Goal: Information Seeking & Learning: Find contact information

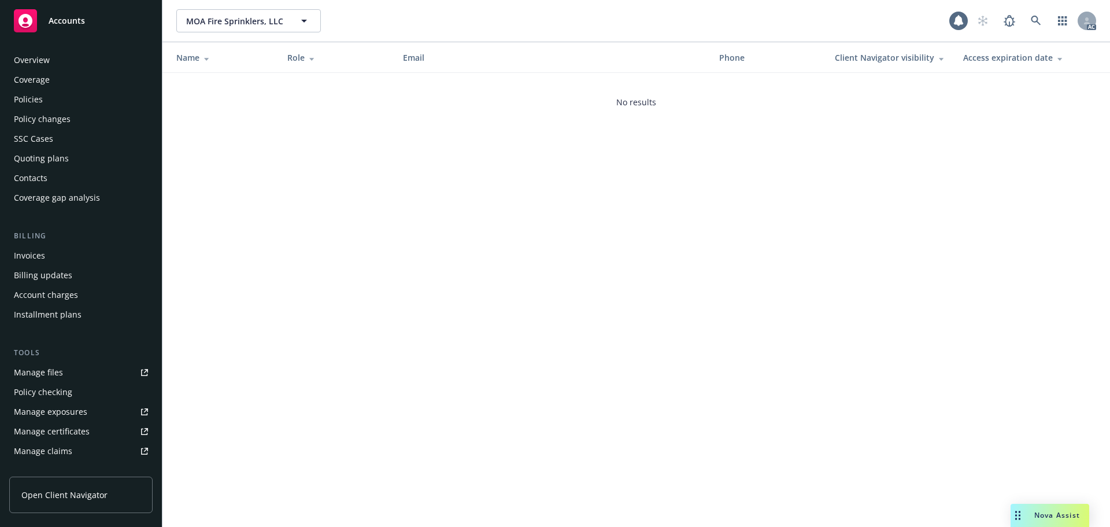
scroll to position [227, 0]
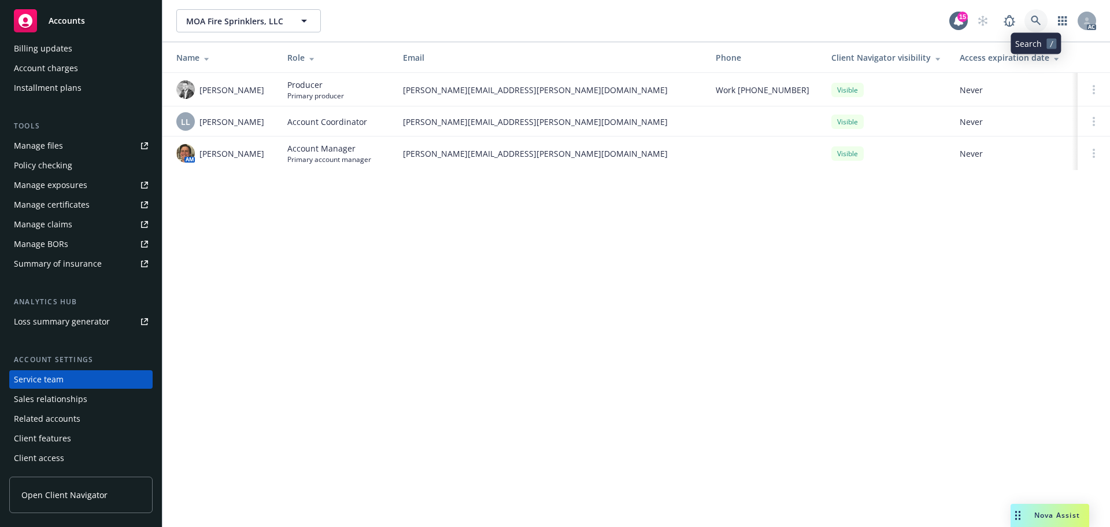
click at [1034, 28] on link at bounding box center [1036, 20] width 23 height 23
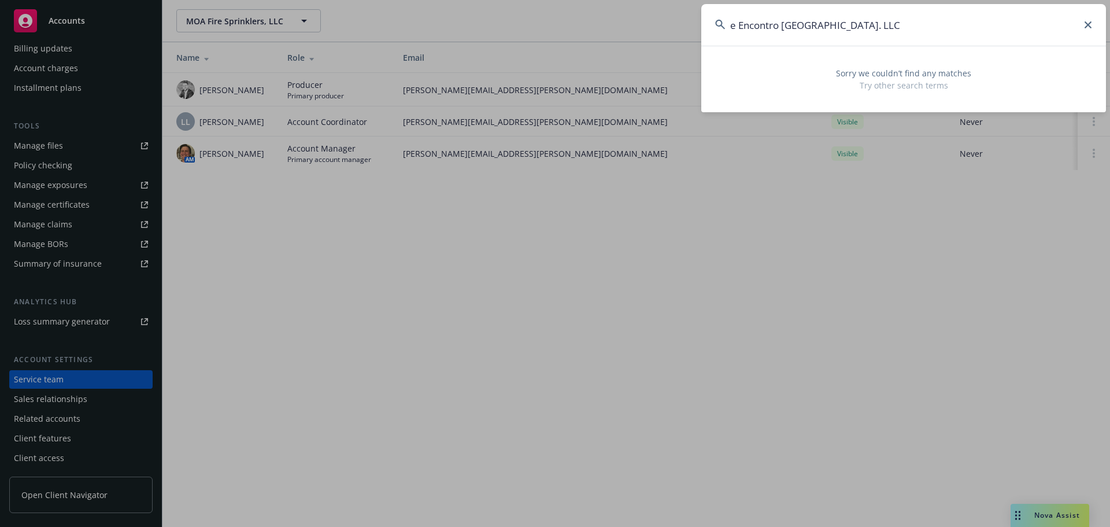
drag, startPoint x: 738, startPoint y: 22, endPoint x: 709, endPoint y: 22, distance: 28.9
click at [709, 22] on input "e Encontro North Park. LLC" at bounding box center [904, 25] width 405 height 42
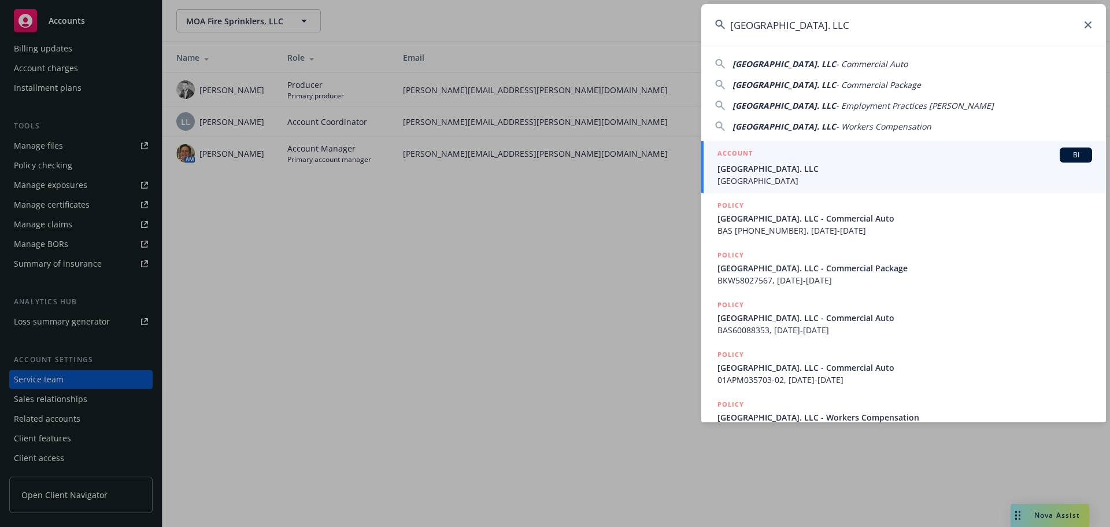
type input "[GEOGRAPHIC_DATA]. LLC"
click at [818, 168] on span "[GEOGRAPHIC_DATA]. LLC" at bounding box center [905, 169] width 375 height 12
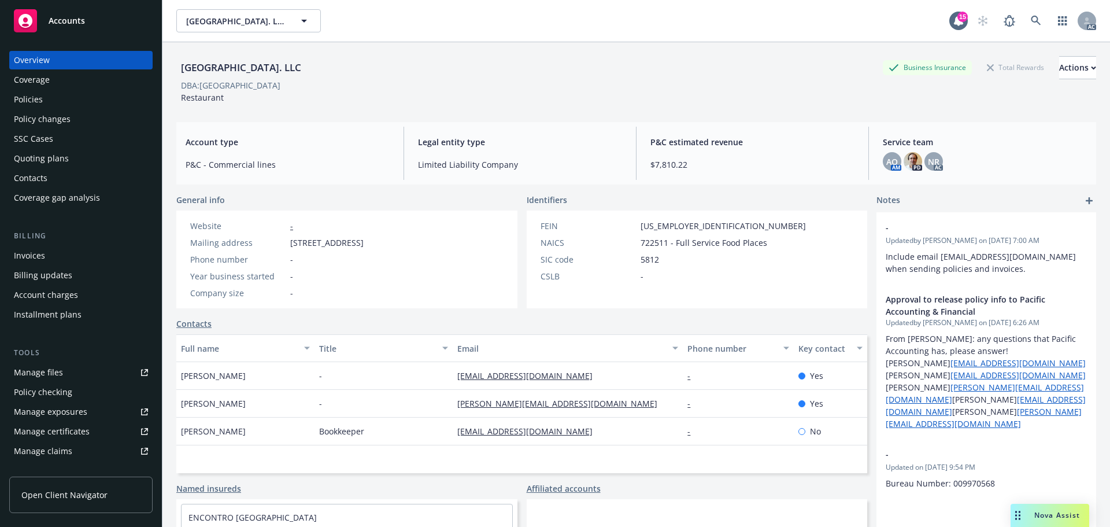
click at [33, 101] on div "Policies" at bounding box center [28, 99] width 29 height 19
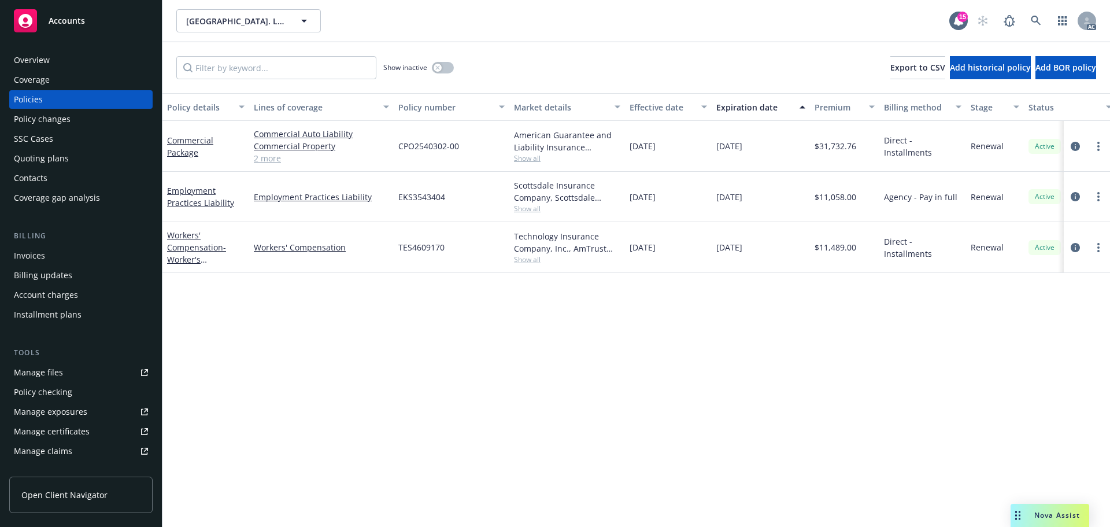
click at [276, 160] on link "2 more" at bounding box center [321, 158] width 135 height 12
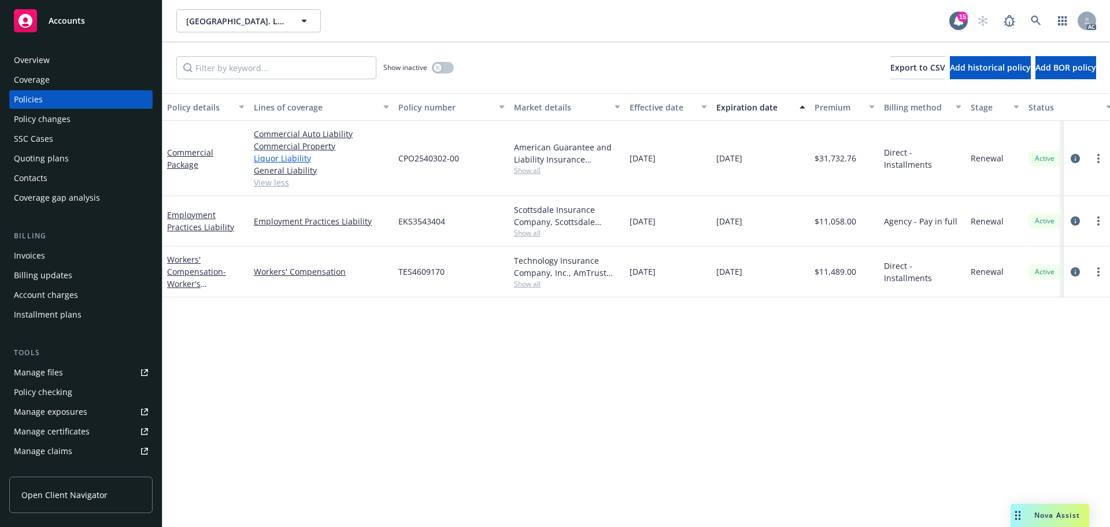
click at [276, 160] on link "Liquor Liability" at bounding box center [321, 158] width 135 height 12
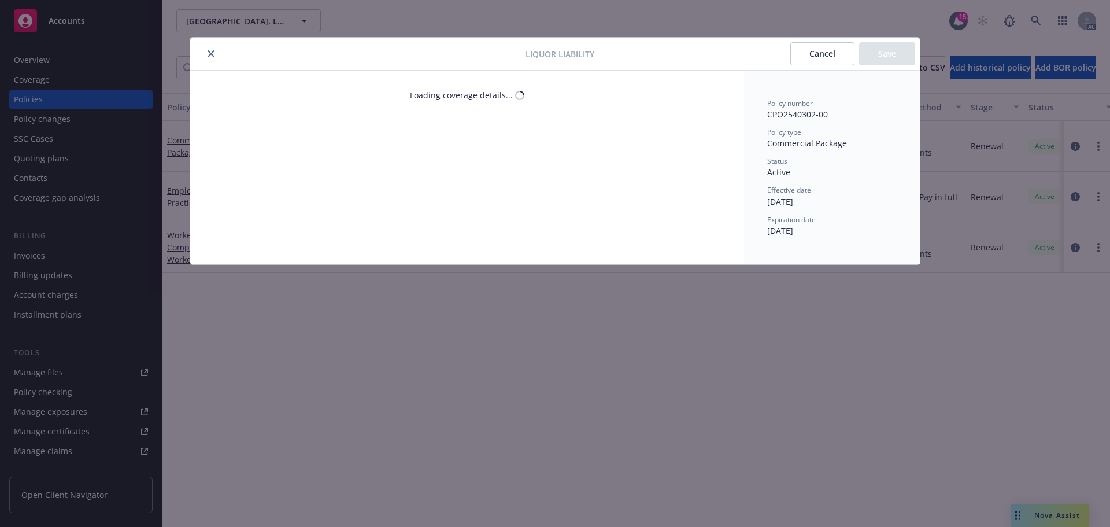
click at [206, 50] on button "close" at bounding box center [211, 54] width 14 height 14
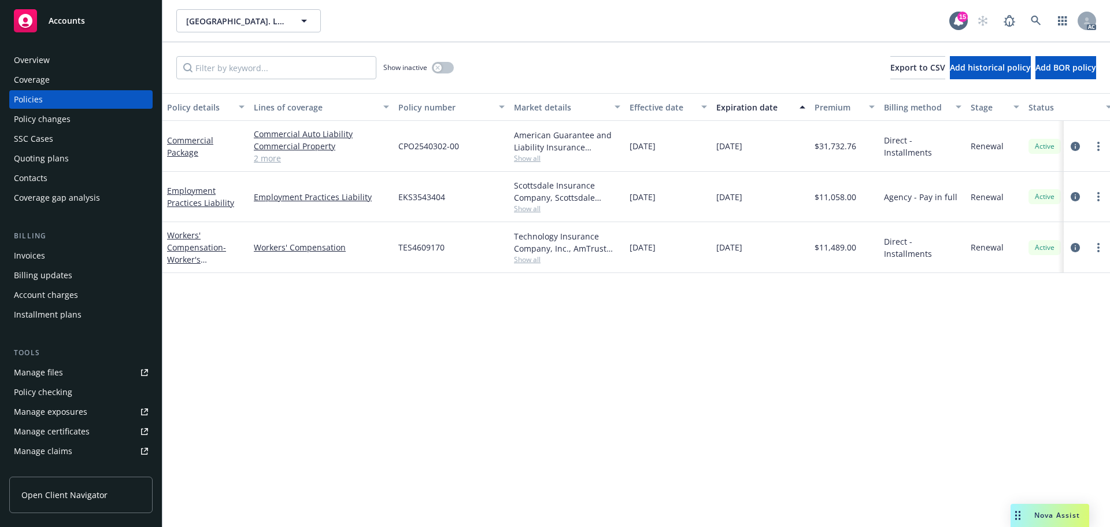
click at [268, 162] on link "2 more" at bounding box center [321, 158] width 135 height 12
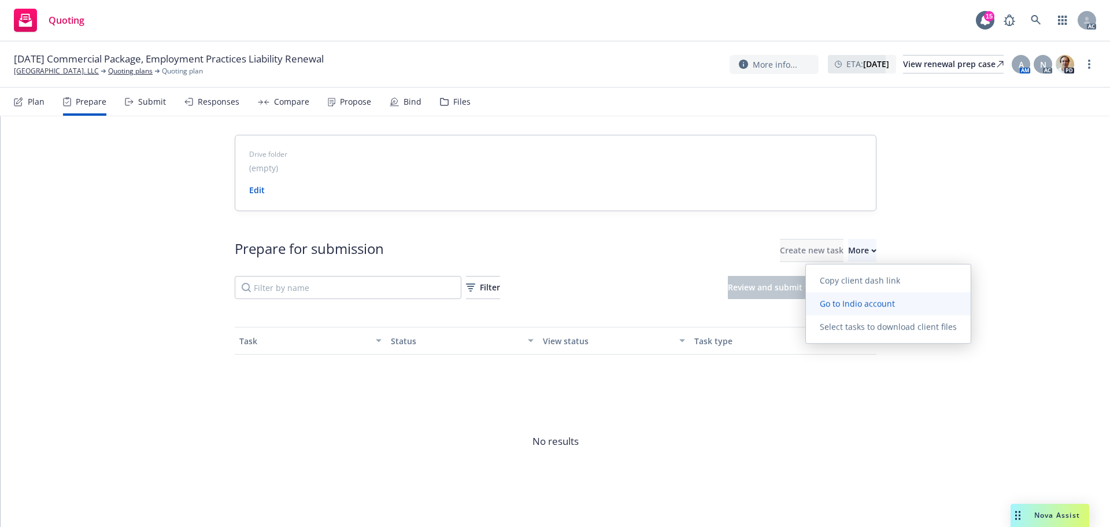
click at [843, 300] on span "Go to Indio account" at bounding box center [857, 303] width 103 height 11
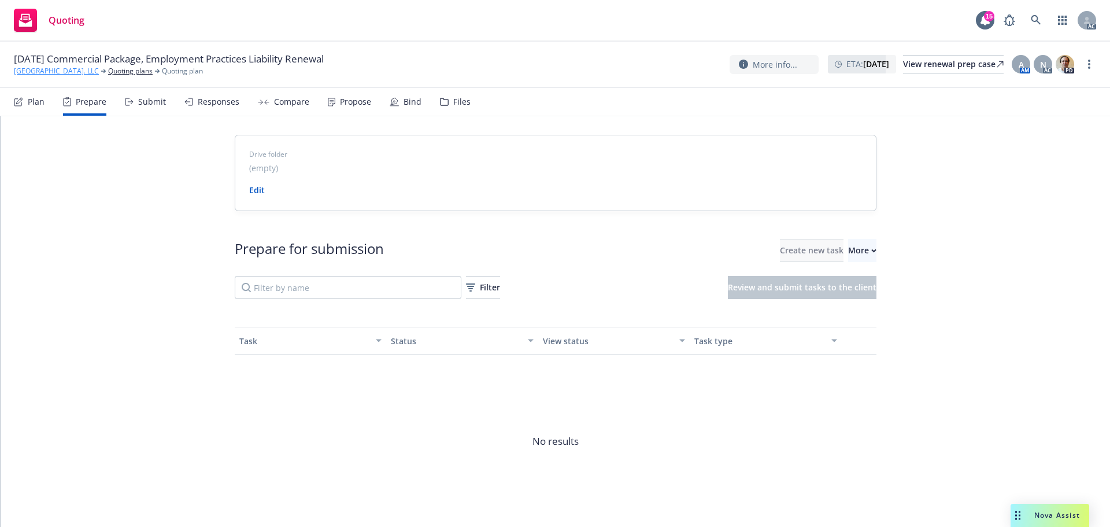
click at [62, 71] on link "[GEOGRAPHIC_DATA]. LLC" at bounding box center [56, 71] width 85 height 10
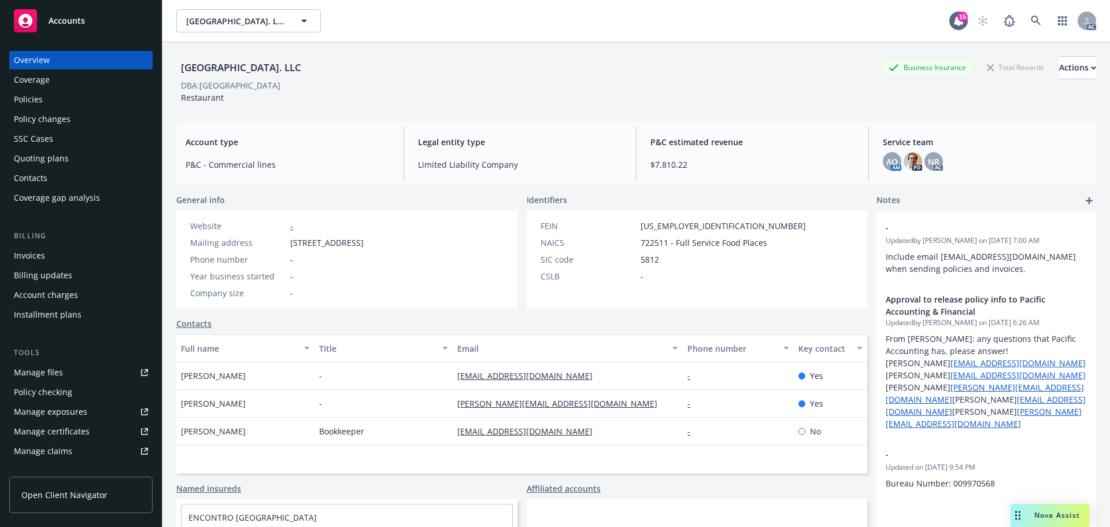
click at [43, 101] on div "Policies" at bounding box center [81, 99] width 134 height 19
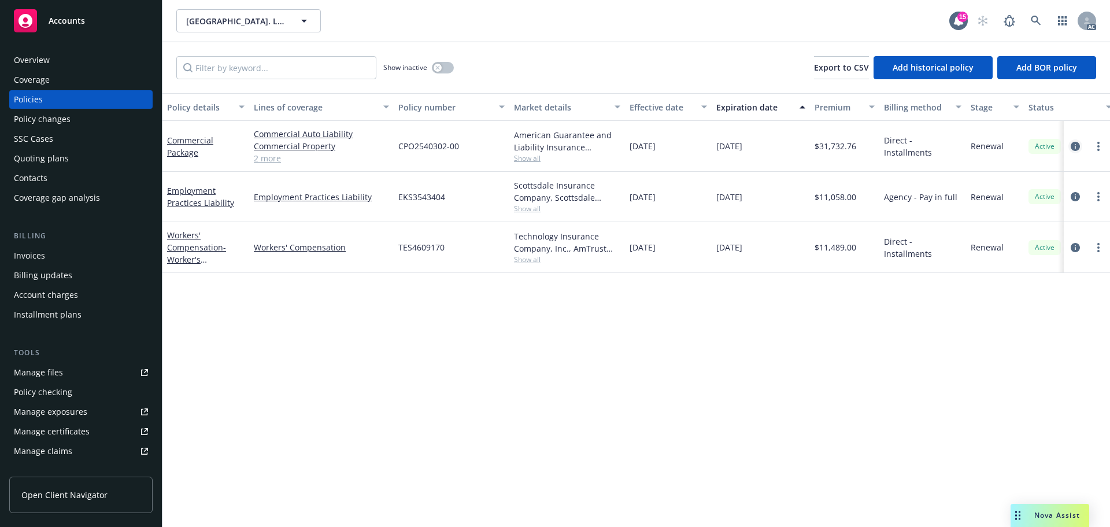
click at [1076, 151] on link "circleInformation" at bounding box center [1076, 146] width 14 height 14
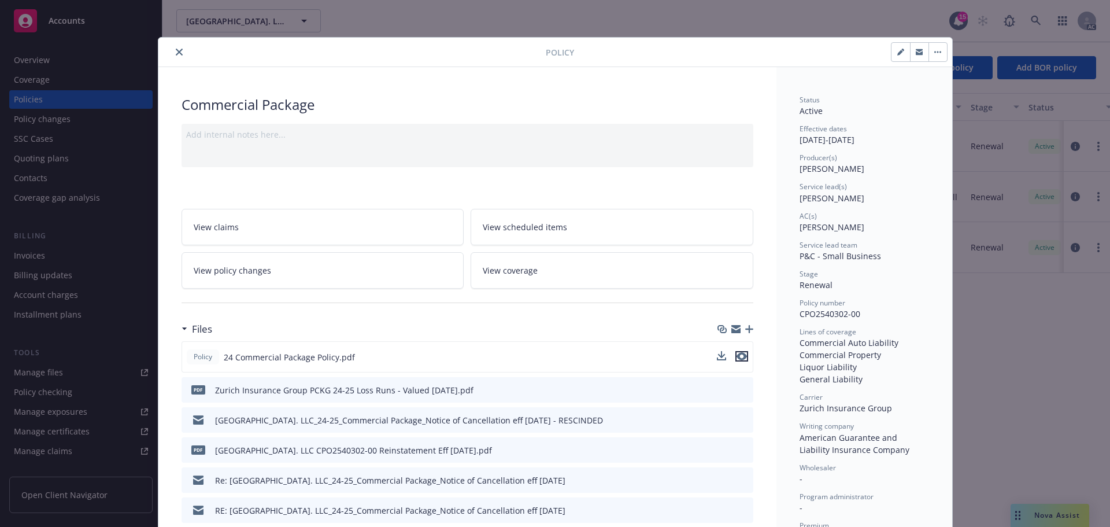
click at [737, 356] on icon "preview file" at bounding box center [742, 356] width 10 height 8
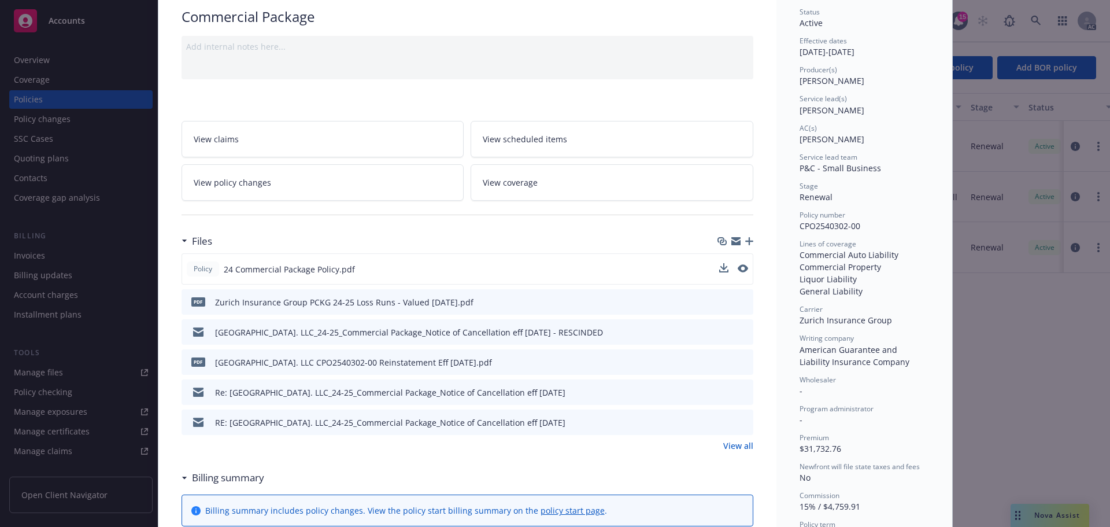
scroll to position [116, 0]
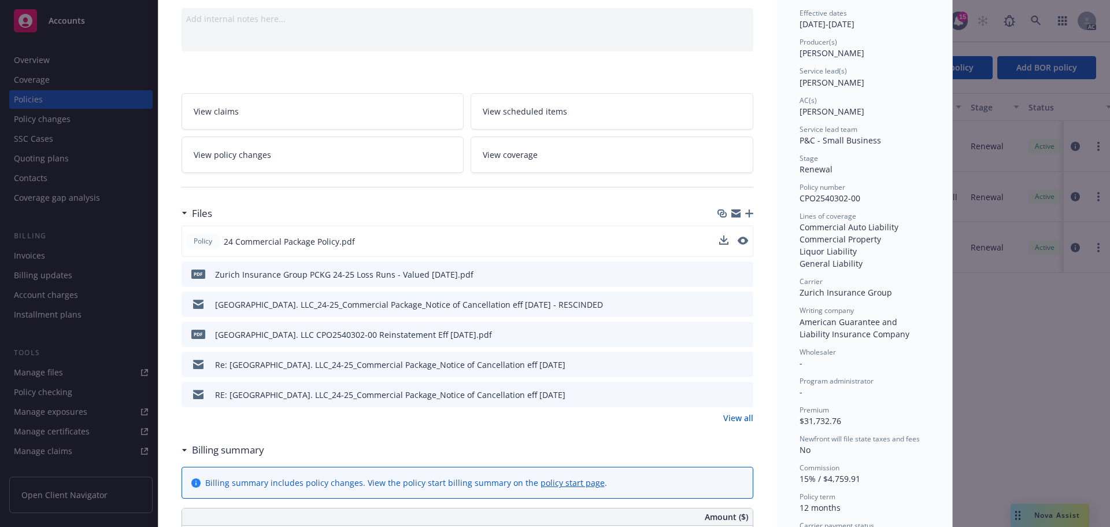
click at [737, 410] on div "Policy 24 Commercial Package Policy.pdf pdf Zurich Insurance Group PCKG 24-25 L…" at bounding box center [468, 325] width 572 height 198
click at [735, 416] on link "View all" at bounding box center [739, 418] width 30 height 12
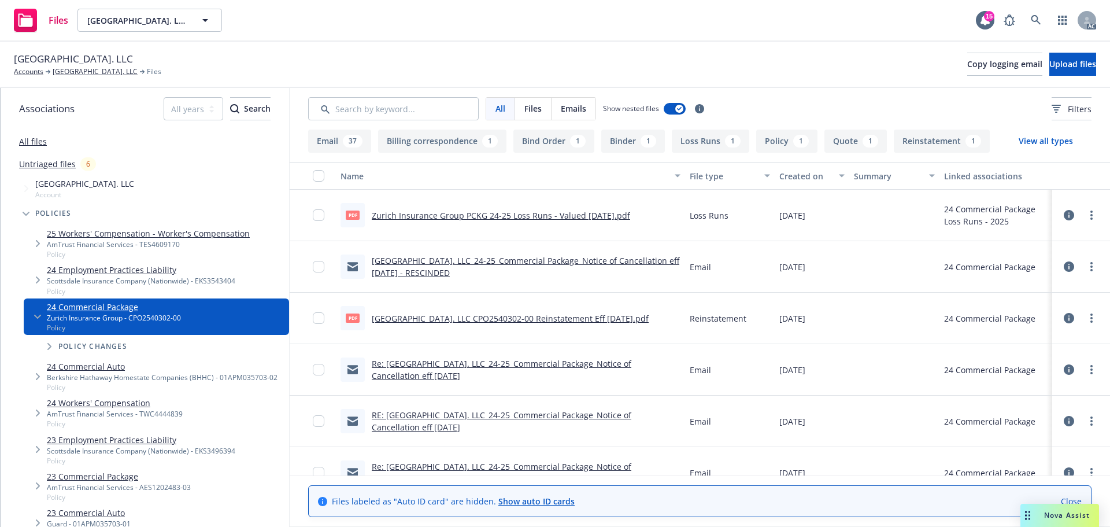
click at [36, 142] on link "All files" at bounding box center [33, 141] width 28 height 11
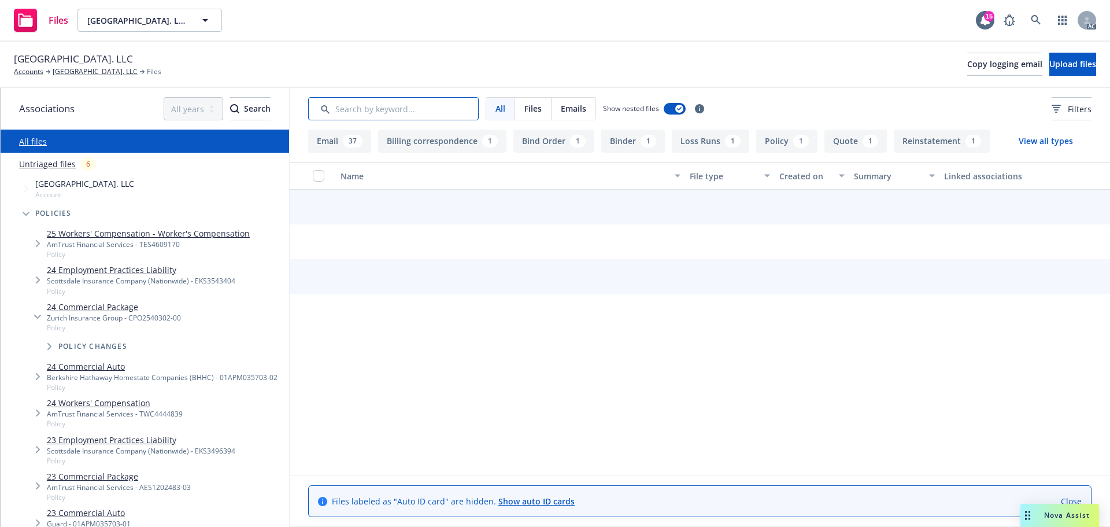
click at [390, 108] on input "Search by keyword..." at bounding box center [393, 108] width 171 height 23
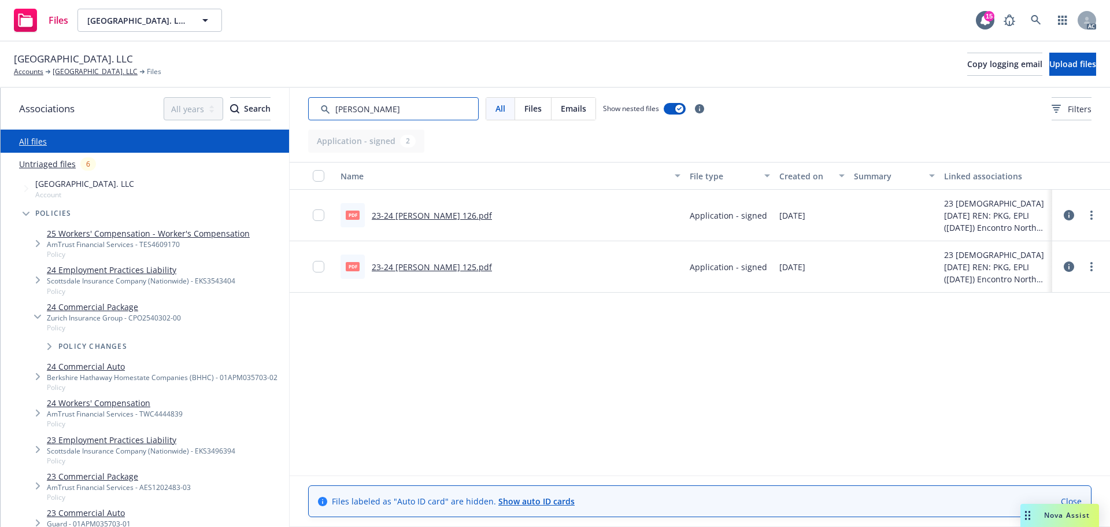
drag, startPoint x: 395, startPoint y: 98, endPoint x: 342, endPoint y: 114, distance: 55.6
click at [342, 114] on input "Search by keyword..." at bounding box center [393, 108] width 171 height 23
type input "app"
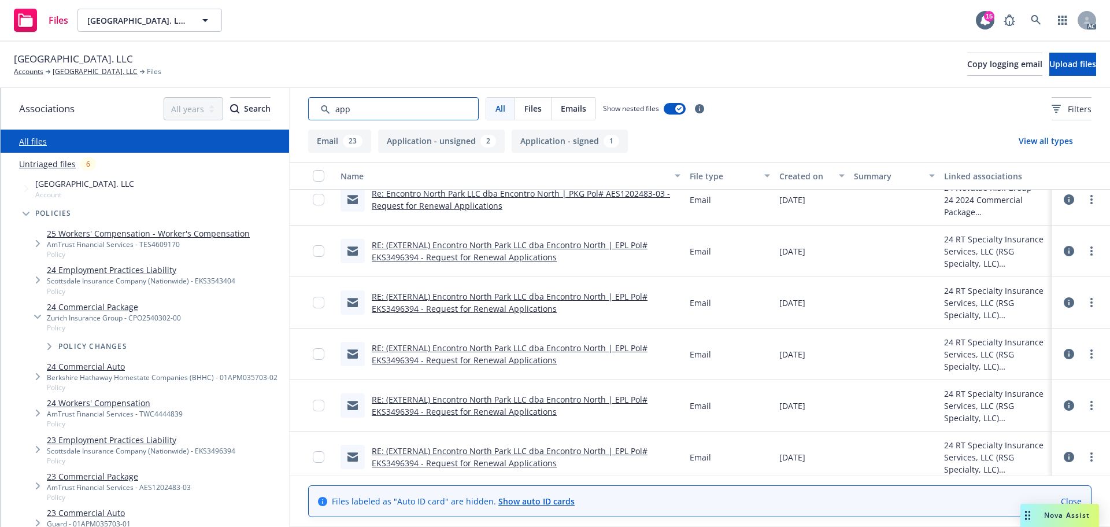
scroll to position [1042, 0]
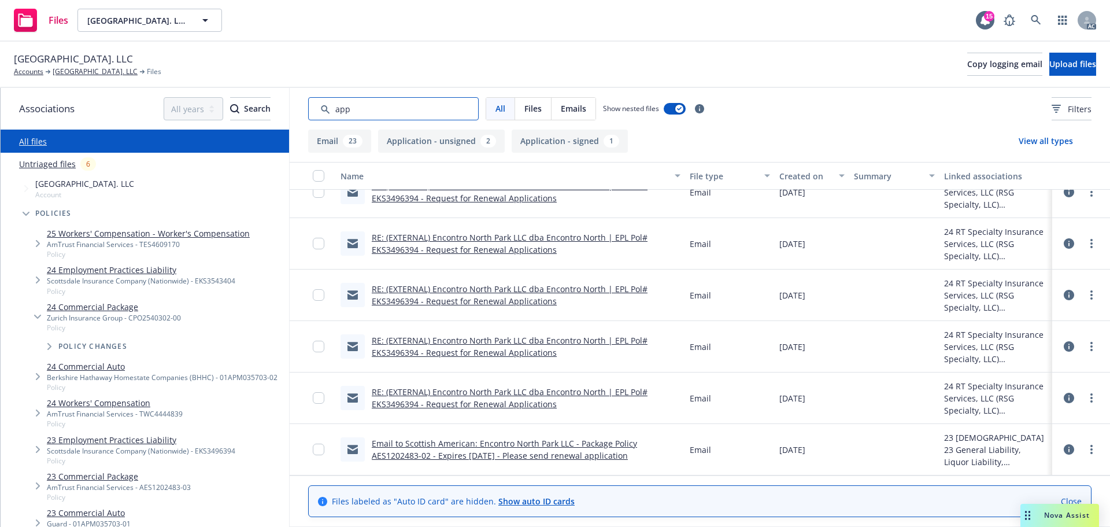
drag, startPoint x: 442, startPoint y: 119, endPoint x: 274, endPoint y: 116, distance: 167.7
click at [274, 116] on div "Associations All years 2027 2026 2025 2024 2023 2022 2021 2020 2019 2018 2017 2…" at bounding box center [556, 307] width 1110 height 439
click at [1054, 97] on div "All Files Emails Show nested files Filters" at bounding box center [700, 109] width 821 height 42
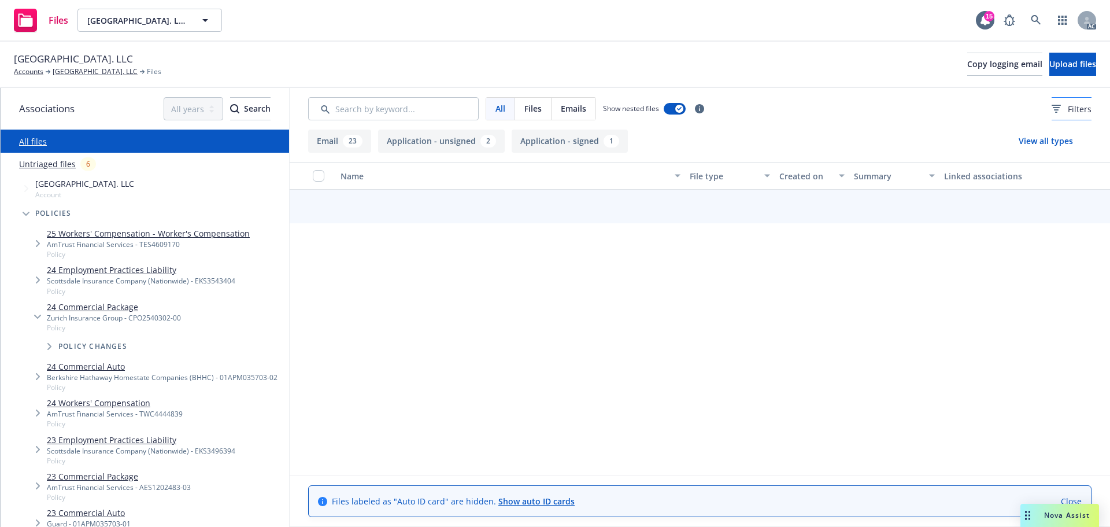
click at [1052, 117] on button "Filters" at bounding box center [1072, 108] width 40 height 23
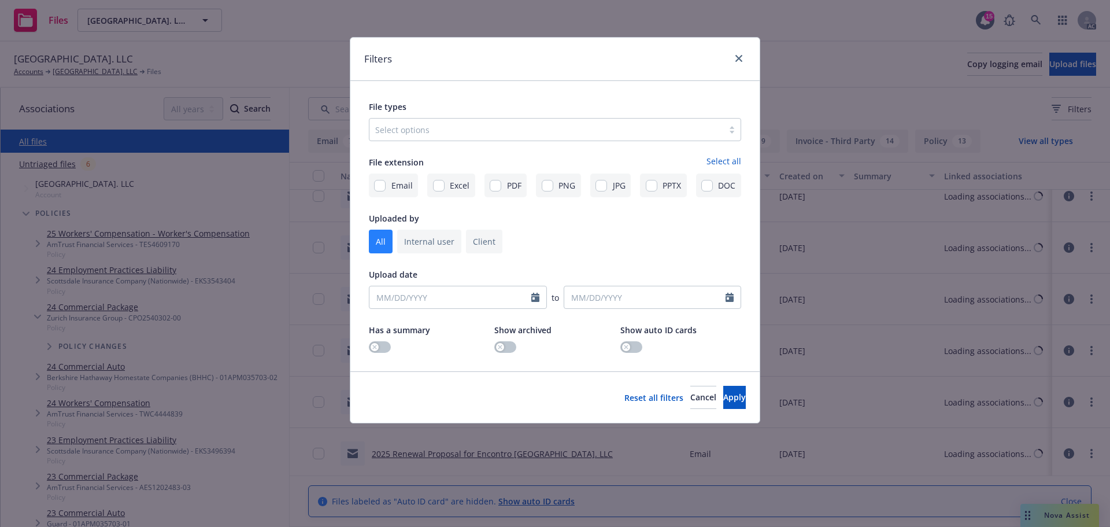
scroll to position [1042, 0]
click at [430, 133] on div at bounding box center [546, 130] width 342 height 14
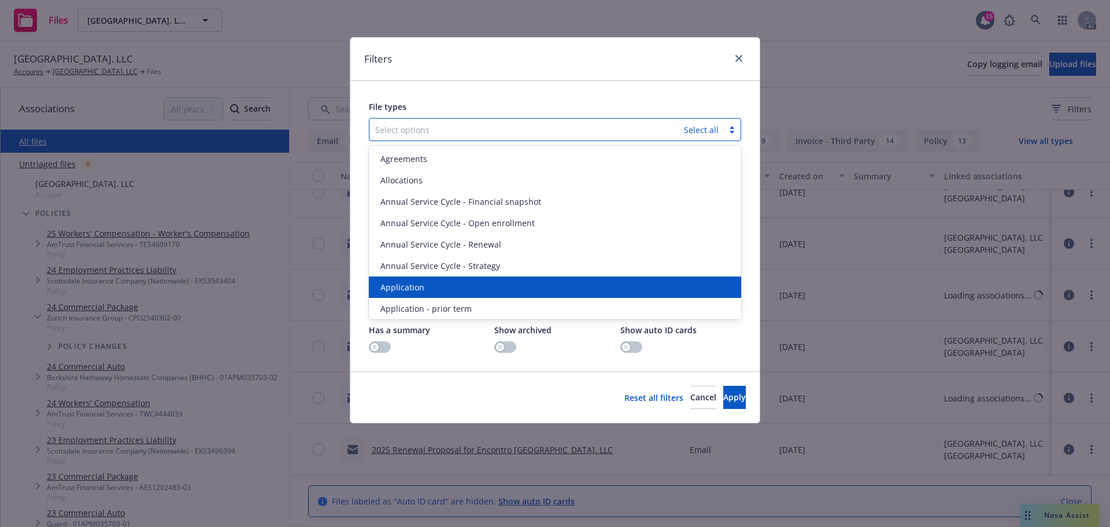
click at [408, 292] on span "Application" at bounding box center [403, 287] width 44 height 12
click at [408, 292] on span "Application - prior term" at bounding box center [426, 287] width 91 height 12
click at [408, 292] on span "Application - signed" at bounding box center [420, 287] width 78 height 12
click at [408, 292] on span "Application - unsigned" at bounding box center [425, 287] width 88 height 12
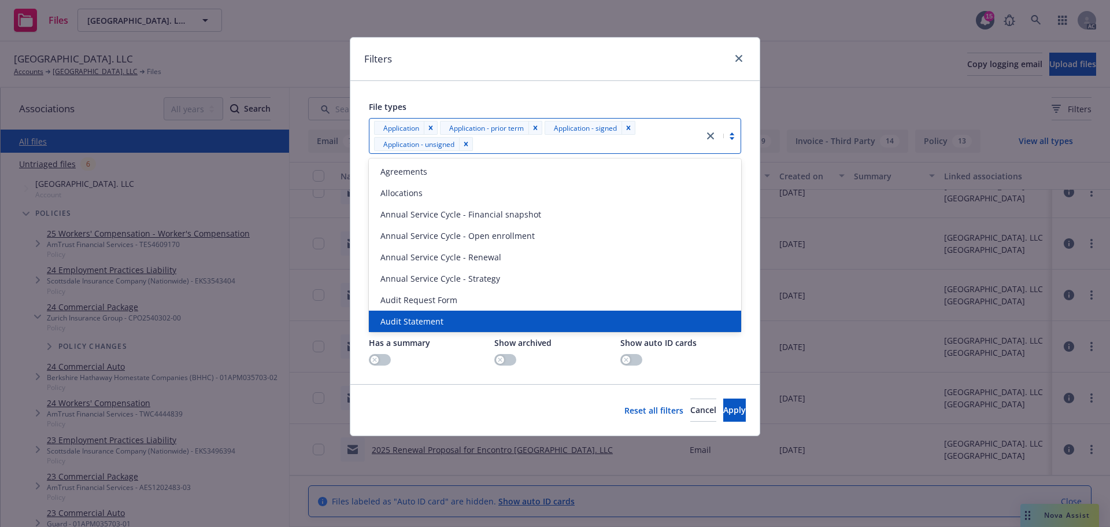
click at [755, 418] on div "Reset all filters Cancel Apply" at bounding box center [555, 409] width 409 height 51
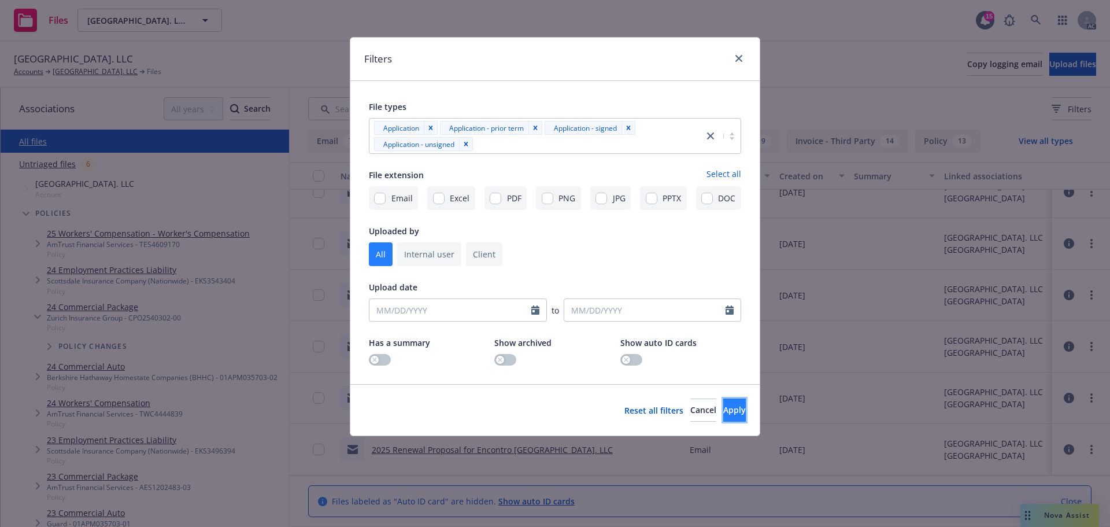
click at [743, 412] on button "Apply" at bounding box center [735, 410] width 23 height 23
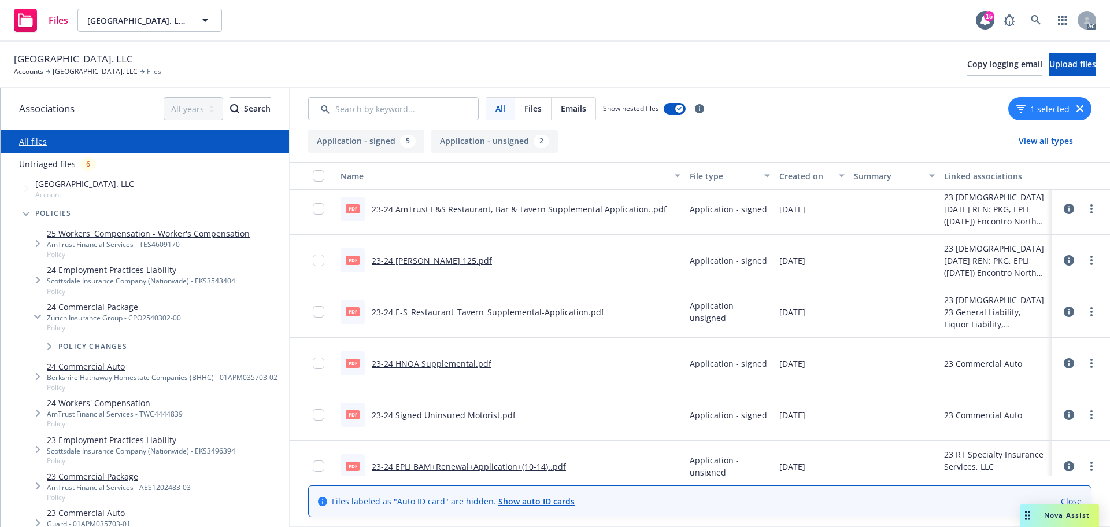
scroll to position [75, 0]
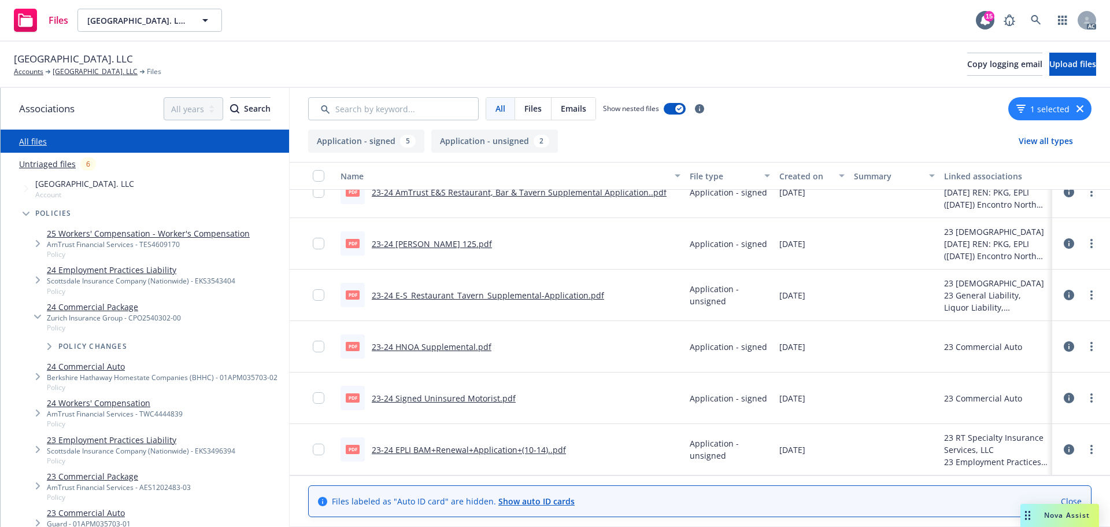
click at [1078, 106] on icon "button" at bounding box center [1080, 108] width 7 height 7
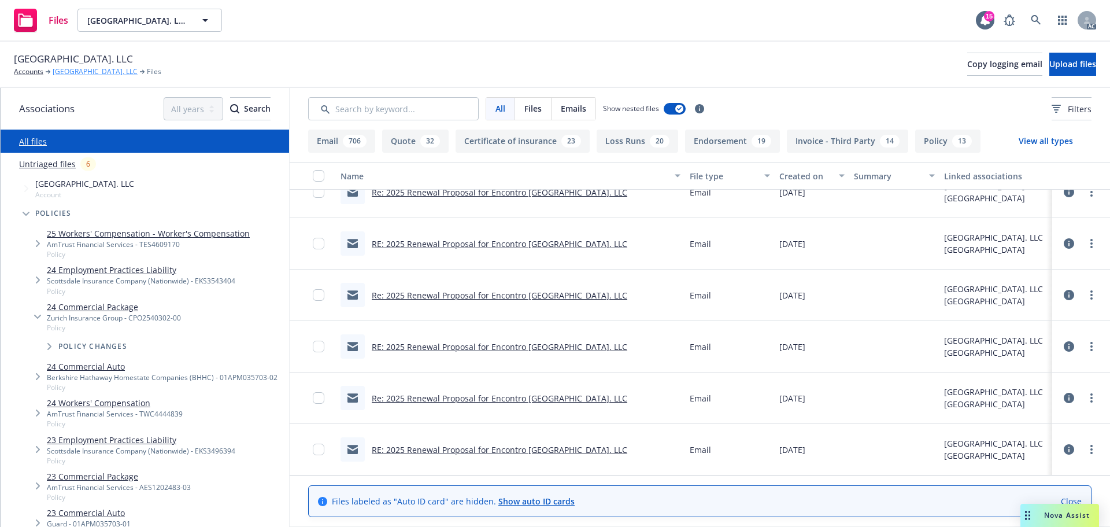
click at [94, 72] on link "[GEOGRAPHIC_DATA]. LLC" at bounding box center [95, 72] width 85 height 10
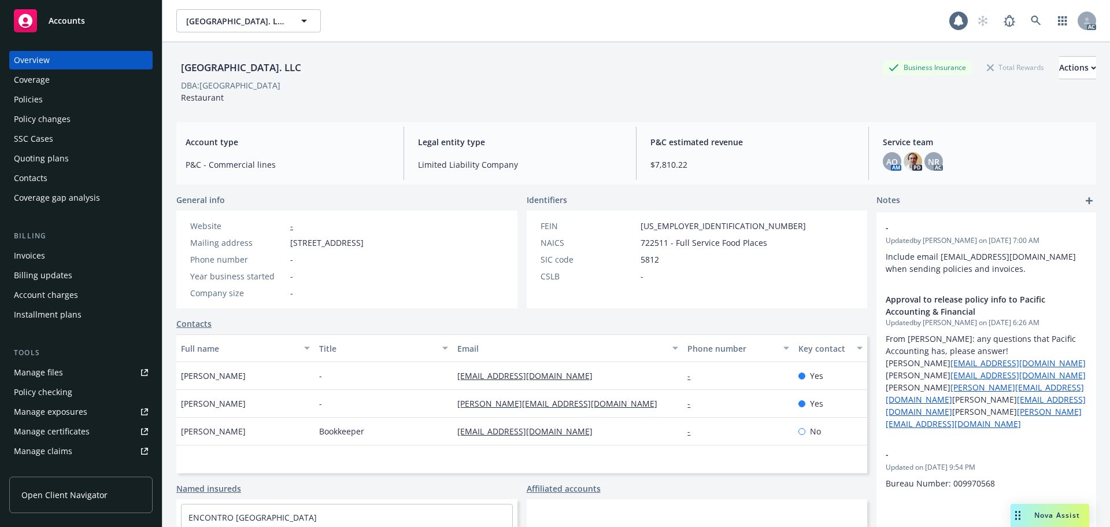
click at [72, 99] on div "Policies" at bounding box center [81, 99] width 134 height 19
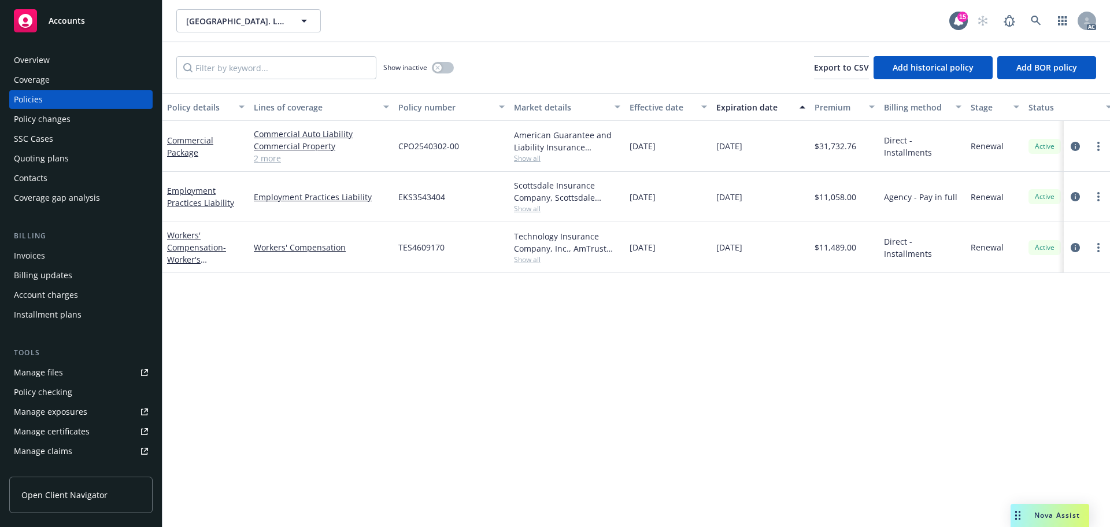
drag, startPoint x: 772, startPoint y: 146, endPoint x: 715, endPoint y: 150, distance: 56.9
click at [715, 150] on div "[DATE]" at bounding box center [761, 146] width 98 height 51
copy span "[DATE]"
click at [26, 64] on div "Overview" at bounding box center [32, 60] width 36 height 19
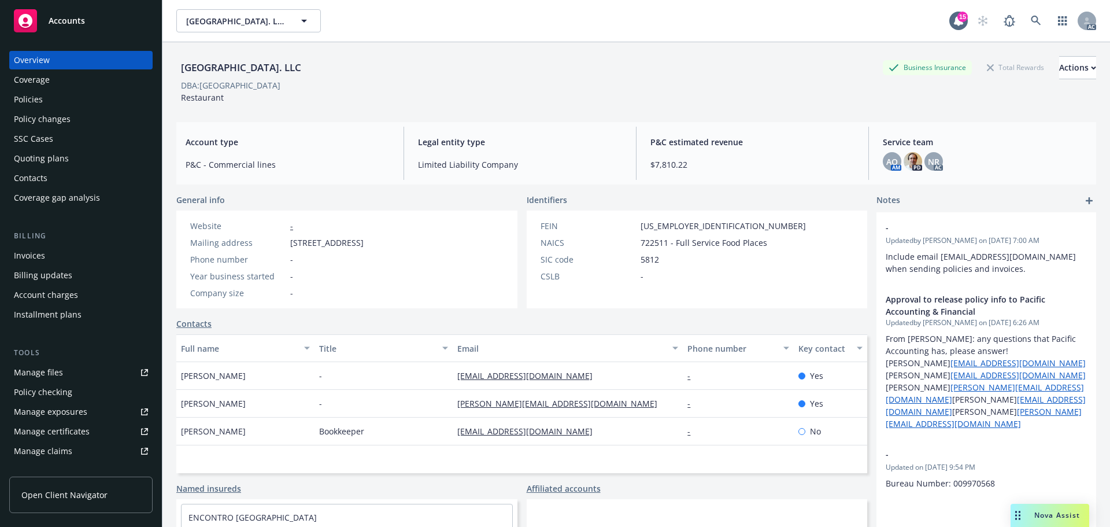
click at [625, 74] on div "[GEOGRAPHIC_DATA]. LLC Business Insurance Total Rewards Actions" at bounding box center [636, 67] width 920 height 23
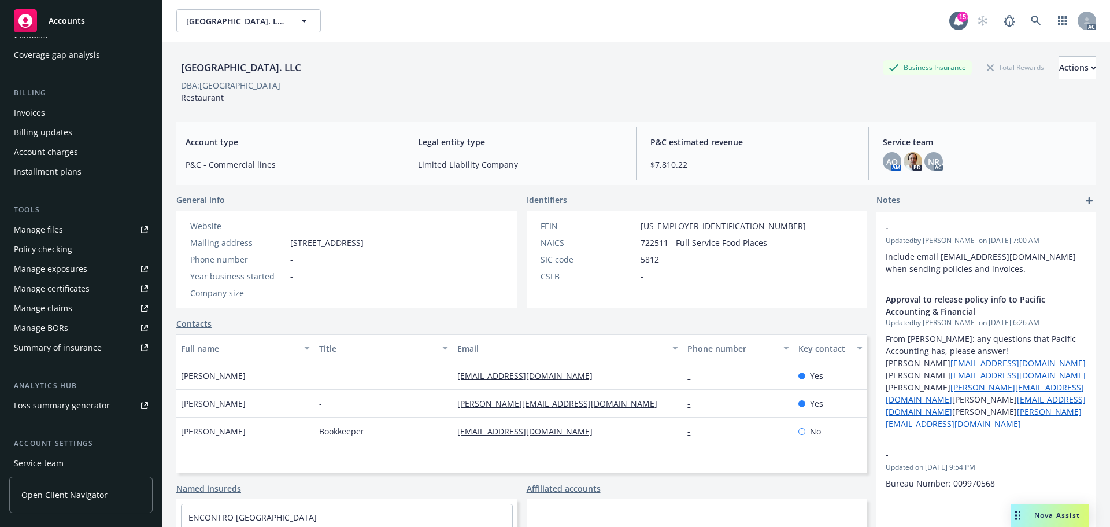
scroll to position [227, 0]
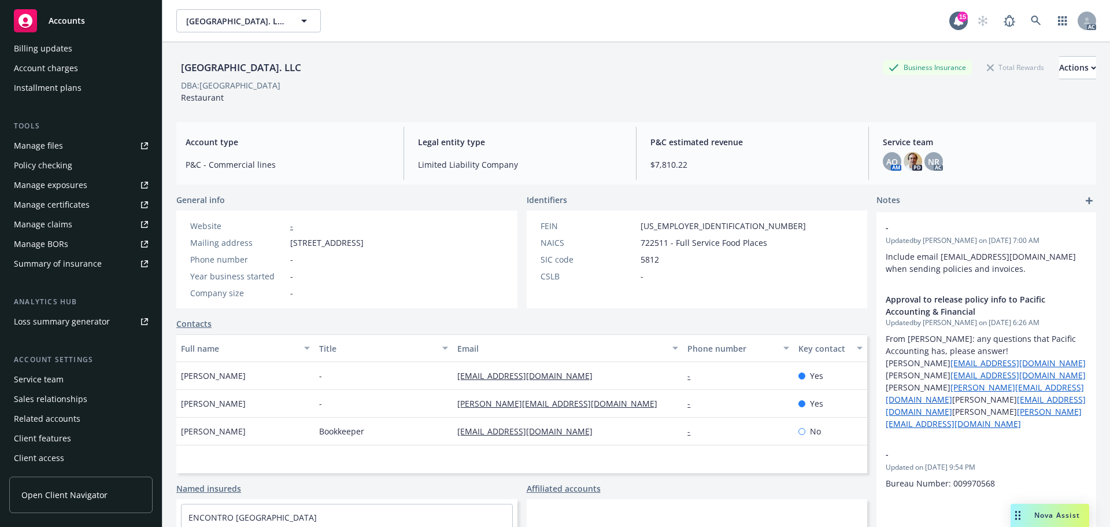
click at [61, 374] on div "Service team" at bounding box center [39, 379] width 50 height 19
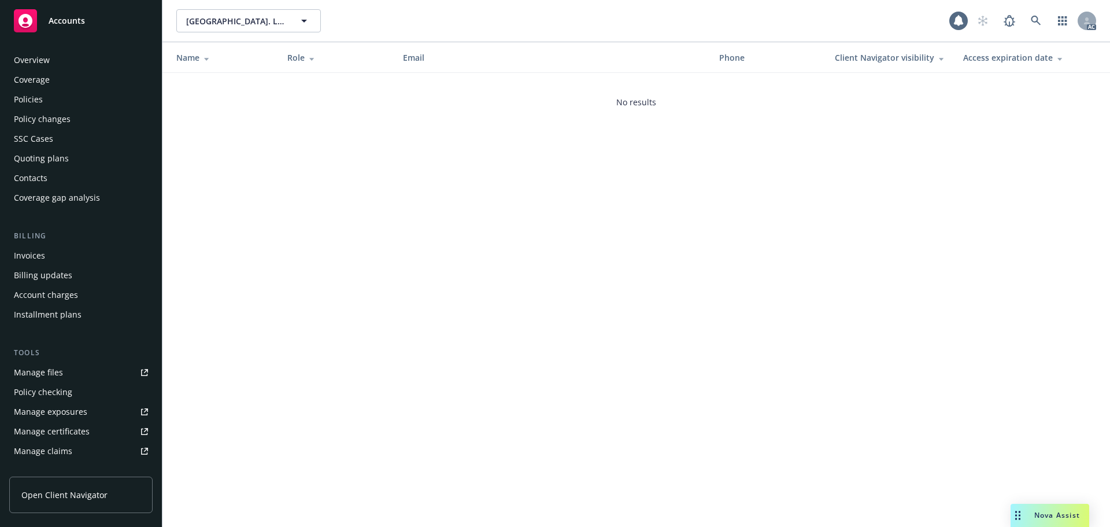
scroll to position [227, 0]
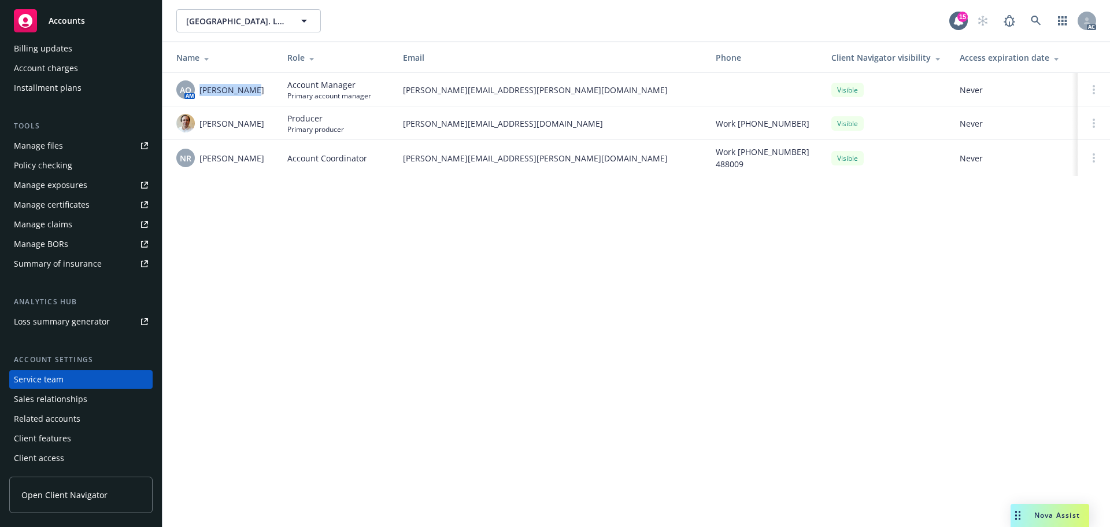
drag, startPoint x: 264, startPoint y: 93, endPoint x: 200, endPoint y: 92, distance: 64.2
click at [200, 92] on div "AO AM Adessa Owens" at bounding box center [222, 89] width 93 height 19
drag, startPoint x: 843, startPoint y: 428, endPoint x: 857, endPoint y: 422, distance: 15.3
click at [843, 428] on div "Encontro North Park. LLC Encontro North Park. LLC 15 AC Name Role Email Phone C…" at bounding box center [637, 263] width 948 height 527
click at [728, 367] on div "Encontro North Park. LLC Encontro North Park. LLC 15 AC Name Role Email Phone C…" at bounding box center [637, 263] width 948 height 527
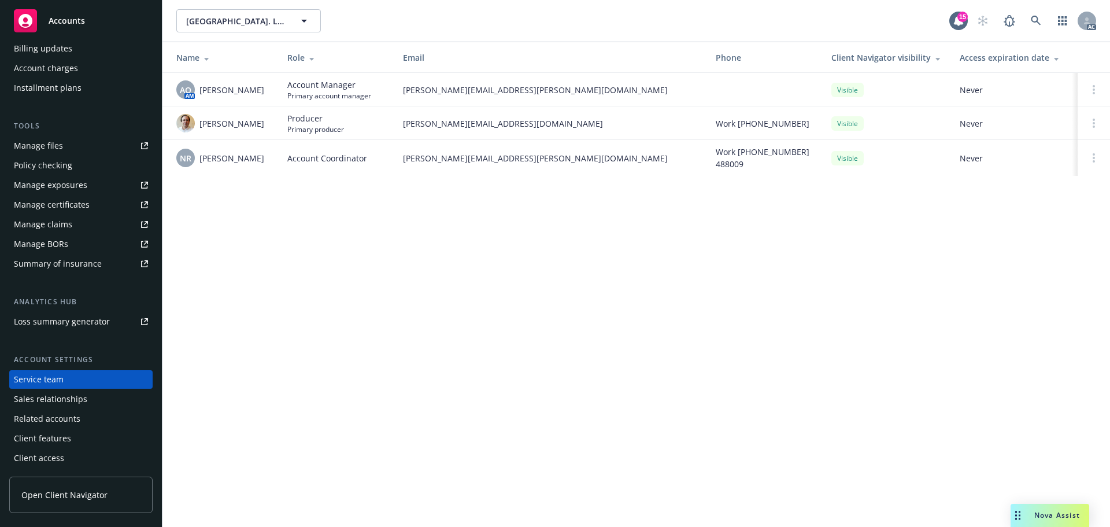
click at [714, 253] on div "Encontro North Park. LLC Encontro North Park. LLC 15 AC Name Role Email Phone C…" at bounding box center [637, 263] width 948 height 527
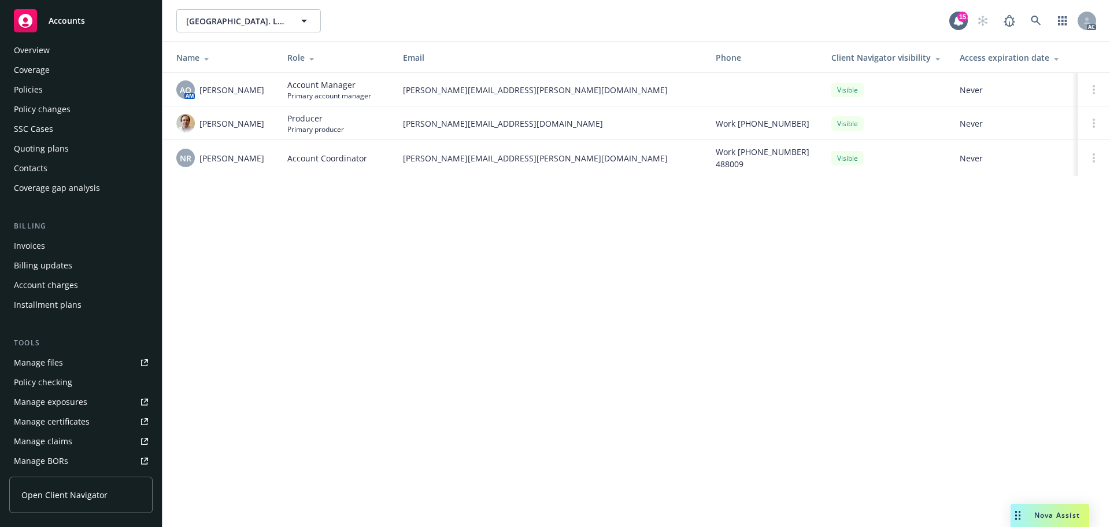
scroll to position [0, 0]
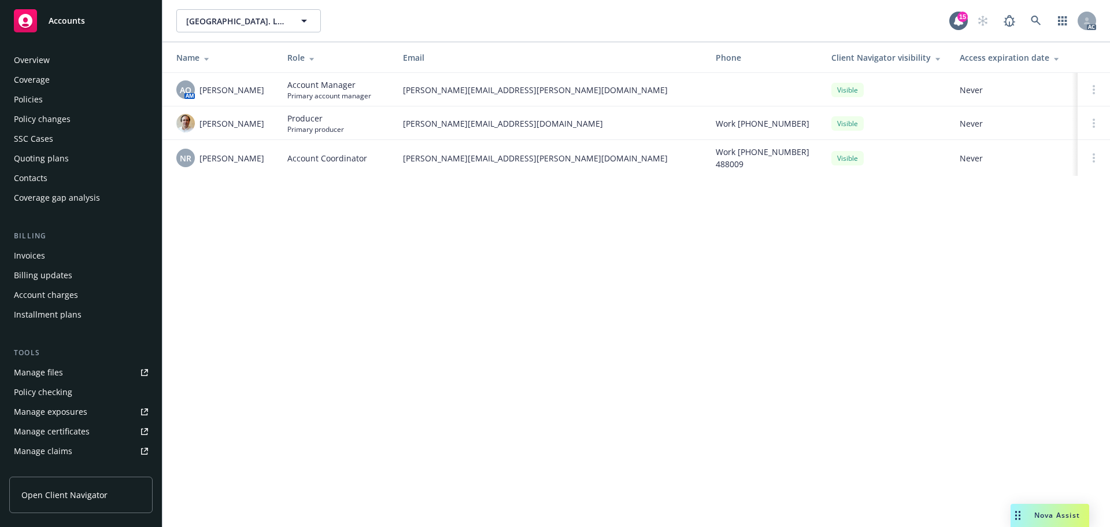
click at [54, 69] on div "Overview" at bounding box center [81, 60] width 134 height 19
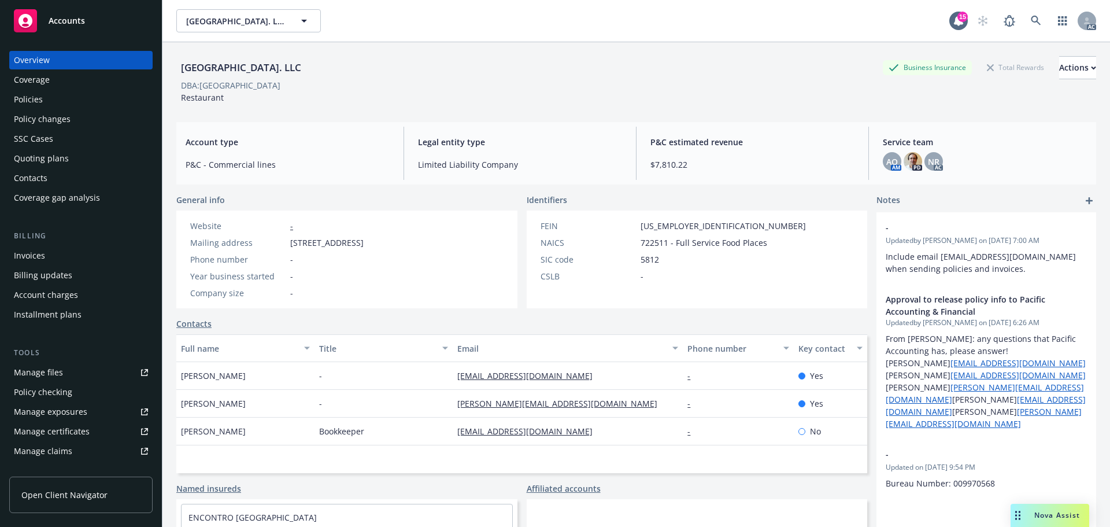
drag, startPoint x: 254, startPoint y: 381, endPoint x: 179, endPoint y: 381, distance: 75.2
click at [179, 381] on div "Linde Hotchkiss" at bounding box center [245, 376] width 138 height 28
copy span "Linde Hotchkiss"
drag, startPoint x: 442, startPoint y: 374, endPoint x: 635, endPoint y: 370, distance: 193.2
click at [635, 370] on div "Linde Hotchkiss - linde@encontronorthpark.com - Yes" at bounding box center [521, 376] width 691 height 28
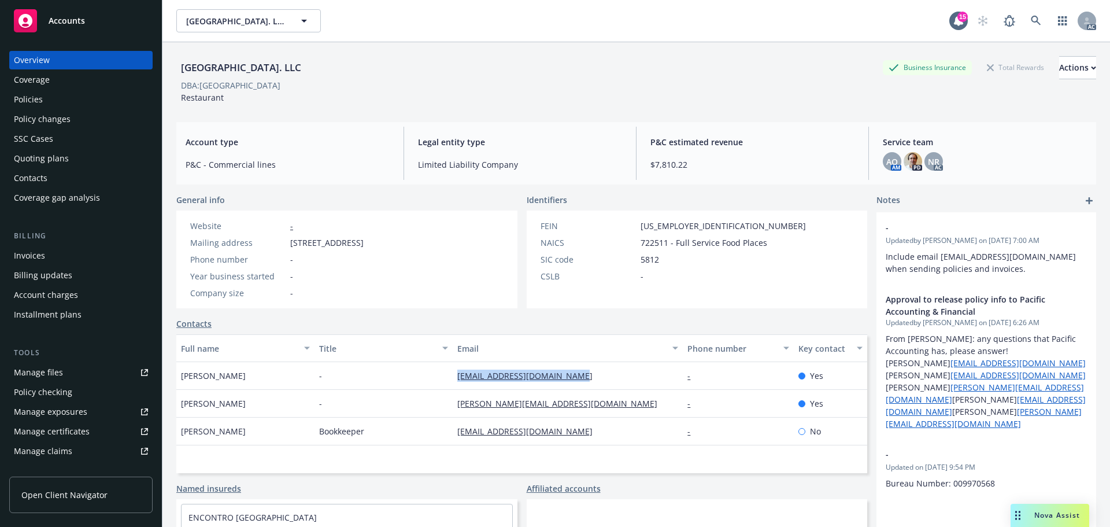
copy div "linde@encontronorthpark.com"
drag, startPoint x: 249, startPoint y: 399, endPoint x: 157, endPoint y: 407, distance: 91.7
click at [157, 407] on div "Accounts Overview Coverage Policies Policy changes SSC Cases Quoting plans Cont…" at bounding box center [555, 263] width 1110 height 527
click at [242, 414] on div "[PERSON_NAME]" at bounding box center [245, 404] width 138 height 28
drag, startPoint x: 258, startPoint y: 400, endPoint x: 176, endPoint y: 408, distance: 82.0
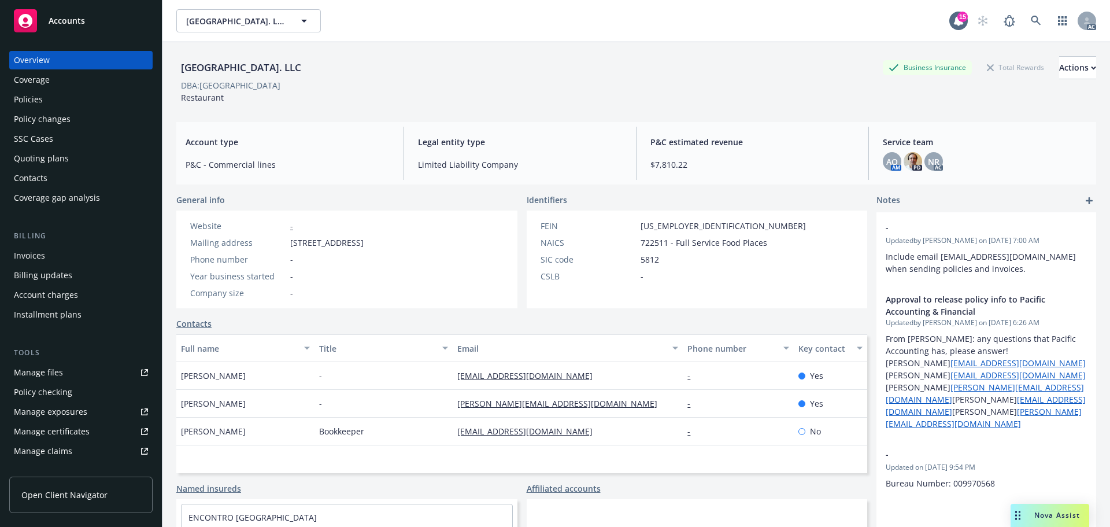
click at [176, 408] on div "[PERSON_NAME]" at bounding box center [245, 404] width 138 height 28
copy span "[PERSON_NAME]"
drag, startPoint x: 594, startPoint y: 399, endPoint x: 431, endPoint y: 410, distance: 163.5
click at [431, 410] on div "Jason Hotchkiss - jason@encontronorthpark.com - Yes" at bounding box center [521, 404] width 691 height 28
copy div "jason@encontronorthpark.com"
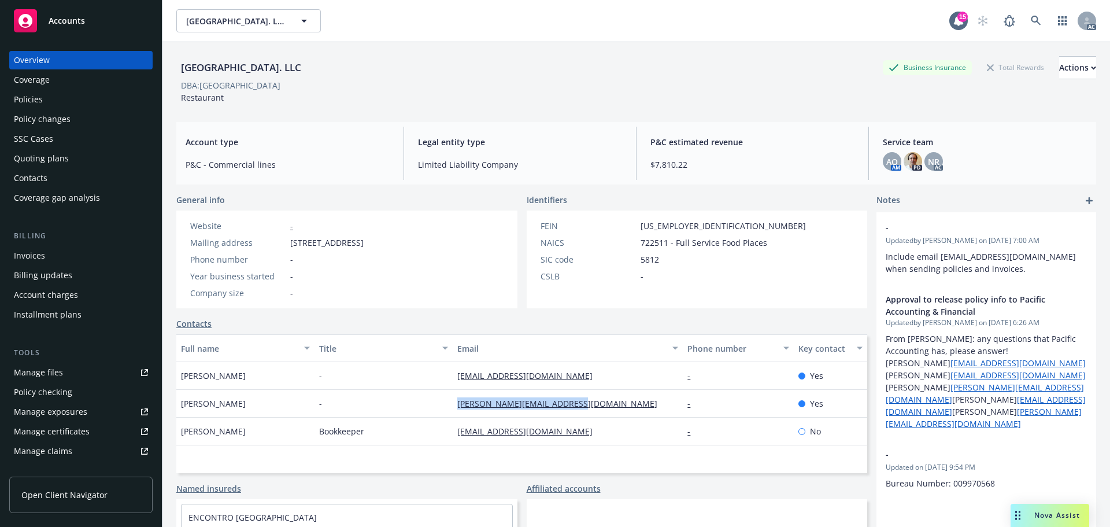
click at [62, 391] on div "Policy checking" at bounding box center [43, 392] width 58 height 19
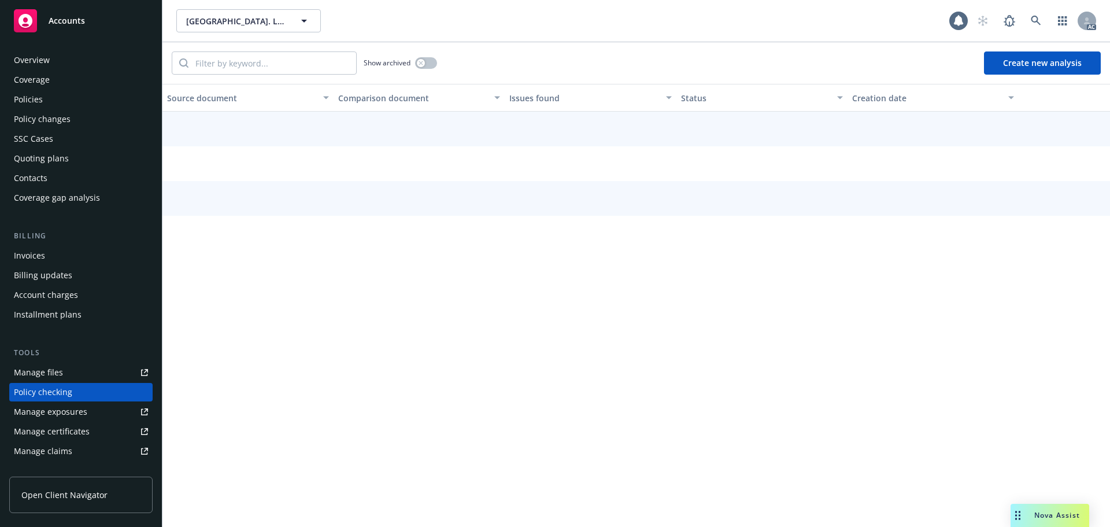
scroll to position [110, 0]
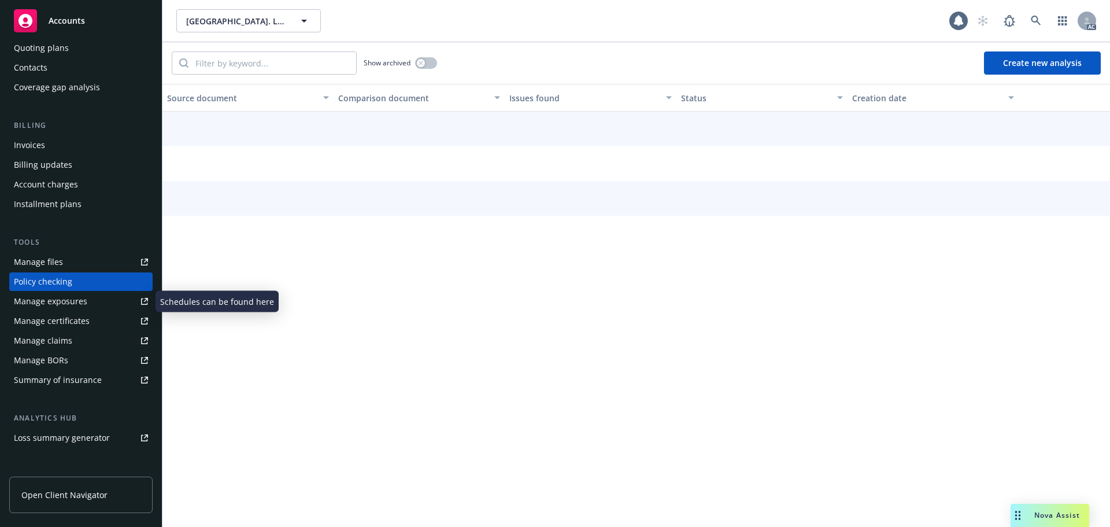
click at [57, 302] on div "Manage exposures" at bounding box center [50, 301] width 73 height 19
click at [64, 269] on link "Manage files" at bounding box center [80, 262] width 143 height 19
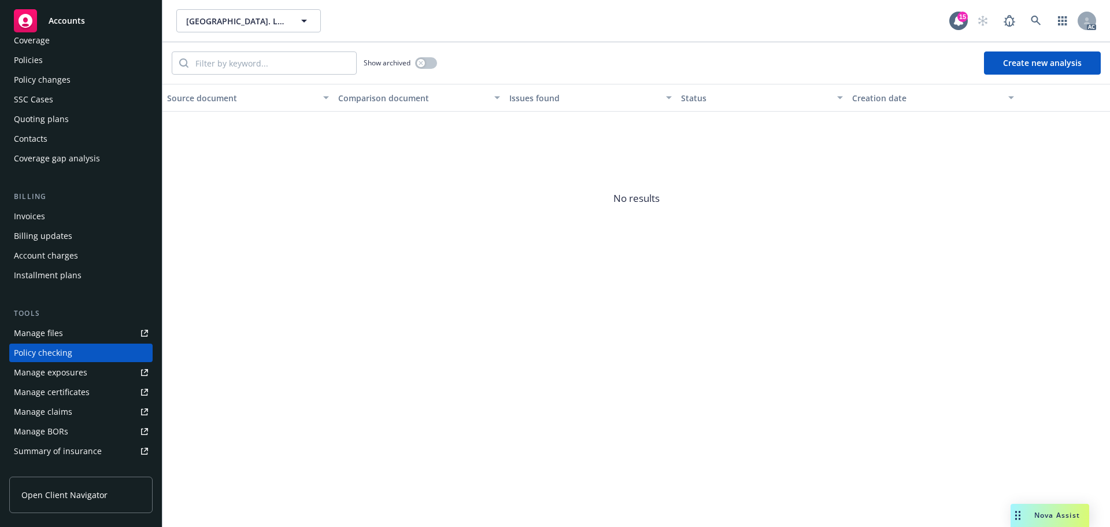
scroll to position [0, 0]
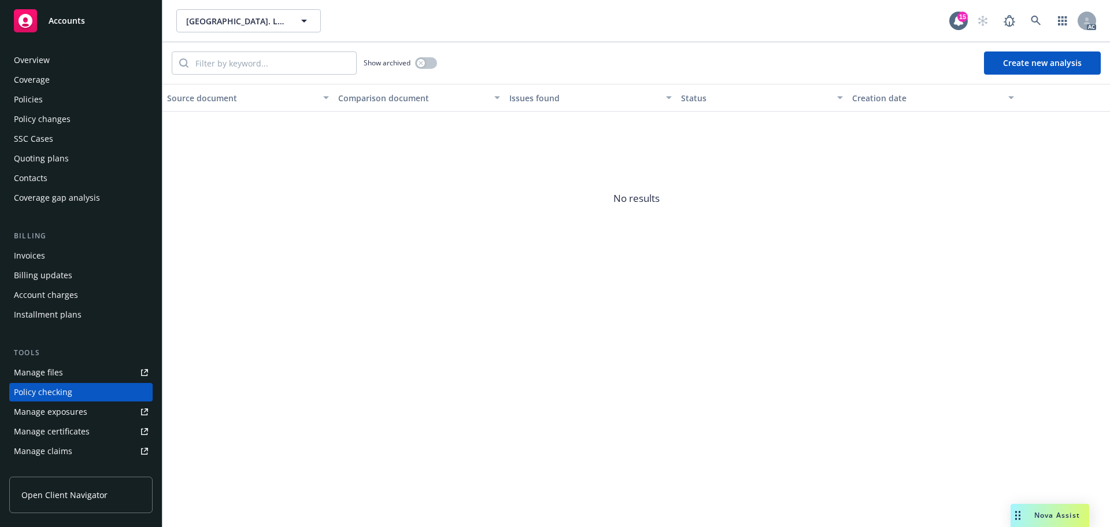
drag, startPoint x: 69, startPoint y: 62, endPoint x: 150, endPoint y: 120, distance: 99.6
click at [69, 62] on div "Overview" at bounding box center [81, 60] width 134 height 19
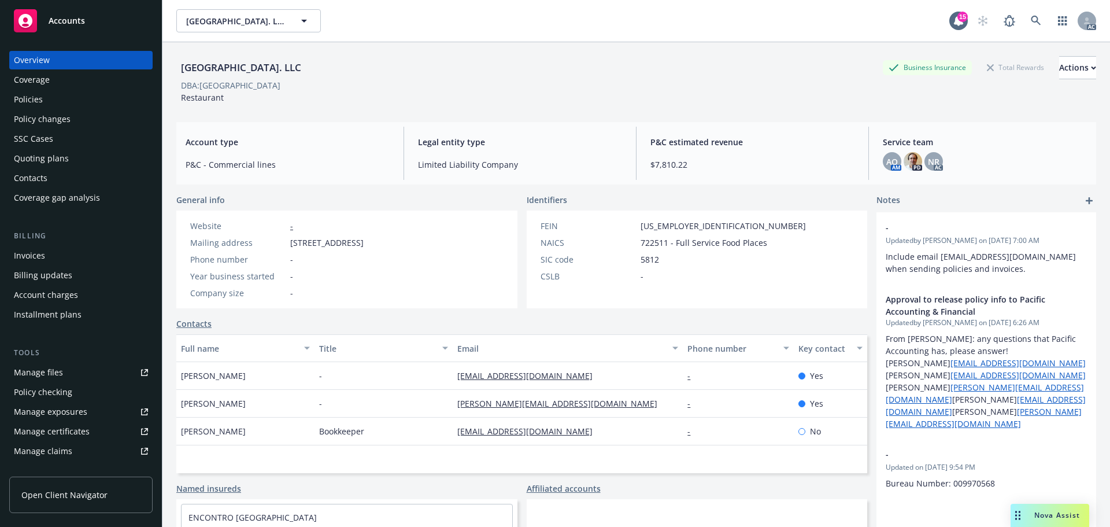
click at [41, 98] on div "Policies" at bounding box center [28, 99] width 29 height 19
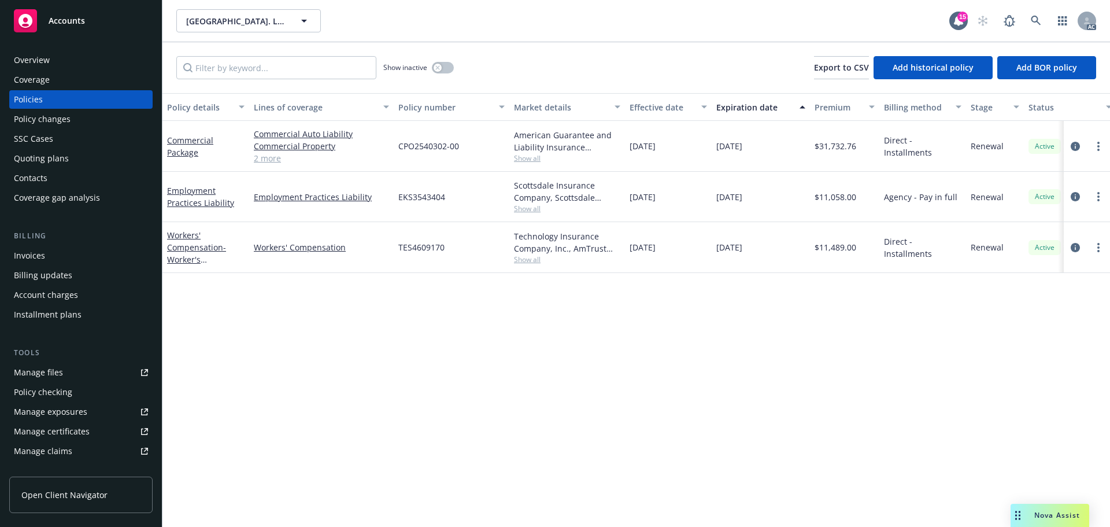
drag, startPoint x: 688, startPoint y: 150, endPoint x: 656, endPoint y: 151, distance: 31.8
click at [656, 151] on div "09/27/2024" at bounding box center [668, 146] width 87 height 51
copy span "2024"
drag, startPoint x: 781, startPoint y: 150, endPoint x: 742, endPoint y: 149, distance: 39.3
click at [742, 149] on div "09/27/2025" at bounding box center [761, 146] width 98 height 51
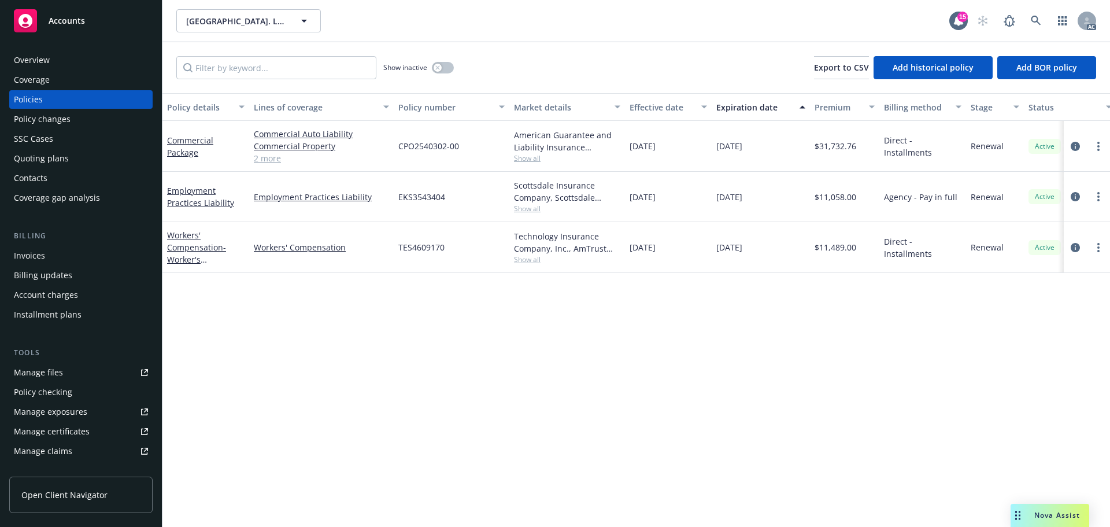
copy span "2025"
click at [525, 155] on span "Show all" at bounding box center [567, 158] width 106 height 10
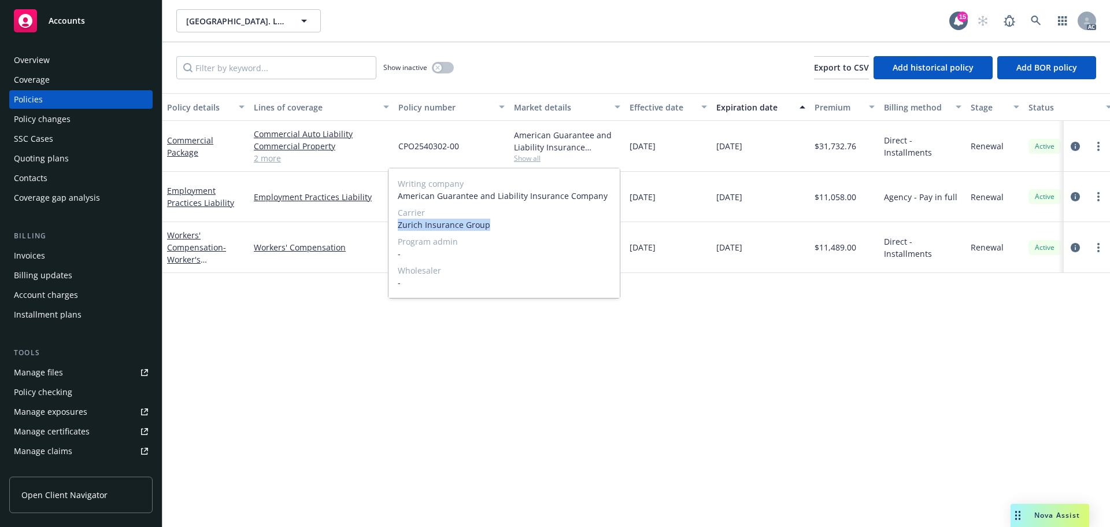
drag, startPoint x: 394, startPoint y: 223, endPoint x: 539, endPoint y: 224, distance: 145.2
click at [539, 224] on div "Writing company American Guarantee and Liability Insurance Company Carrier Zuri…" at bounding box center [504, 233] width 231 height 130
copy span "Zurich Insurance Group"
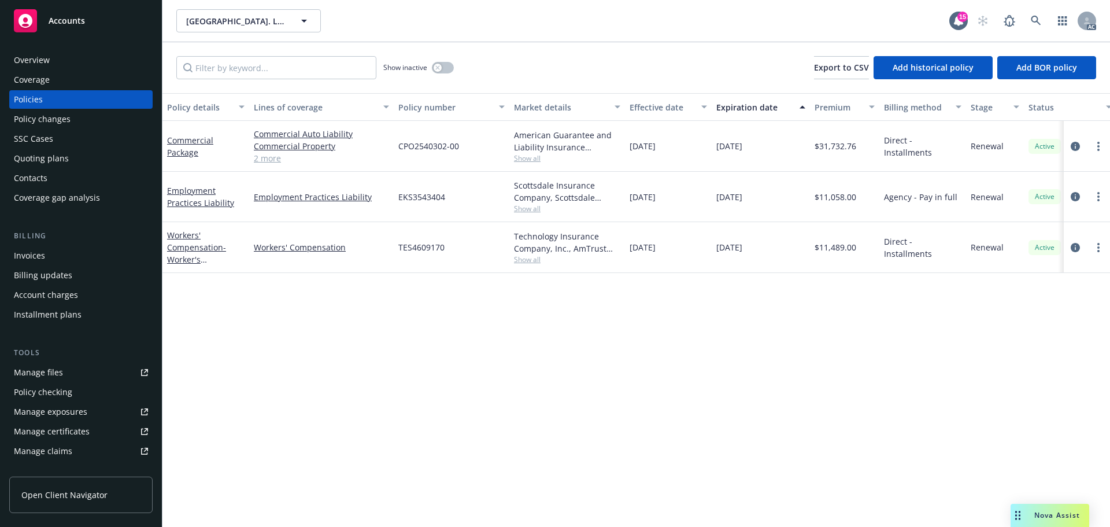
click at [844, 265] on div "$11,489.00" at bounding box center [844, 247] width 69 height 51
click at [447, 153] on div "CPO2540302-00" at bounding box center [452, 146] width 116 height 51
drag, startPoint x: 469, startPoint y: 145, endPoint x: 393, endPoint y: 147, distance: 75.8
click at [393, 147] on div "Commercial Package Commercial Auto Liability Commercial Property Liquor Liabili…" at bounding box center [721, 146] width 1116 height 51
copy div "Liquor Liability General Liability 2 more CPO2540302-00"
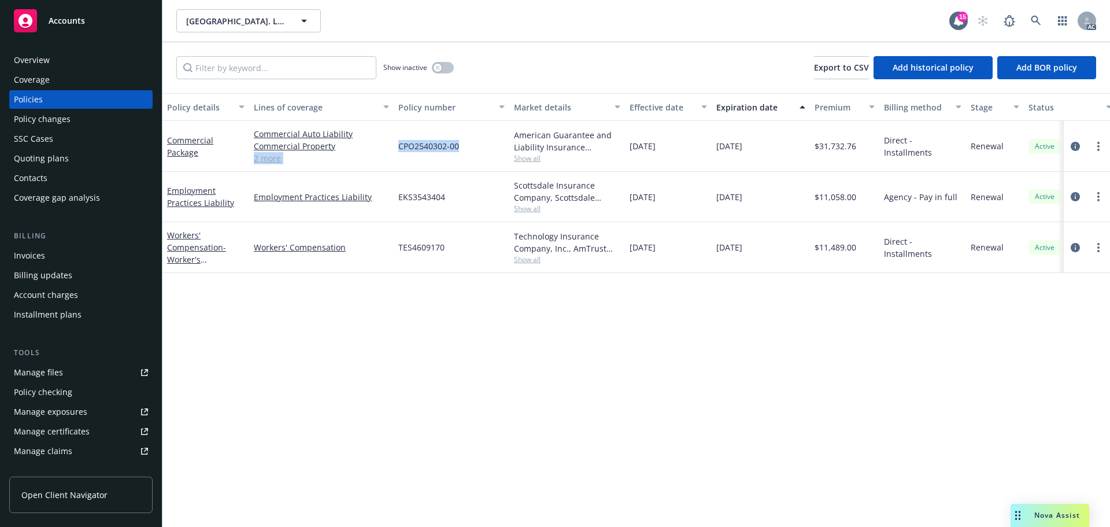
drag, startPoint x: 453, startPoint y: 147, endPoint x: 459, endPoint y: 146, distance: 5.9
click at [453, 146] on span "CPO2540302-00" at bounding box center [429, 146] width 61 height 12
click at [396, 149] on div "CPO2540302-00" at bounding box center [452, 146] width 116 height 51
drag, startPoint x: 396, startPoint y: 149, endPoint x: 485, endPoint y: 149, distance: 89.6
click at [485, 149] on div "CPO2540302-00" at bounding box center [452, 146] width 116 height 51
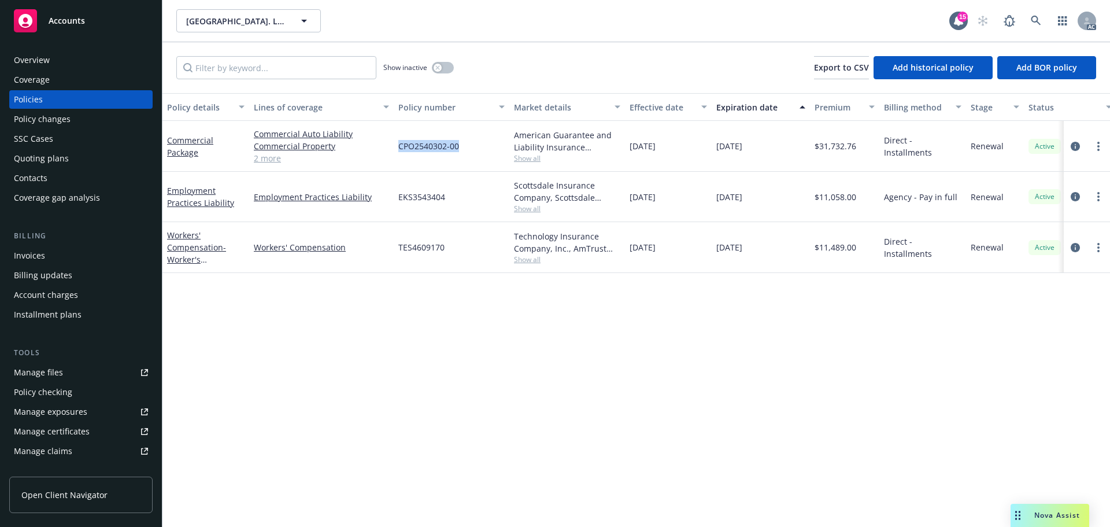
copy span "CPO2540302-00"
drag, startPoint x: 852, startPoint y: 149, endPoint x: 832, endPoint y: 153, distance: 20.8
click at [822, 154] on div "$31,732.76" at bounding box center [844, 146] width 69 height 51
drag, startPoint x: 865, startPoint y: 148, endPoint x: 819, endPoint y: 152, distance: 46.4
click at [819, 152] on div "$31,732.76" at bounding box center [844, 146] width 69 height 51
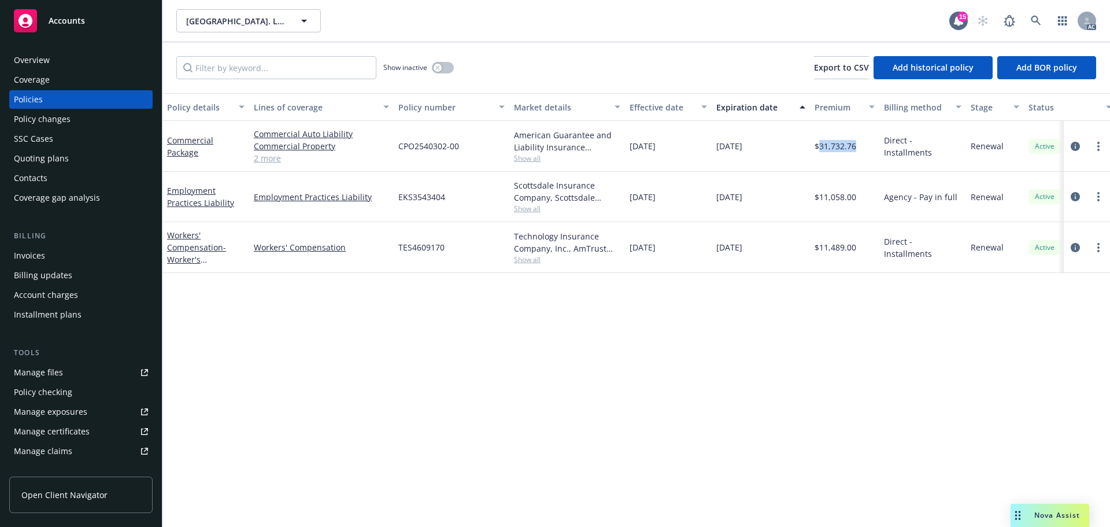
drag, startPoint x: 676, startPoint y: 154, endPoint x: 623, endPoint y: 152, distance: 52.7
click at [623, 152] on div "Commercial Package Commercial Auto Liability Commercial Property Liquor Liabili…" at bounding box center [721, 146] width 1116 height 51
click at [677, 154] on div "09/27/2024" at bounding box center [668, 146] width 87 height 51
drag, startPoint x: 691, startPoint y: 148, endPoint x: 624, endPoint y: 153, distance: 66.7
click at [624, 153] on div "Commercial Package Commercial Auto Liability Commercial Property Liquor Liabili…" at bounding box center [721, 146] width 1116 height 51
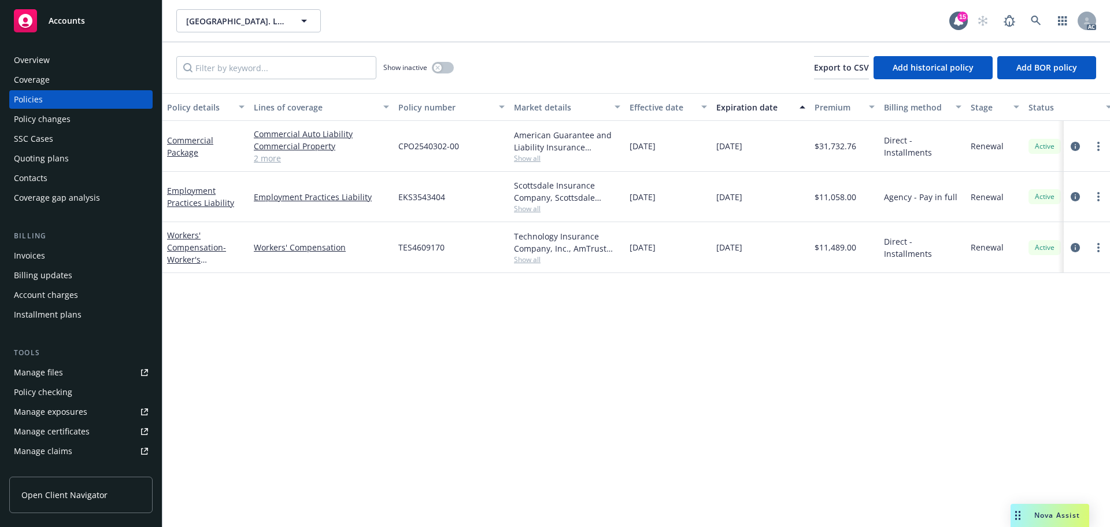
click at [784, 149] on div "09/27/2025" at bounding box center [761, 146] width 98 height 51
drag, startPoint x: 770, startPoint y: 146, endPoint x: 707, endPoint y: 150, distance: 63.2
click at [707, 150] on div "Commercial Package Commercial Auto Liability Commercial Property Liquor Liabili…" at bounding box center [721, 146] width 1116 height 51
click at [532, 160] on span "Show all" at bounding box center [567, 158] width 106 height 10
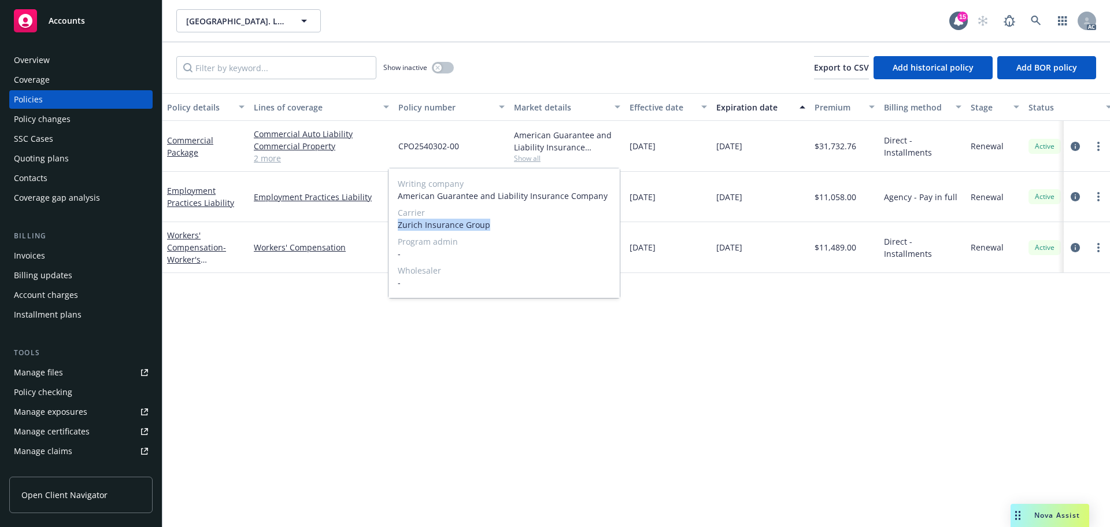
drag, startPoint x: 395, startPoint y: 227, endPoint x: 512, endPoint y: 228, distance: 117.4
click at [512, 228] on div "Writing company American Guarantee and Liability Insurance Company Carrier Zuri…" at bounding box center [504, 233] width 231 height 130
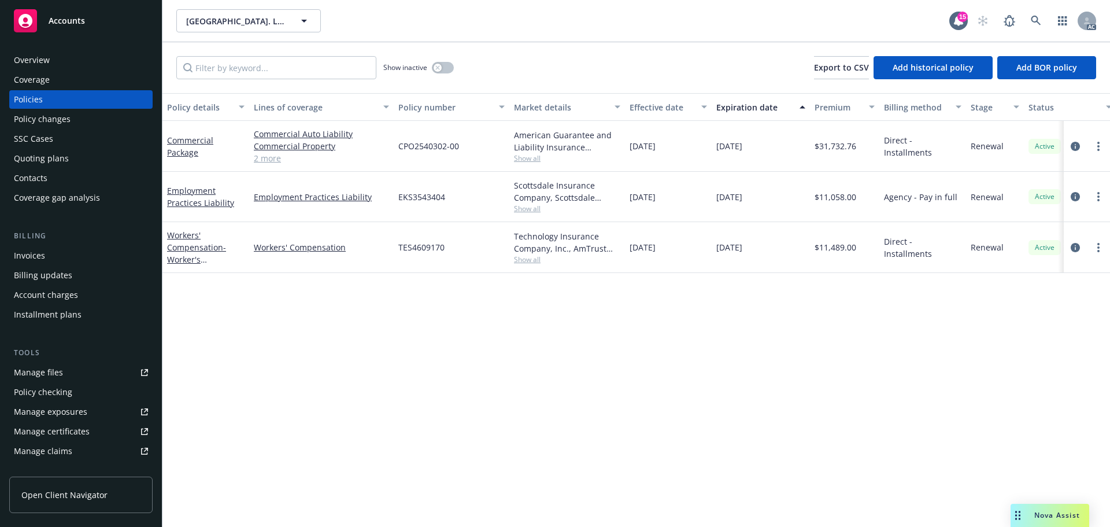
click at [703, 250] on div "05/27/2025" at bounding box center [668, 247] width 87 height 51
drag, startPoint x: 468, startPoint y: 146, endPoint x: 397, endPoint y: 146, distance: 70.6
click at [397, 146] on div "CPO2540302-00" at bounding box center [452, 146] width 116 height 51
drag, startPoint x: 878, startPoint y: 149, endPoint x: 820, endPoint y: 153, distance: 58.6
click at [820, 153] on div "$31,732.76" at bounding box center [844, 146] width 69 height 51
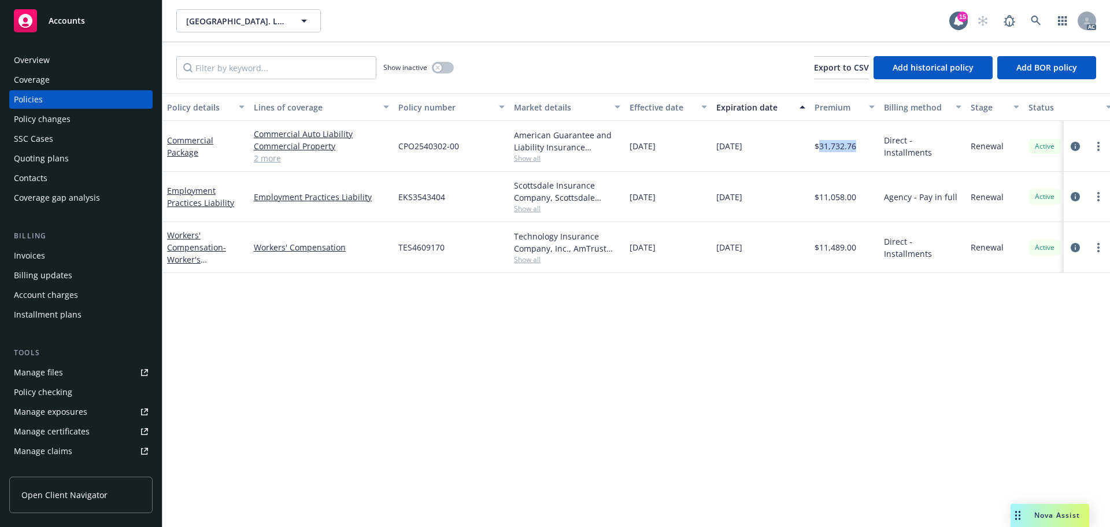
drag, startPoint x: 681, startPoint y: 146, endPoint x: 645, endPoint y: 153, distance: 36.5
click at [633, 153] on div "09/27/2024" at bounding box center [668, 146] width 87 height 51
drag, startPoint x: 774, startPoint y: 144, endPoint x: 1091, endPoint y: 190, distance: 320.8
click at [714, 145] on div "09/27/2025" at bounding box center [761, 146] width 98 height 51
click at [530, 161] on span "Show all" at bounding box center [567, 158] width 106 height 10
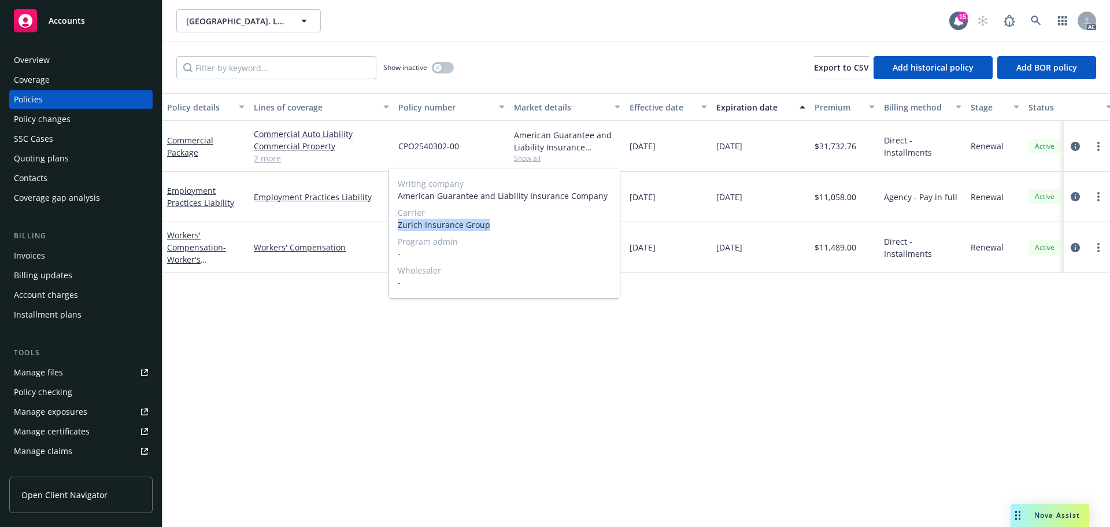
drag, startPoint x: 394, startPoint y: 224, endPoint x: 511, endPoint y: 224, distance: 116.8
click at [511, 224] on div "Writing company American Guarantee and Liability Insurance Company Carrier Zuri…" at bounding box center [504, 233] width 231 height 130
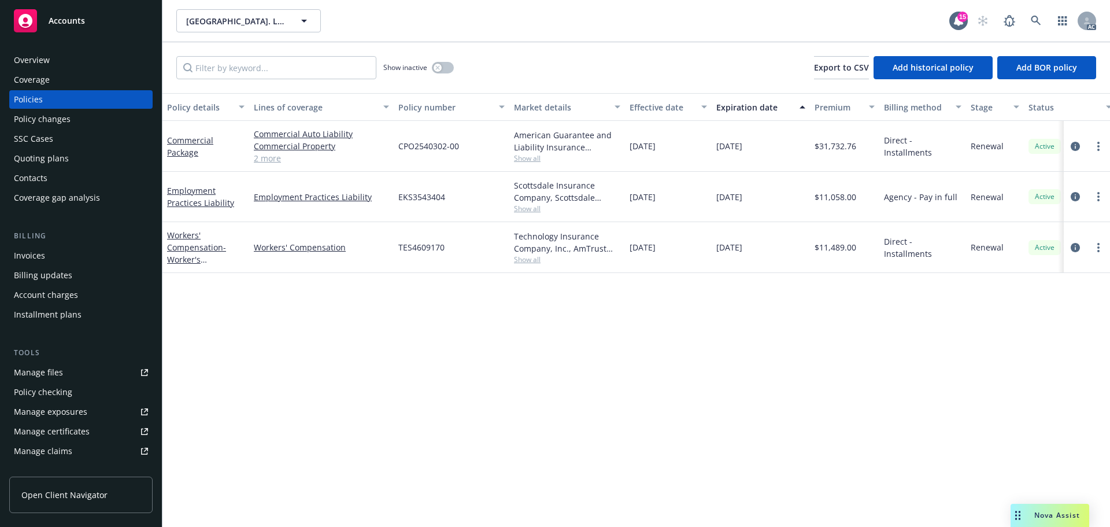
click at [841, 256] on div "$11,489.00" at bounding box center [844, 247] width 69 height 51
drag, startPoint x: 500, startPoint y: 149, endPoint x: 428, endPoint y: 158, distance: 72.3
click at [403, 153] on div "CPO2540302-00" at bounding box center [452, 146] width 116 height 51
click at [474, 140] on div "CPO2540302-00" at bounding box center [452, 146] width 116 height 51
click at [383, 148] on link "Commercial Property" at bounding box center [321, 146] width 135 height 12
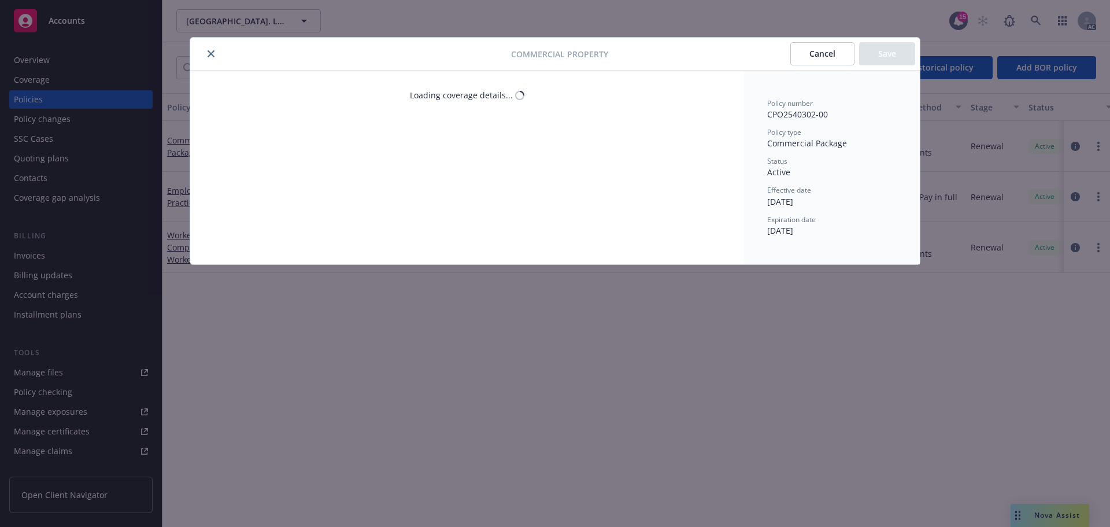
drag, startPoint x: 397, startPoint y: 149, endPoint x: 427, endPoint y: 152, distance: 29.6
click at [440, 152] on div "Commercial Property Cancel Save Loading coverage details... Policy number CPO25…" at bounding box center [555, 263] width 1110 height 527
drag, startPoint x: 213, startPoint y: 50, endPoint x: 232, endPoint y: 66, distance: 24.7
click at [213, 50] on icon "close" at bounding box center [211, 53] width 7 height 7
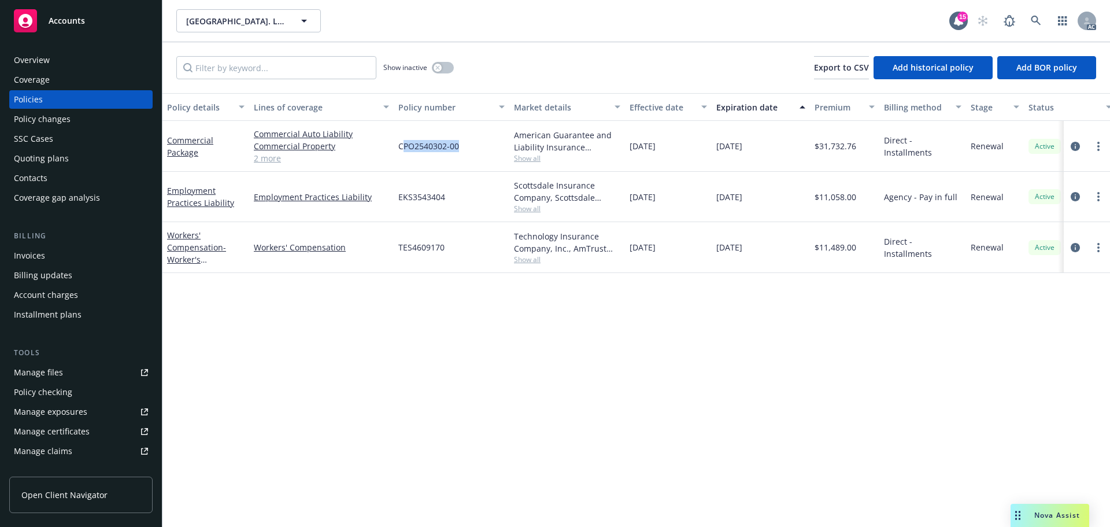
drag, startPoint x: 425, startPoint y: 153, endPoint x: 459, endPoint y: 155, distance: 34.7
click at [459, 155] on div "CPO2540302-00" at bounding box center [452, 146] width 116 height 51
click at [467, 153] on div "CPO2540302-00" at bounding box center [452, 146] width 116 height 51
drag, startPoint x: 467, startPoint y: 150, endPoint x: 399, endPoint y: 152, distance: 68.3
click at [399, 152] on div "CPO2540302-00" at bounding box center [452, 146] width 116 height 51
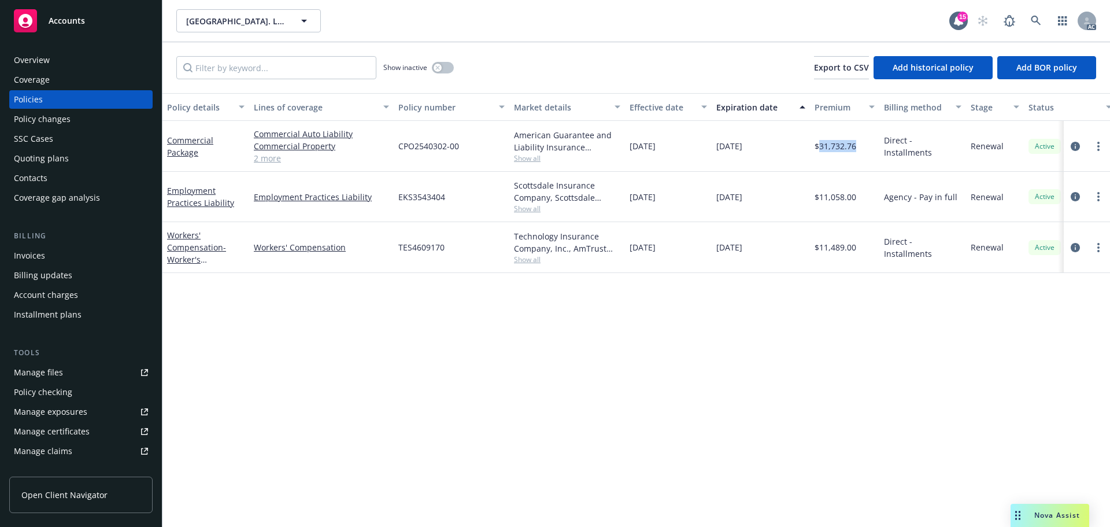
drag, startPoint x: 865, startPoint y: 149, endPoint x: 818, endPoint y: 148, distance: 46.3
click at [818, 148] on div "$31,732.76" at bounding box center [844, 146] width 69 height 51
drag, startPoint x: 691, startPoint y: 150, endPoint x: 625, endPoint y: 149, distance: 65.4
click at [625, 149] on div "09/27/2024" at bounding box center [668, 146] width 87 height 51
drag, startPoint x: 761, startPoint y: 143, endPoint x: 718, endPoint y: 150, distance: 43.3
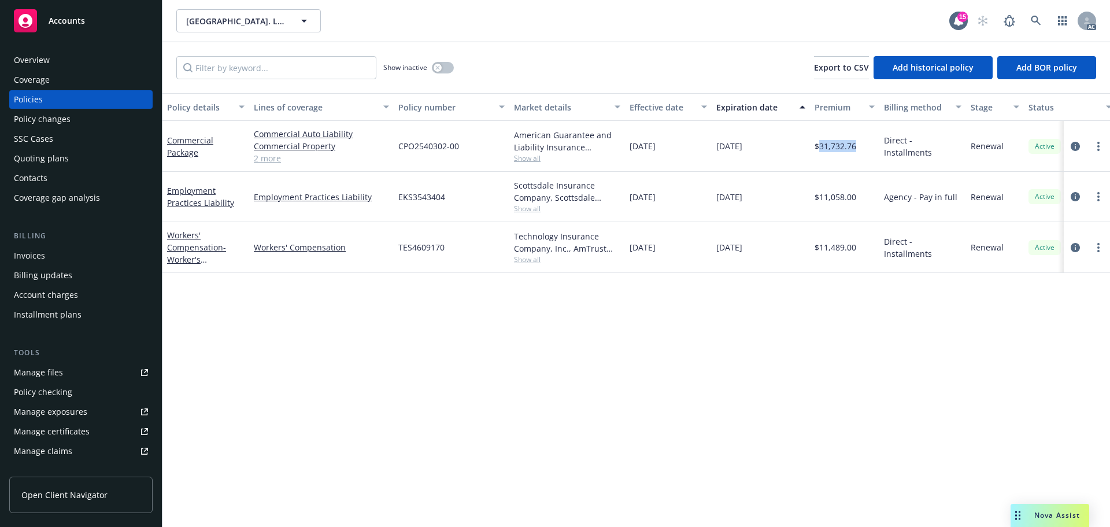
click at [718, 150] on div "09/27/2025" at bounding box center [761, 146] width 98 height 51
click at [435, 65] on div "button" at bounding box center [438, 68] width 8 height 8
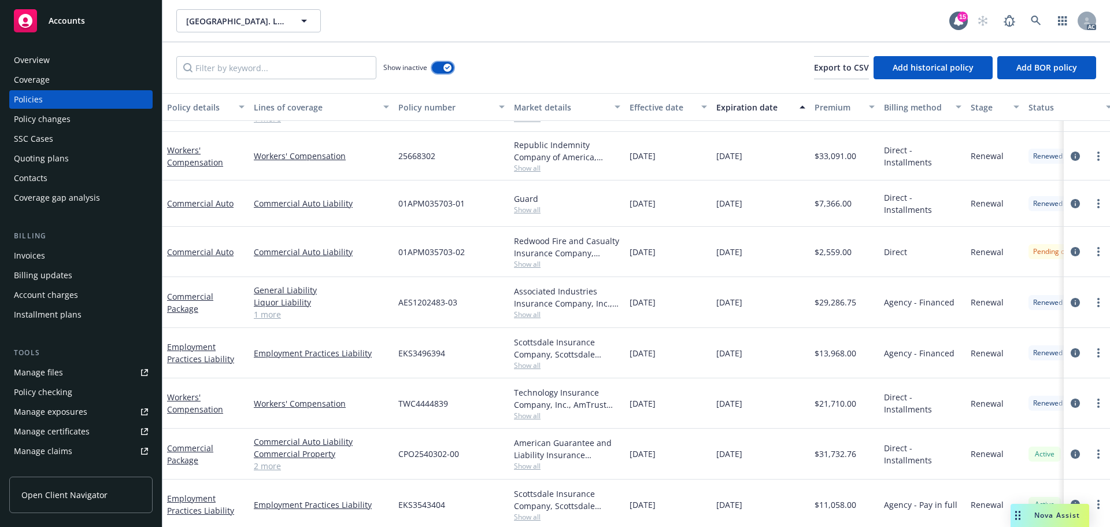
scroll to position [838, 0]
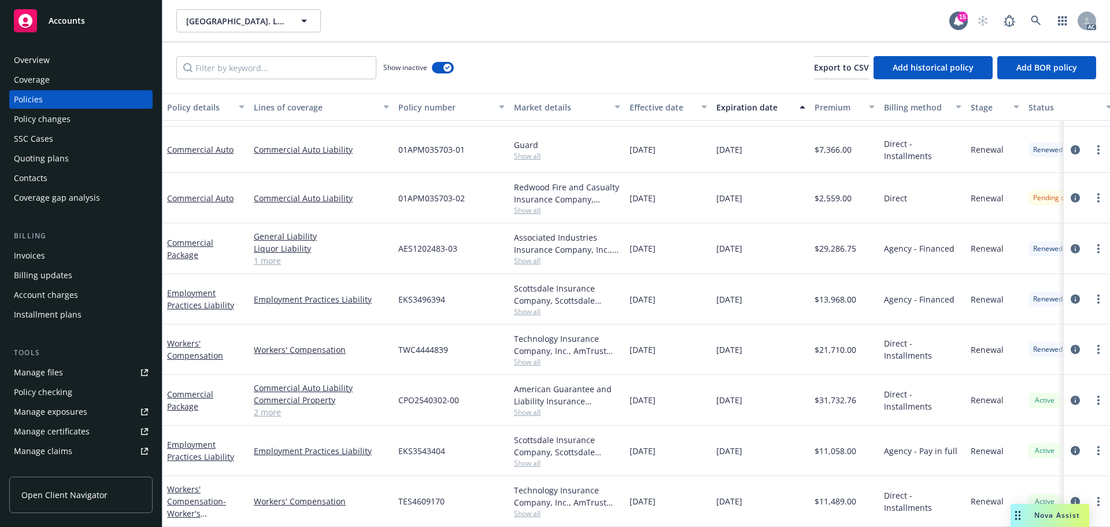
drag, startPoint x: 678, startPoint y: 241, endPoint x: 654, endPoint y: 240, distance: 24.9
click at [654, 240] on div "09/27/2023" at bounding box center [668, 248] width 87 height 51
drag, startPoint x: 760, startPoint y: 239, endPoint x: 741, endPoint y: 242, distance: 18.8
click at [741, 242] on div "09/27/2024" at bounding box center [761, 248] width 98 height 51
click at [529, 256] on span "Show all" at bounding box center [567, 261] width 106 height 10
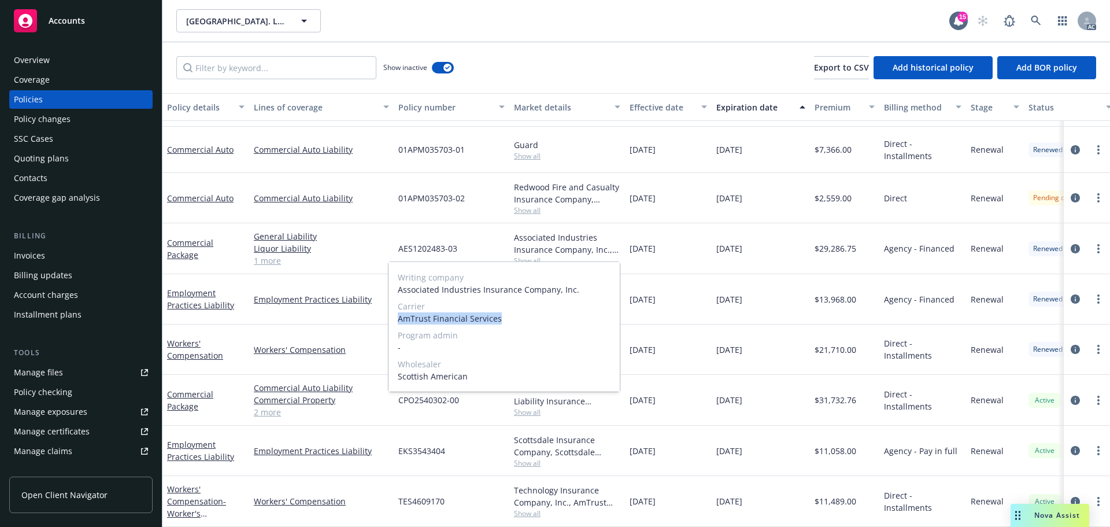
drag, startPoint x: 399, startPoint y: 316, endPoint x: 510, endPoint y: 321, distance: 111.2
click at [510, 321] on span "AmTrust Financial Services" at bounding box center [504, 318] width 213 height 12
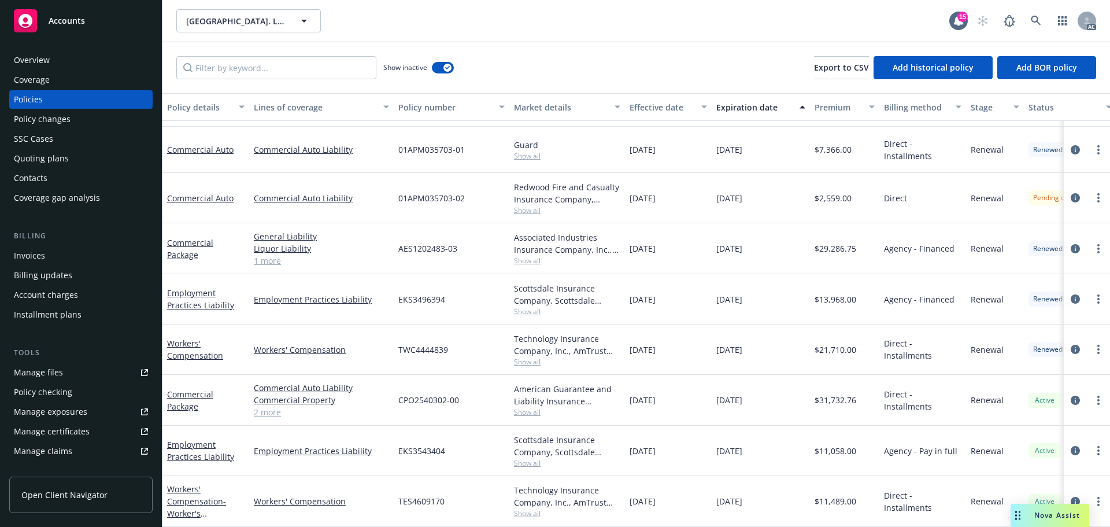
drag, startPoint x: 707, startPoint y: 274, endPoint x: 592, endPoint y: 272, distance: 115.7
click at [707, 274] on div "09/27/2023" at bounding box center [668, 299] width 87 height 50
drag, startPoint x: 470, startPoint y: 248, endPoint x: 398, endPoint y: 245, distance: 71.8
click at [398, 245] on div "AES1202483-03" at bounding box center [452, 248] width 116 height 51
drag, startPoint x: 884, startPoint y: 237, endPoint x: 821, endPoint y: 243, distance: 63.4
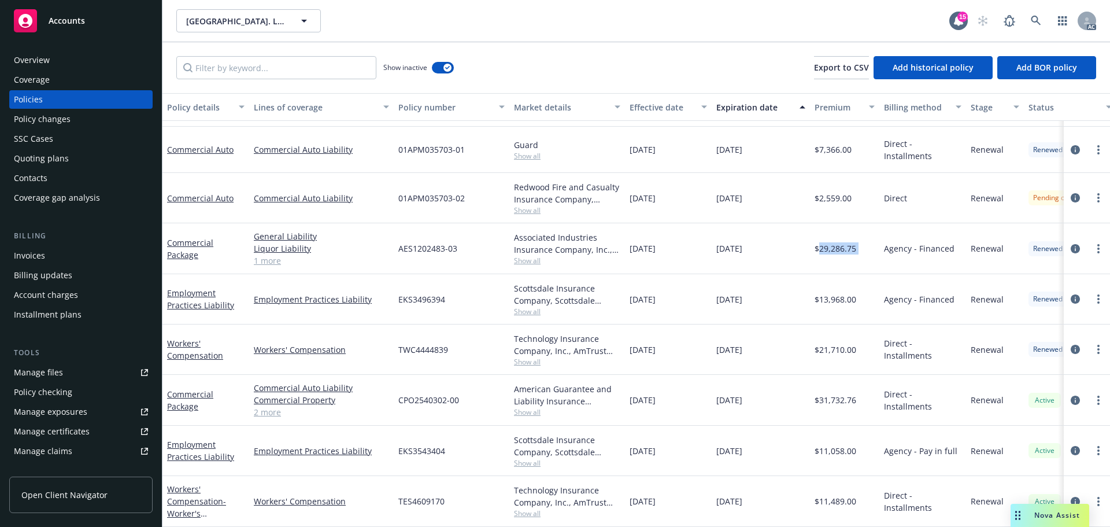
click at [821, 243] on div "Commercial Package General Liability Liquor Liability Commercial Property 1 mor…" at bounding box center [721, 248] width 1116 height 51
drag, startPoint x: 692, startPoint y: 240, endPoint x: 632, endPoint y: 240, distance: 59.6
click at [632, 240] on div "09/27/2023" at bounding box center [668, 248] width 87 height 51
drag, startPoint x: 792, startPoint y: 243, endPoint x: 1102, endPoint y: 266, distance: 310.3
click at [728, 242] on div "09/27/2024" at bounding box center [761, 248] width 98 height 51
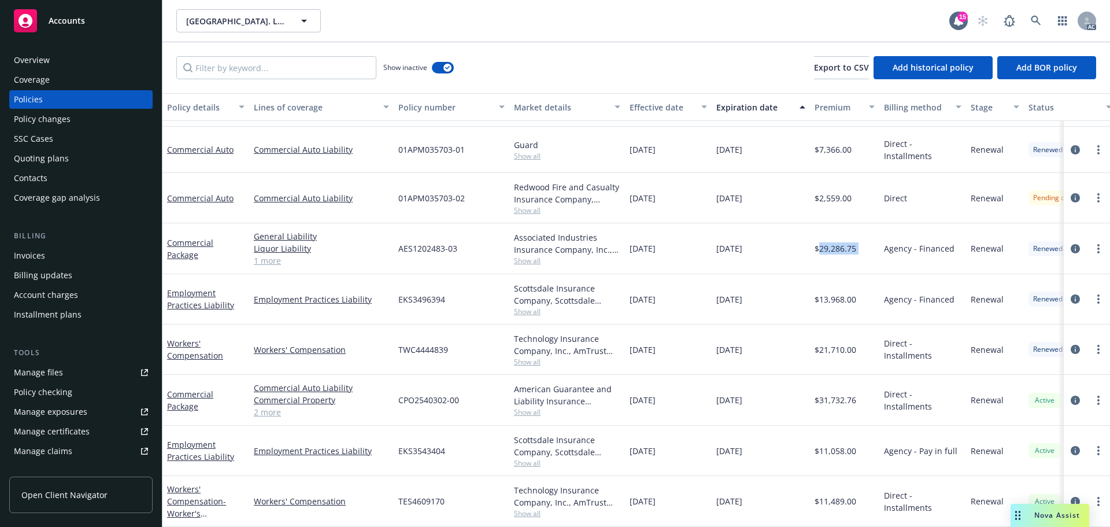
drag, startPoint x: 714, startPoint y: 246, endPoint x: 769, endPoint y: 248, distance: 54.4
click at [769, 248] on div "09/27/2024" at bounding box center [761, 248] width 98 height 51
click at [532, 256] on span "Show all" at bounding box center [567, 261] width 106 height 10
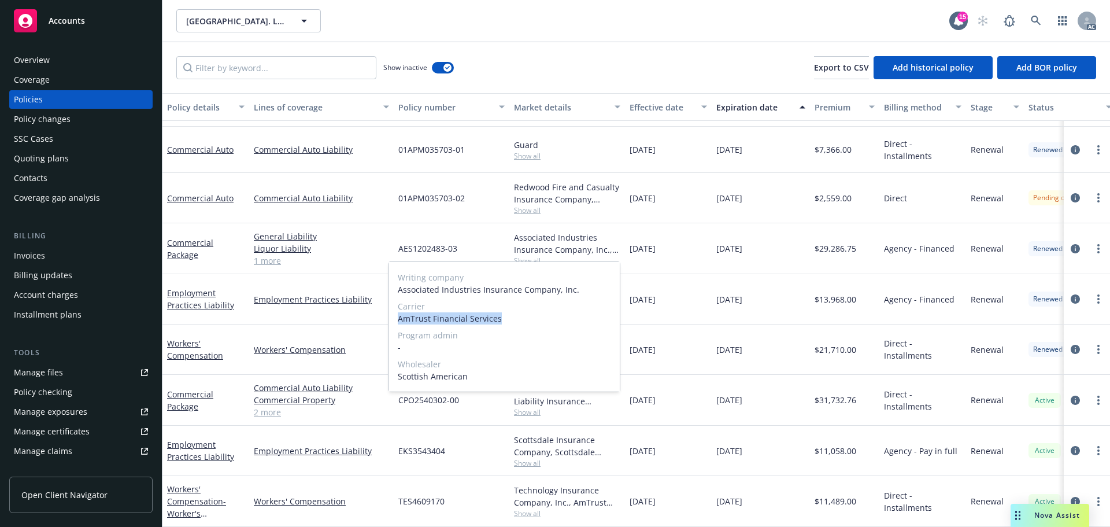
drag, startPoint x: 399, startPoint y: 318, endPoint x: 540, endPoint y: 320, distance: 141.1
click at [540, 320] on span "AmTrust Financial Services" at bounding box center [504, 318] width 213 height 12
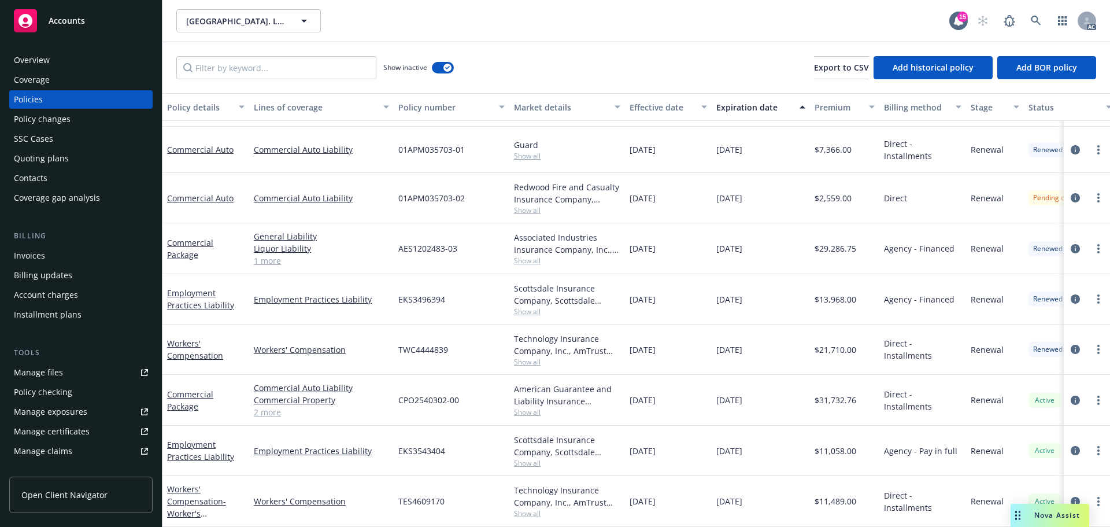
click at [890, 348] on div "Direct - Installments" at bounding box center [923, 349] width 87 height 50
drag, startPoint x: 464, startPoint y: 246, endPoint x: 396, endPoint y: 248, distance: 68.3
click at [396, 248] on div "AES1202483-03" at bounding box center [452, 248] width 116 height 51
drag, startPoint x: 864, startPoint y: 241, endPoint x: 821, endPoint y: 245, distance: 43.6
click at [821, 245] on div "$29,286.75" at bounding box center [844, 248] width 69 height 51
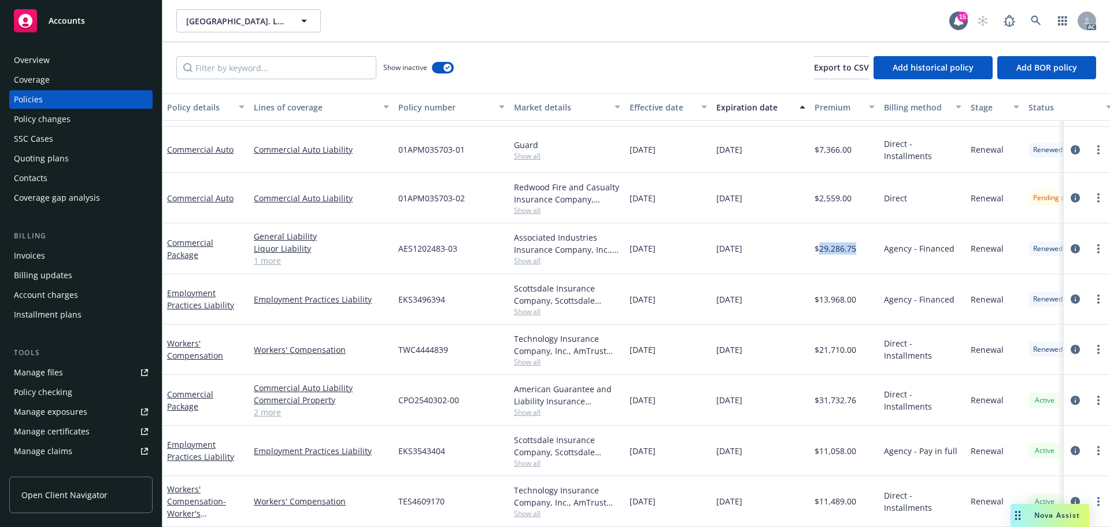
drag, startPoint x: 687, startPoint y: 246, endPoint x: 626, endPoint y: 249, distance: 60.8
click at [626, 249] on div "09/27/2023" at bounding box center [668, 248] width 87 height 51
drag, startPoint x: 787, startPoint y: 245, endPoint x: 736, endPoint y: 244, distance: 50.3
click at [717, 242] on div "09/27/2024" at bounding box center [761, 248] width 98 height 51
click at [525, 256] on span "Show all" at bounding box center [567, 261] width 106 height 10
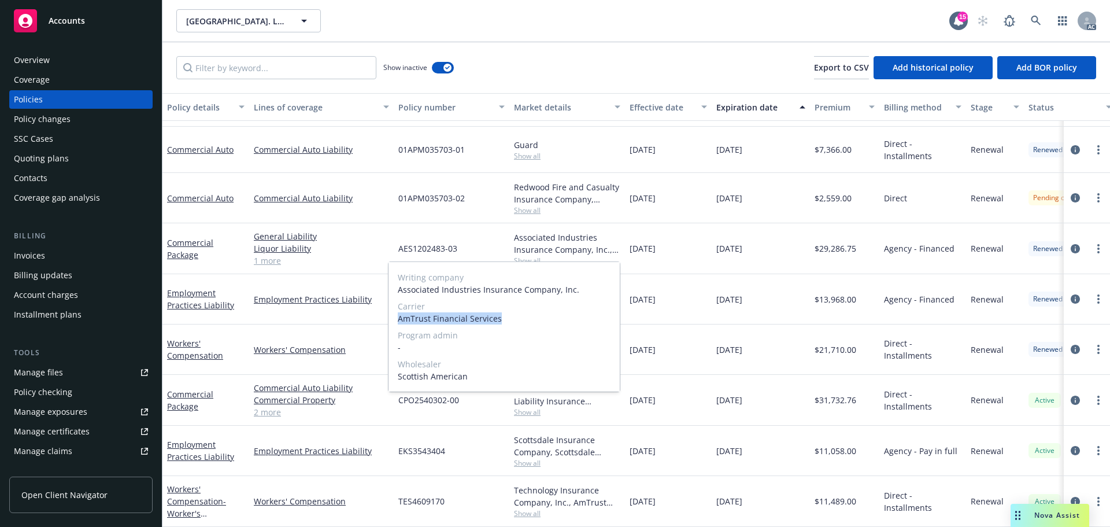
drag, startPoint x: 397, startPoint y: 313, endPoint x: 525, endPoint y: 321, distance: 127.5
click at [525, 321] on div "Writing company Associated Industries Insurance Company, Inc. Carrier AmTrust F…" at bounding box center [504, 327] width 231 height 130
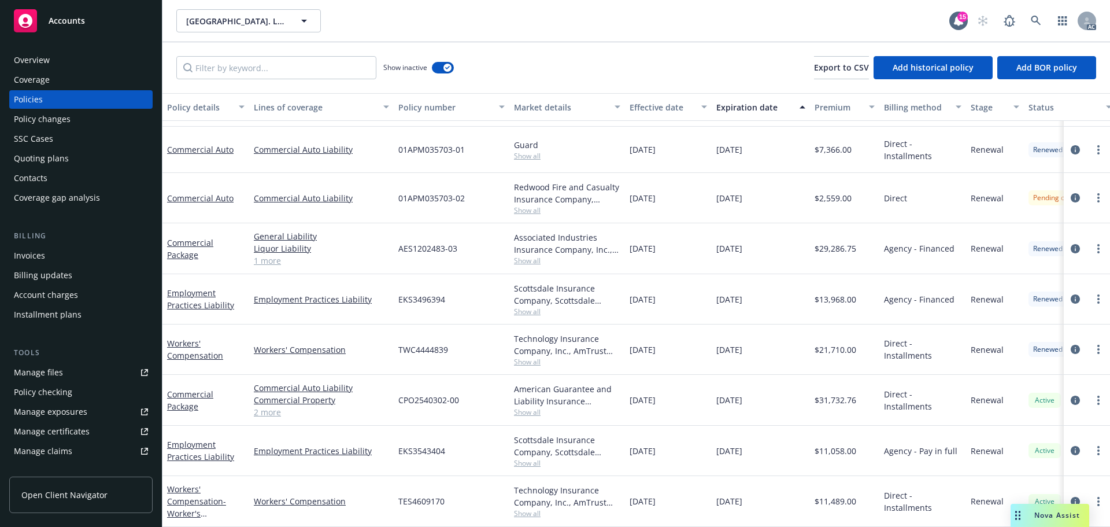
click at [651, 278] on div "09/27/2023" at bounding box center [668, 299] width 87 height 50
drag, startPoint x: 467, startPoint y: 241, endPoint x: 402, endPoint y: 242, distance: 65.4
click at [402, 242] on div "AES1202483-03" at bounding box center [452, 248] width 116 height 51
drag, startPoint x: 393, startPoint y: 242, endPoint x: 483, endPoint y: 249, distance: 90.5
click at [483, 249] on div "Commercial Package General Liability Liquor Liability Commercial Property 1 mor…" at bounding box center [721, 248] width 1116 height 51
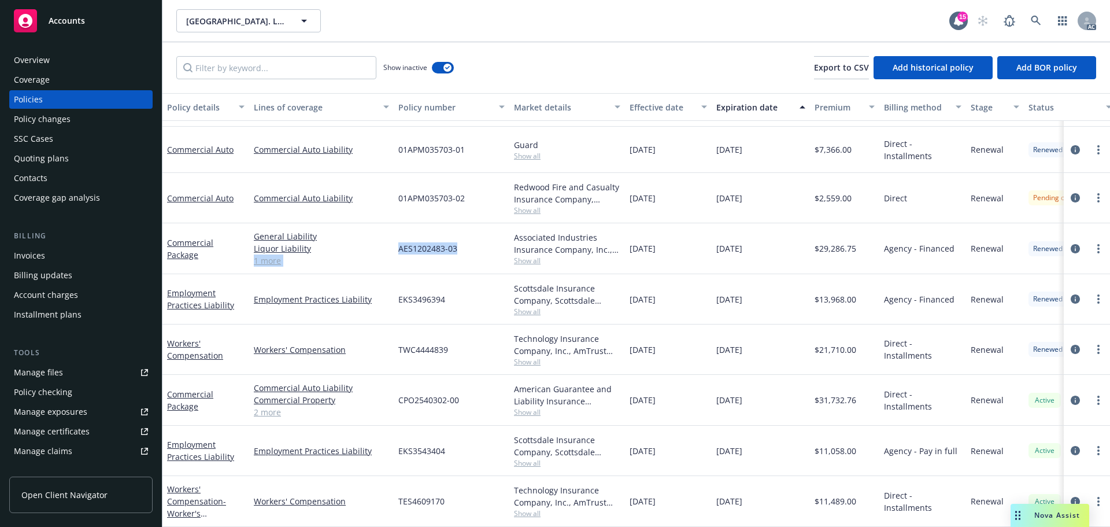
click at [458, 243] on div "AES1202483-03" at bounding box center [452, 248] width 116 height 51
drag, startPoint x: 471, startPoint y: 238, endPoint x: 394, endPoint y: 242, distance: 77.6
click at [394, 242] on div "AES1202483-03" at bounding box center [452, 248] width 116 height 51
drag, startPoint x: 859, startPoint y: 249, endPoint x: 820, endPoint y: 249, distance: 39.3
click at [820, 249] on div "$29,286.75" at bounding box center [844, 248] width 69 height 51
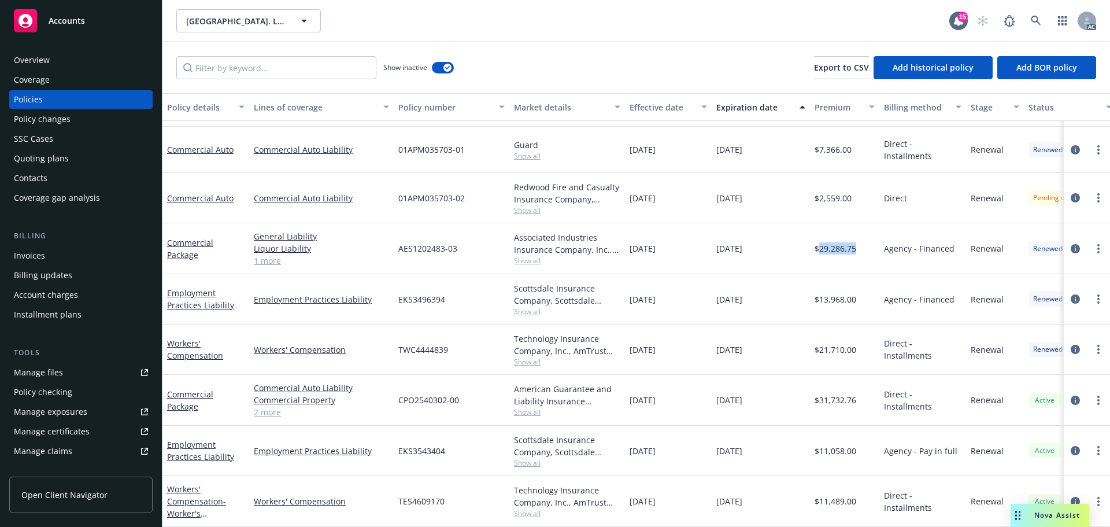
drag, startPoint x: 688, startPoint y: 249, endPoint x: 1054, endPoint y: 282, distance: 367.6
click at [633, 245] on div "09/27/2023" at bounding box center [668, 248] width 87 height 51
drag, startPoint x: 733, startPoint y: 248, endPoint x: 713, endPoint y: 250, distance: 20.4
click at [713, 250] on div "09/27/2024" at bounding box center [761, 248] width 98 height 51
click at [781, 302] on div "09/27/2024" at bounding box center [761, 299] width 98 height 50
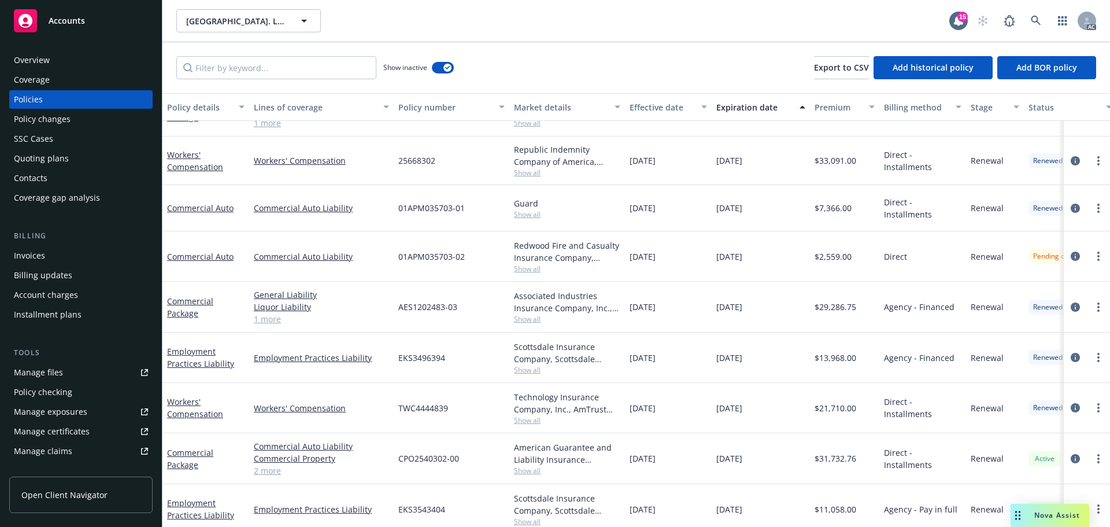
scroll to position [722, 0]
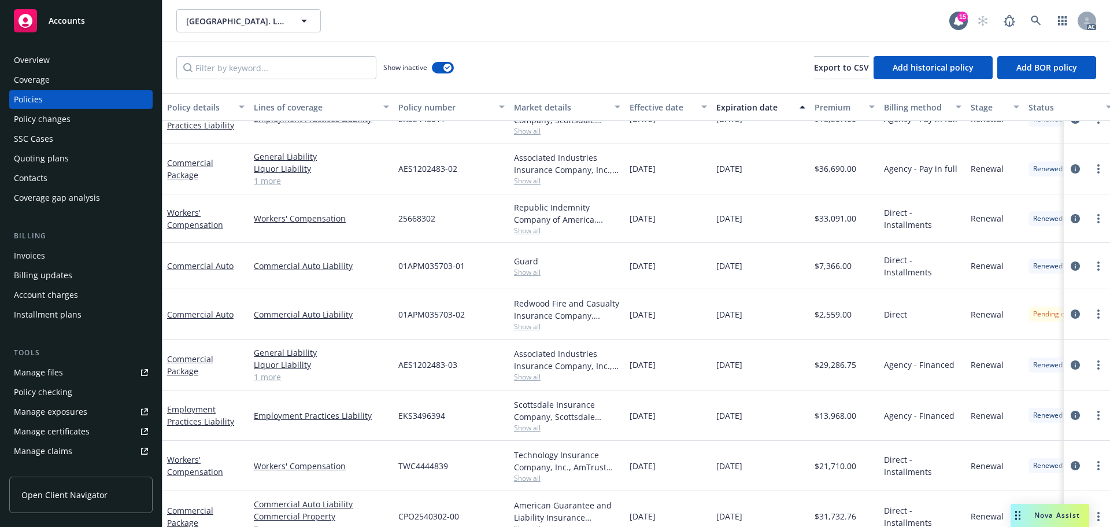
drag, startPoint x: 689, startPoint y: 170, endPoint x: 655, endPoint y: 174, distance: 34.9
click at [655, 174] on div "09/27/2022" at bounding box center [668, 168] width 87 height 51
drag, startPoint x: 769, startPoint y: 172, endPoint x: 743, endPoint y: 173, distance: 25.5
click at [743, 173] on div "09/27/2023" at bounding box center [761, 168] width 98 height 51
click at [524, 176] on span "Show all" at bounding box center [567, 181] width 106 height 10
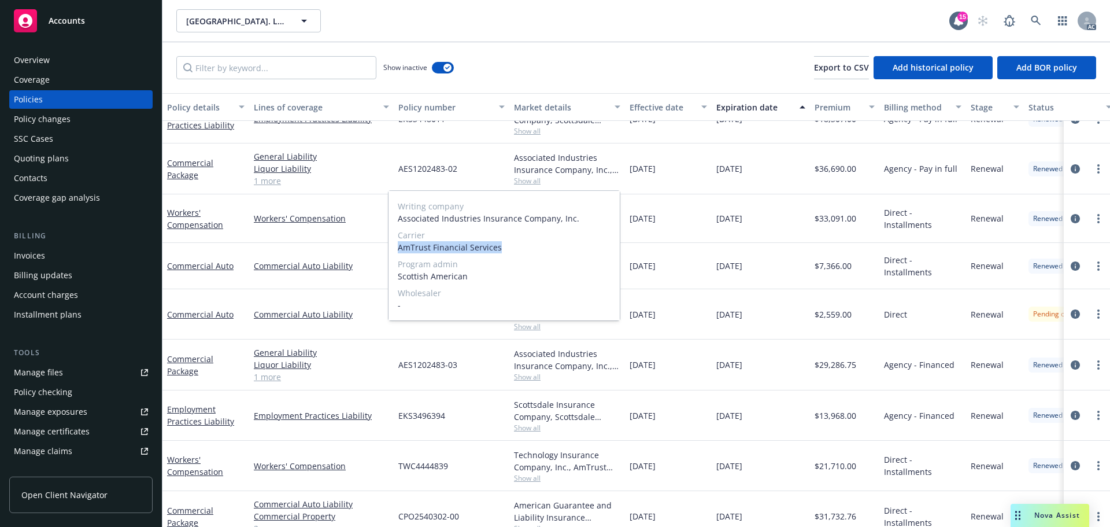
drag, startPoint x: 397, startPoint y: 250, endPoint x: 534, endPoint y: 251, distance: 137.1
click at [534, 251] on div "Writing company Associated Industries Insurance Company, Inc. Carrier AmTrust F…" at bounding box center [504, 256] width 231 height 130
click at [619, 242] on div "Writing company Associated Industries Insurance Company, Inc. Carrier AmTrust F…" at bounding box center [504, 256] width 231 height 130
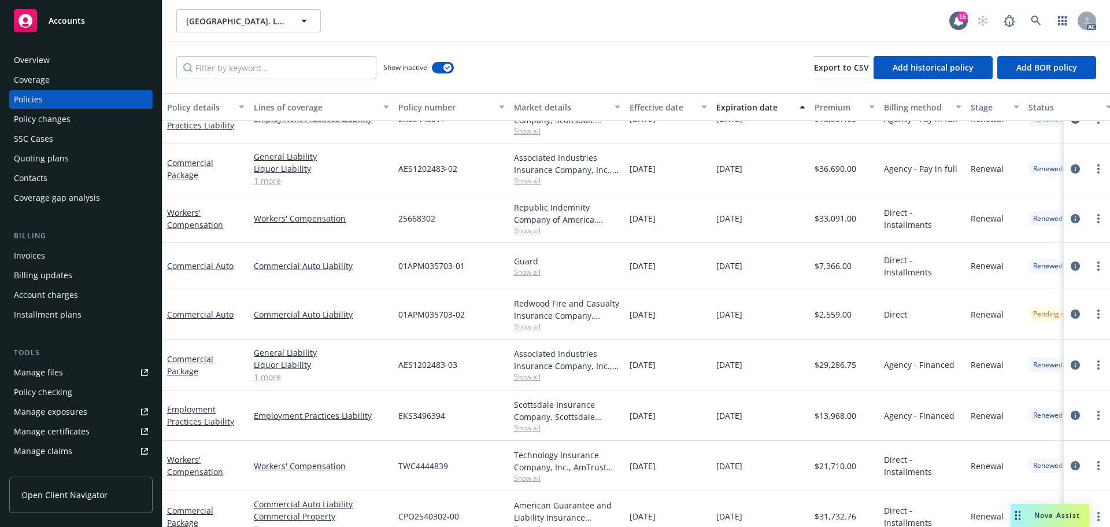
click at [513, 163] on div "Associated Industries Insurance Company, Inc., AmTrust Financial Services, Scot…" at bounding box center [568, 168] width 116 height 51
drag, startPoint x: 475, startPoint y: 168, endPoint x: 394, endPoint y: 171, distance: 81.6
click at [394, 171] on div "AES1202483-02" at bounding box center [452, 168] width 116 height 51
drag, startPoint x: 878, startPoint y: 178, endPoint x: 820, endPoint y: 174, distance: 57.9
click at [820, 174] on div "$36,690.00" at bounding box center [844, 168] width 69 height 51
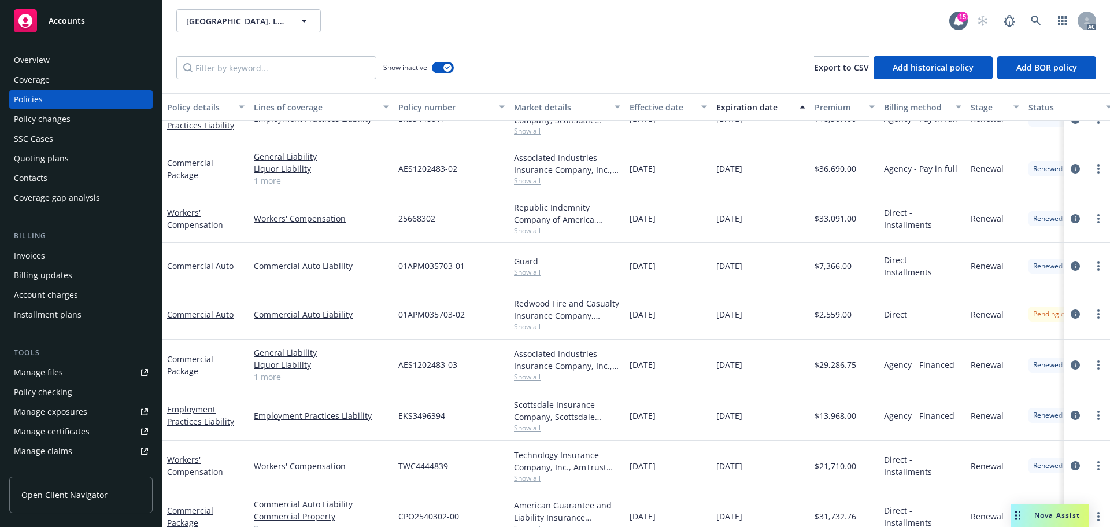
click at [688, 181] on div "09/27/2022" at bounding box center [668, 168] width 87 height 51
drag, startPoint x: 688, startPoint y: 176, endPoint x: 630, endPoint y: 174, distance: 57.9
click at [630, 174] on div "09/27/2022" at bounding box center [668, 168] width 87 height 51
drag, startPoint x: 755, startPoint y: 173, endPoint x: 1077, endPoint y: 228, distance: 326.9
click at [687, 174] on div "Commercial Package General Liability Liquor Liability Commercial Property 1 mor…" at bounding box center [721, 168] width 1116 height 51
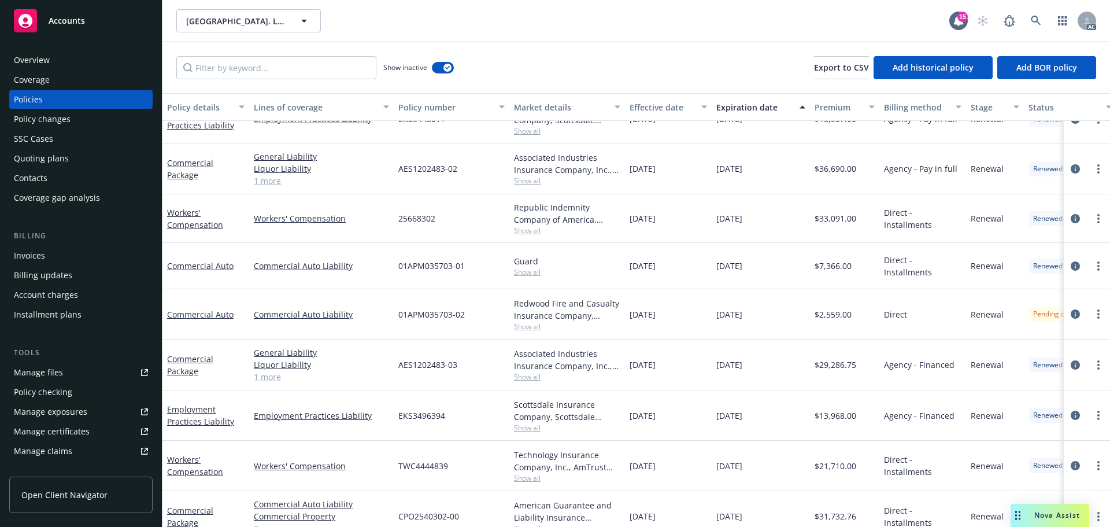
drag, startPoint x: 518, startPoint y: 179, endPoint x: 521, endPoint y: 186, distance: 7.5
click at [518, 179] on span "Show all" at bounding box center [567, 181] width 106 height 10
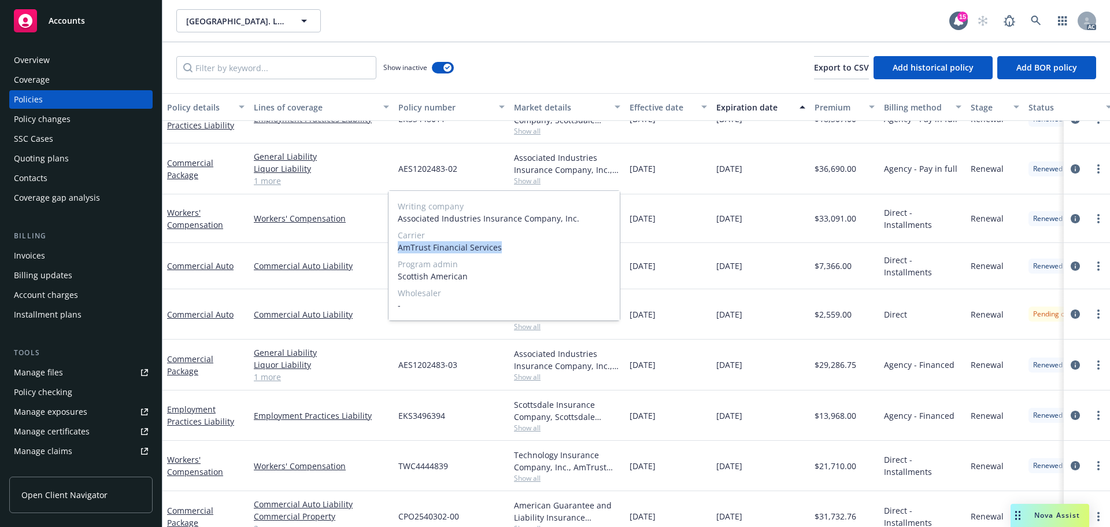
drag, startPoint x: 394, startPoint y: 246, endPoint x: 525, endPoint y: 252, distance: 130.9
click at [525, 252] on div "Writing company Associated Industries Insurance Company, Inc. Carrier AmTrust F…" at bounding box center [504, 256] width 231 height 130
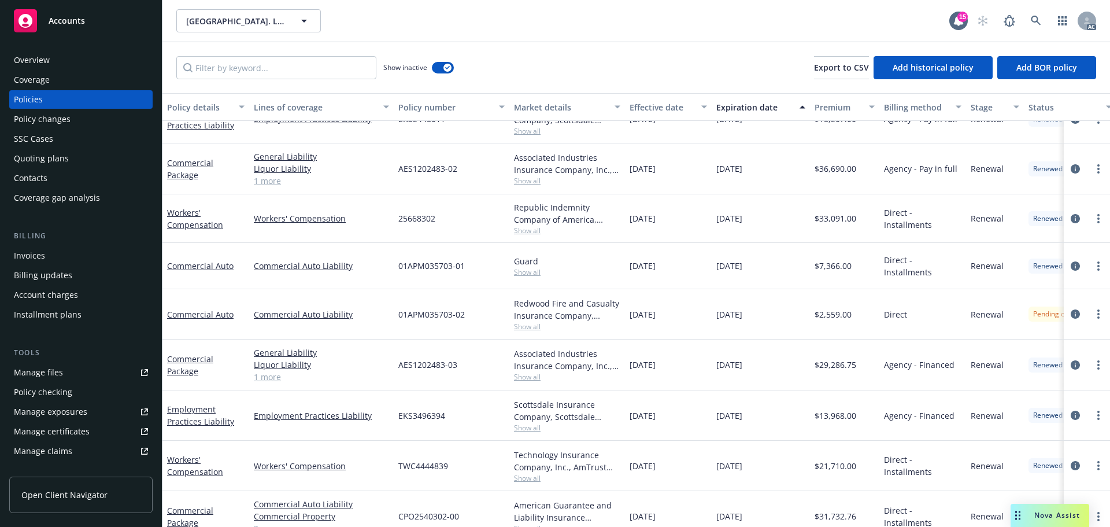
drag, startPoint x: 847, startPoint y: 267, endPoint x: 827, endPoint y: 261, distance: 20.3
click at [847, 267] on span "$7,366.00" at bounding box center [833, 266] width 37 height 12
drag, startPoint x: 495, startPoint y: 170, endPoint x: 383, endPoint y: 171, distance: 111.1
click at [383, 171] on div "Commercial Package General Liability Liquor Liability Commercial Property 1 mor…" at bounding box center [721, 168] width 1116 height 51
click at [409, 173] on span "AES1202483-02" at bounding box center [428, 169] width 59 height 12
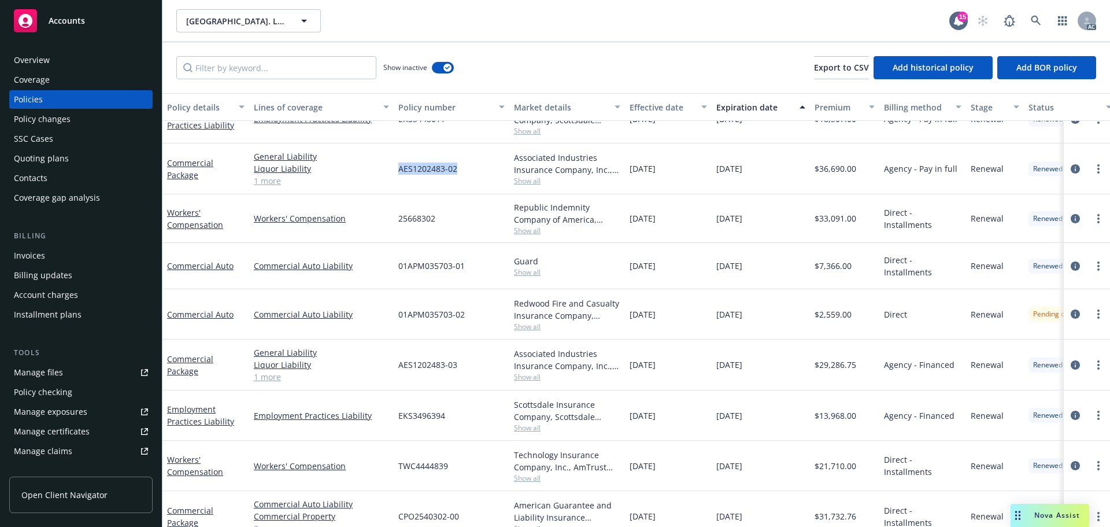
drag, startPoint x: 396, startPoint y: 167, endPoint x: 465, endPoint y: 175, distance: 69.4
click at [465, 175] on div "AES1202483-02" at bounding box center [452, 168] width 116 height 51
drag, startPoint x: 852, startPoint y: 168, endPoint x: 820, endPoint y: 171, distance: 31.9
click at [820, 171] on div "$36,690.00" at bounding box center [844, 168] width 69 height 51
drag, startPoint x: 695, startPoint y: 172, endPoint x: 1098, endPoint y: 253, distance: 411.2
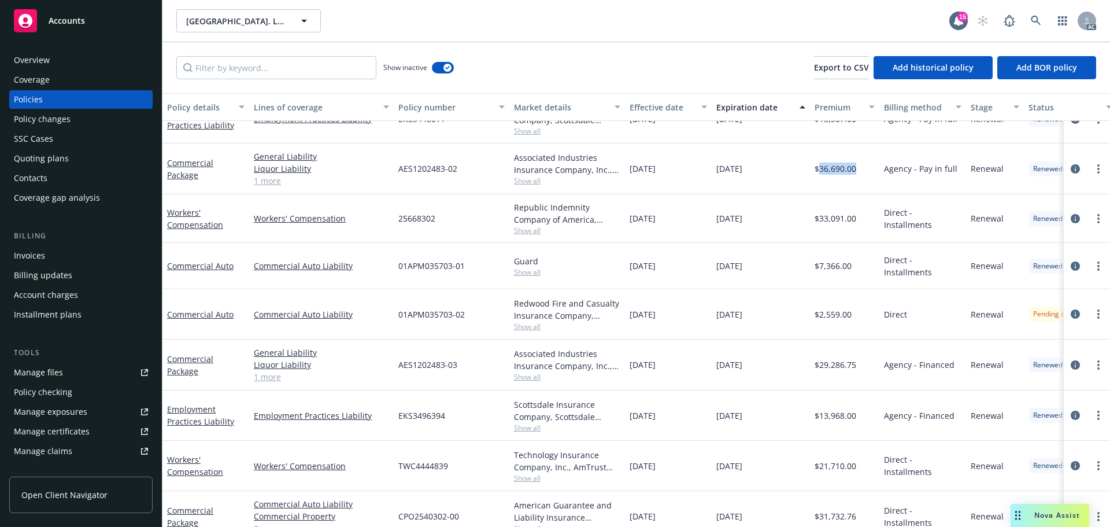
click at [629, 179] on div "09/27/2022" at bounding box center [668, 168] width 87 height 51
drag, startPoint x: 746, startPoint y: 169, endPoint x: 714, endPoint y: 167, distance: 31.3
click at [714, 167] on div "09/27/2023" at bounding box center [761, 168] width 98 height 51
click at [529, 183] on span "Show all" at bounding box center [567, 181] width 106 height 10
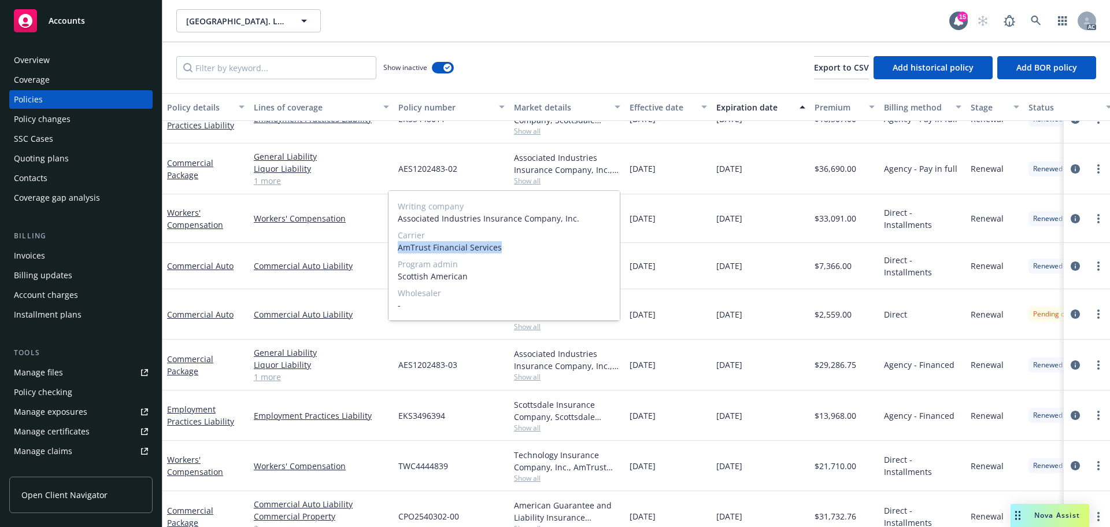
drag, startPoint x: 398, startPoint y: 248, endPoint x: 1047, endPoint y: 257, distance: 649.6
click at [513, 249] on span "AmTrust Financial Services" at bounding box center [504, 247] width 213 height 12
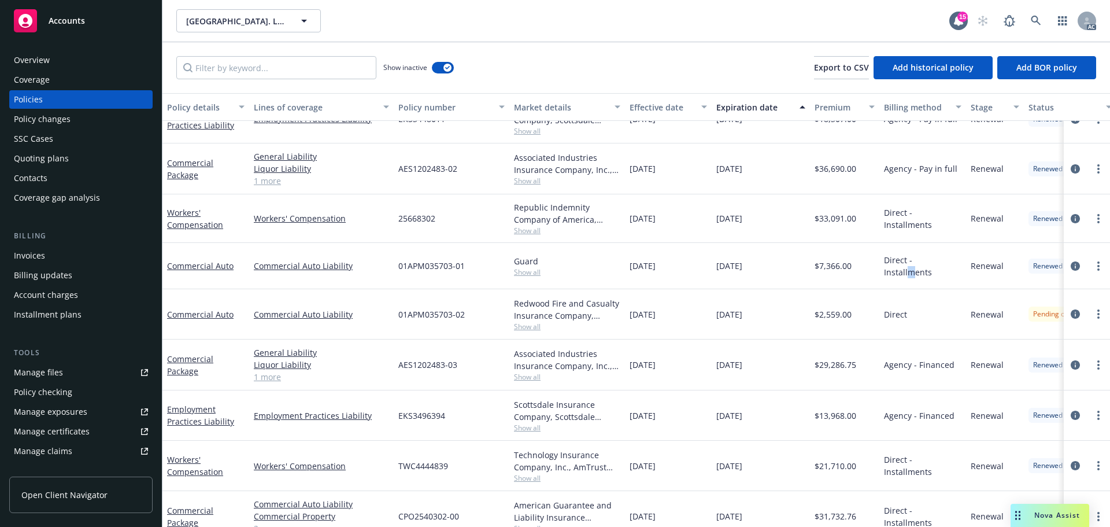
drag, startPoint x: 940, startPoint y: 253, endPoint x: 765, endPoint y: 215, distance: 179.4
click at [939, 253] on div "Direct - Installments" at bounding box center [923, 266] width 87 height 46
drag, startPoint x: 436, startPoint y: 173, endPoint x: 388, endPoint y: 173, distance: 48.0
click at [388, 173] on div "Commercial Package General Liability Liquor Liability Commercial Property 1 mor…" at bounding box center [721, 168] width 1116 height 51
drag, startPoint x: 503, startPoint y: 180, endPoint x: 475, endPoint y: 173, distance: 29.3
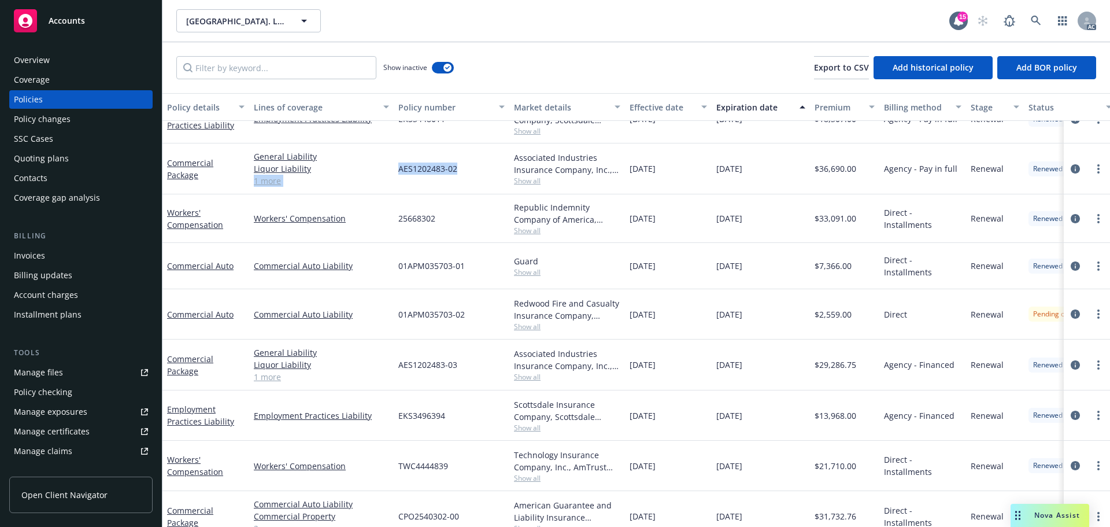
click at [502, 180] on div "AES1202483-02" at bounding box center [452, 168] width 116 height 51
click at [472, 171] on div "AES1202483-02" at bounding box center [452, 168] width 116 height 51
click at [468, 170] on div "AES1202483-02" at bounding box center [452, 168] width 116 height 51
drag, startPoint x: 396, startPoint y: 171, endPoint x: 465, endPoint y: 178, distance: 69.7
click at [465, 178] on div "AES1202483-02" at bounding box center [452, 168] width 116 height 51
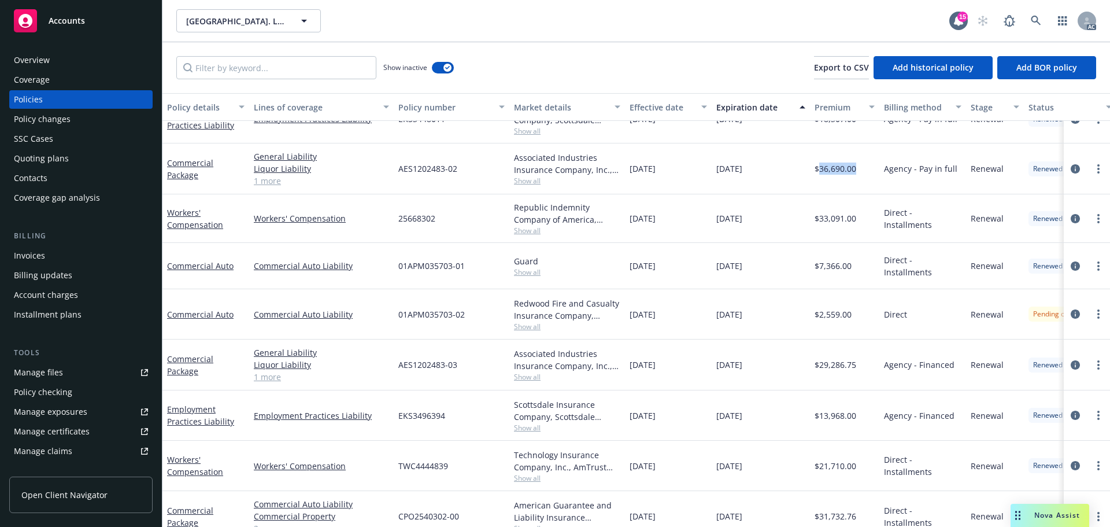
drag, startPoint x: 861, startPoint y: 165, endPoint x: 819, endPoint y: 174, distance: 42.5
click at [819, 174] on div "$36,690.00" at bounding box center [844, 168] width 69 height 51
drag, startPoint x: 685, startPoint y: 172, endPoint x: 629, endPoint y: 170, distance: 56.1
click at [629, 170] on div "09/27/2022" at bounding box center [668, 168] width 87 height 51
drag, startPoint x: 759, startPoint y: 169, endPoint x: 718, endPoint y: 173, distance: 40.6
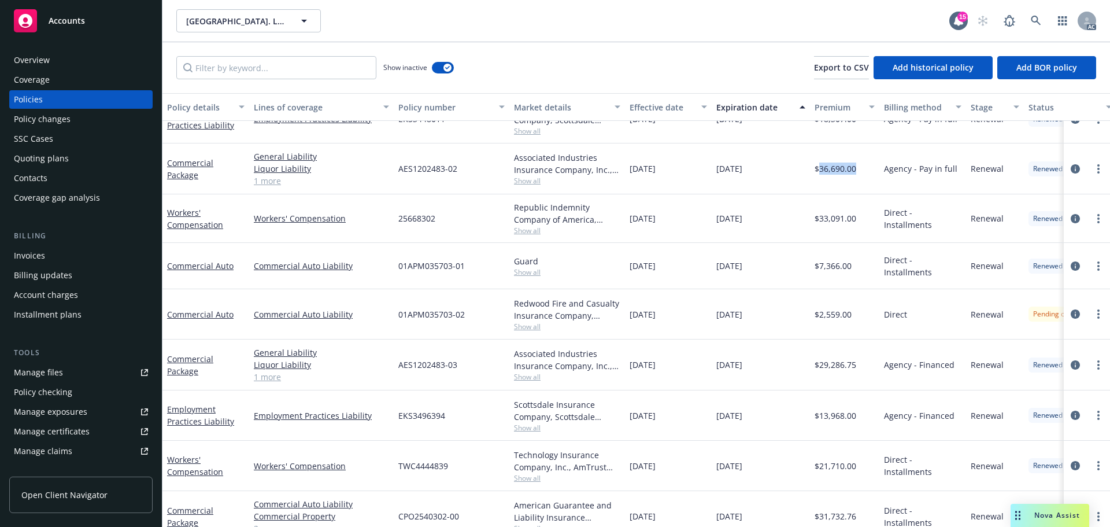
click at [718, 173] on div "09/27/2023" at bounding box center [761, 168] width 98 height 51
drag, startPoint x: 201, startPoint y: 182, endPoint x: 213, endPoint y: 114, distance: 69.2
click at [163, 157] on div "Commercial Package" at bounding box center [206, 168] width 87 height 51
click at [239, 90] on div "Show inactive Export to CSV Add historical policy Add BOR policy" at bounding box center [637, 67] width 948 height 51
click at [247, 72] on input "Filter by keyword..." at bounding box center [276, 67] width 200 height 23
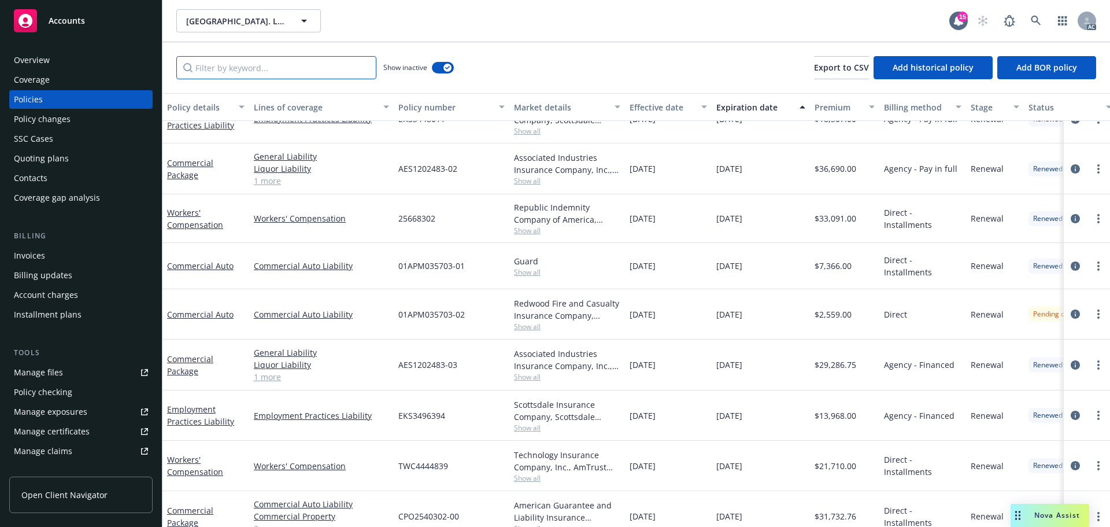
paste input "Commercial Package"
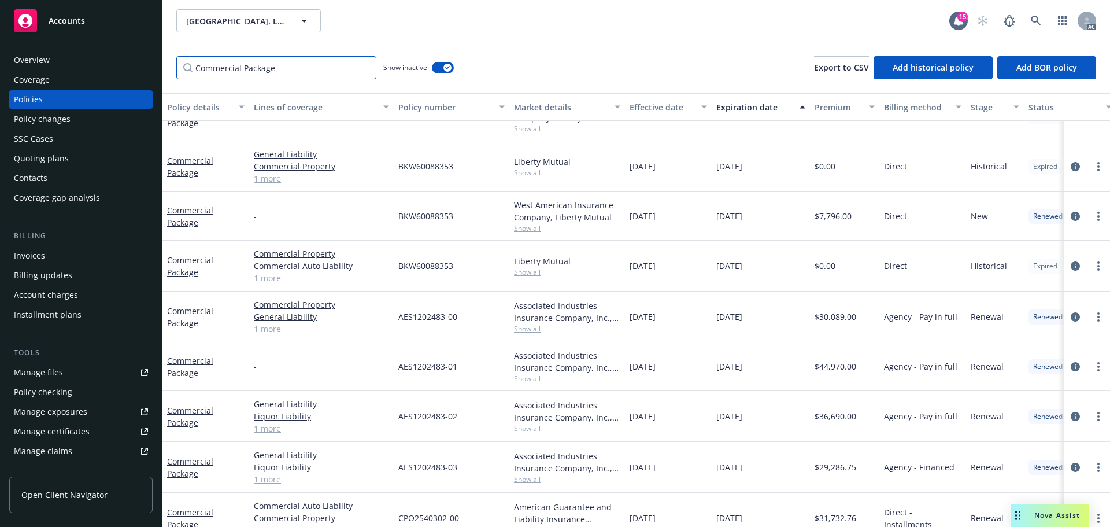
scroll to position [100, 0]
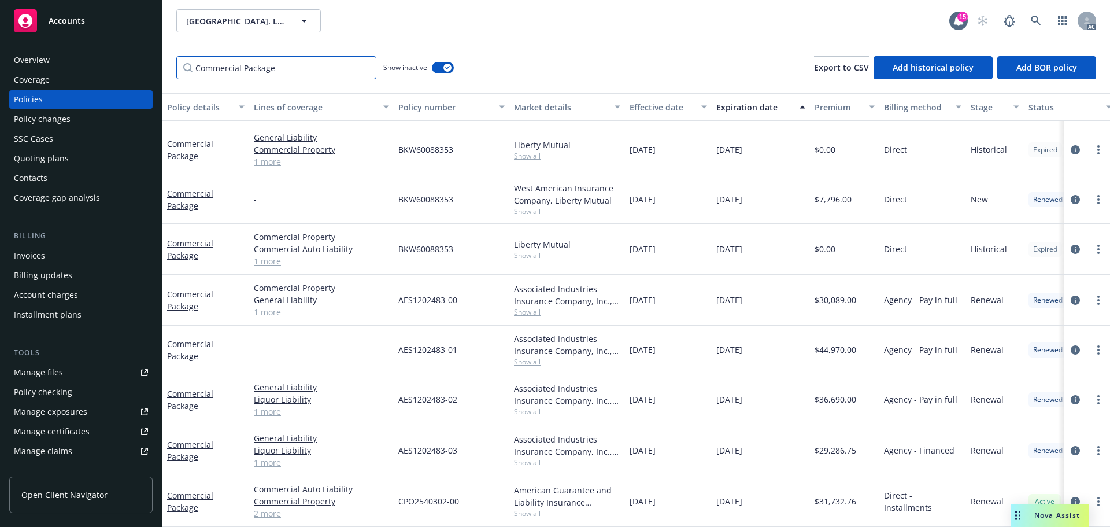
type input "Commercial Package"
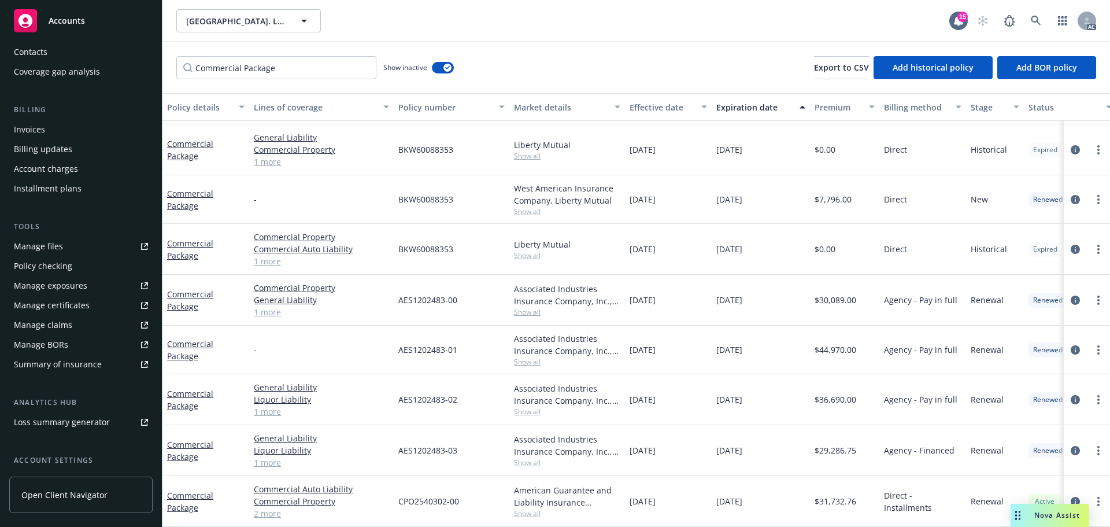
scroll to position [227, 0]
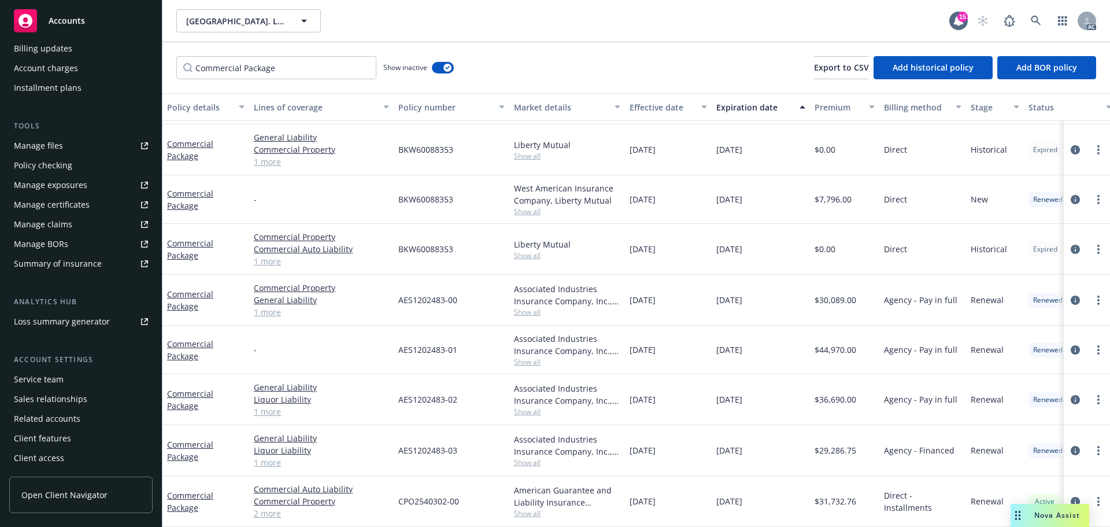
click at [67, 385] on div "Service team" at bounding box center [81, 379] width 134 height 19
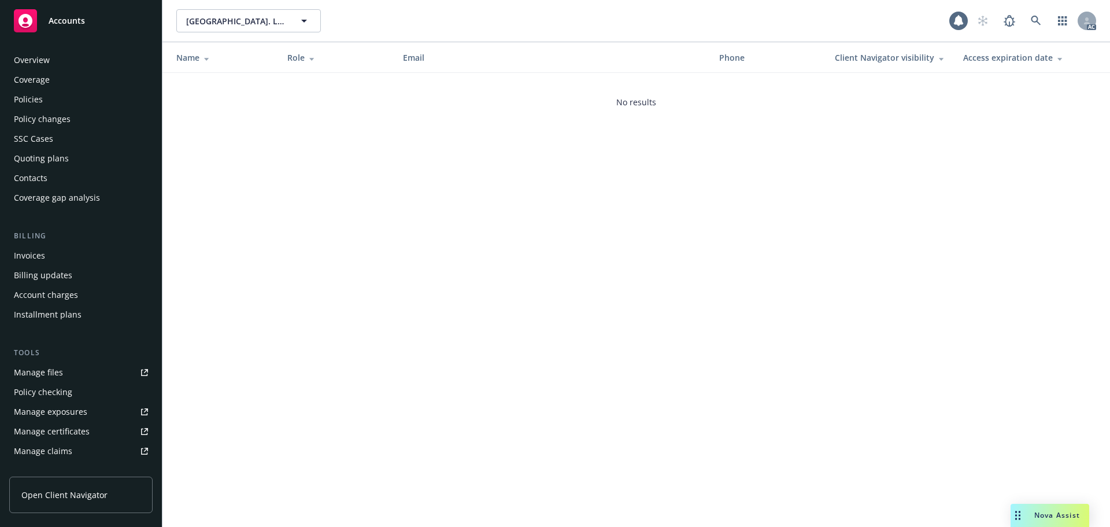
scroll to position [227, 0]
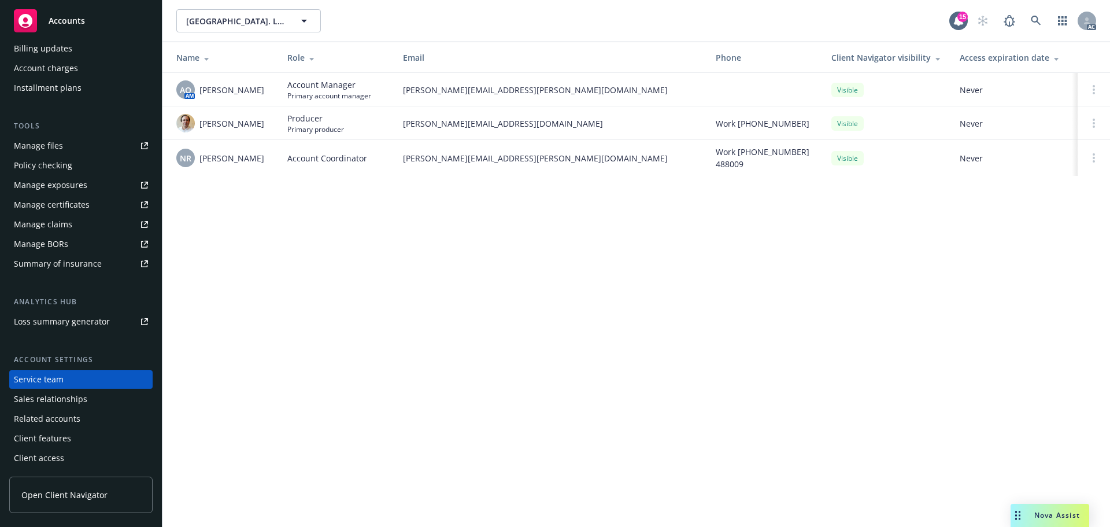
drag, startPoint x: 268, startPoint y: 120, endPoint x: 199, endPoint y: 120, distance: 68.8
click at [199, 120] on div "Angelo Dionisiou" at bounding box center [222, 123] width 93 height 19
drag, startPoint x: 400, startPoint y: 126, endPoint x: 563, endPoint y: 127, distance: 163.1
click at [563, 127] on td "angelo.dionisiou@newfront.com" at bounding box center [550, 123] width 313 height 34
drag, startPoint x: 227, startPoint y: 88, endPoint x: 202, endPoint y: 88, distance: 24.9
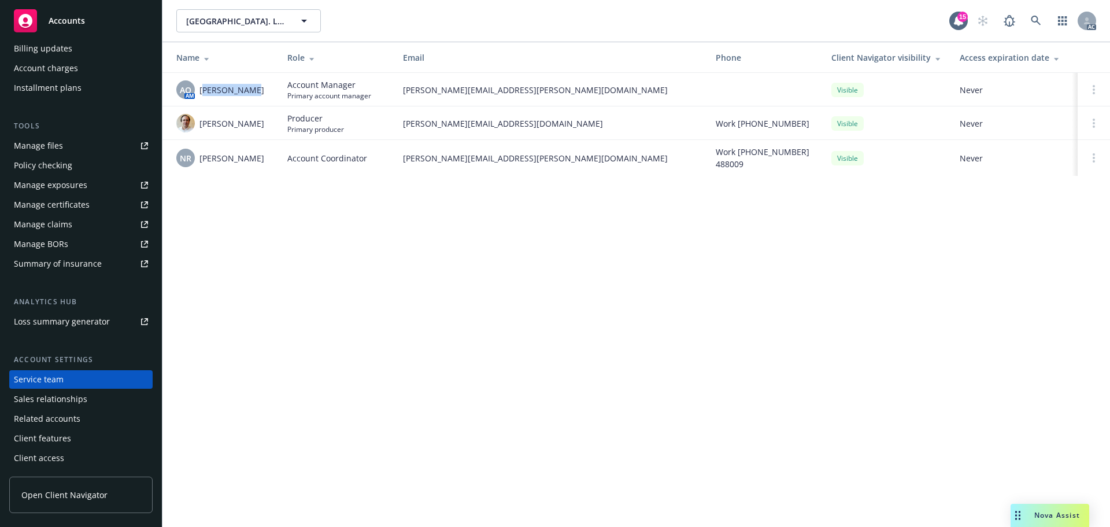
click at [202, 88] on div "AO AM Adessa Owens" at bounding box center [222, 89] width 93 height 19
click at [339, 255] on div "Encontro North Park. LLC Encontro North Park. LLC 15 AC Name Role Email Phone C…" at bounding box center [637, 263] width 948 height 527
drag, startPoint x: 253, startPoint y: 92, endPoint x: 201, endPoint y: 92, distance: 52.1
click at [201, 92] on div "AO AM Adessa Owens" at bounding box center [222, 89] width 93 height 19
drag, startPoint x: 403, startPoint y: 91, endPoint x: 558, endPoint y: 97, distance: 155.7
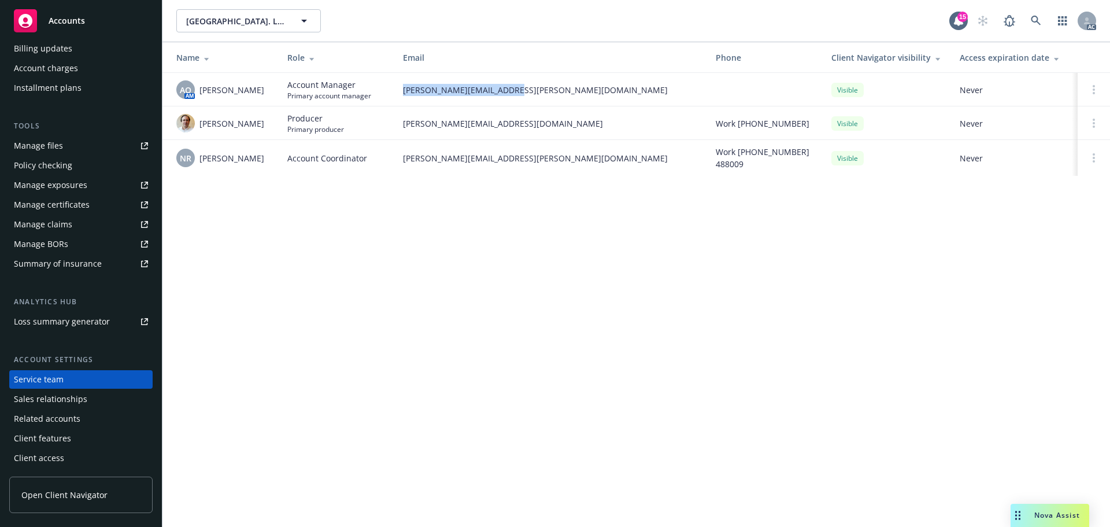
click at [558, 97] on td "adessa.owens@newfront.com" at bounding box center [550, 90] width 313 height 34
drag, startPoint x: 274, startPoint y: 123, endPoint x: 202, endPoint y: 120, distance: 71.8
click at [202, 120] on td "Angelo Dionisiou" at bounding box center [221, 123] width 116 height 34
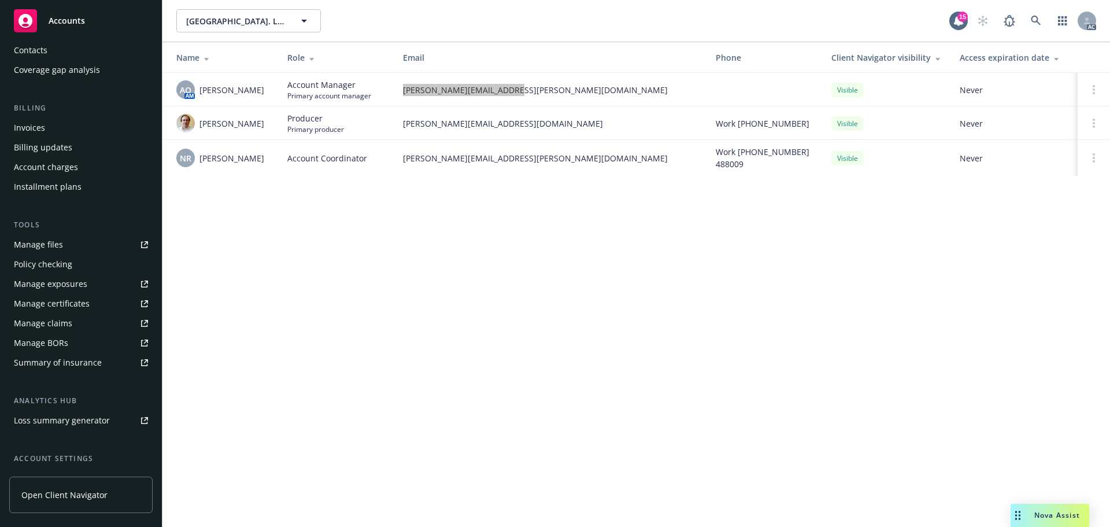
scroll to position [0, 0]
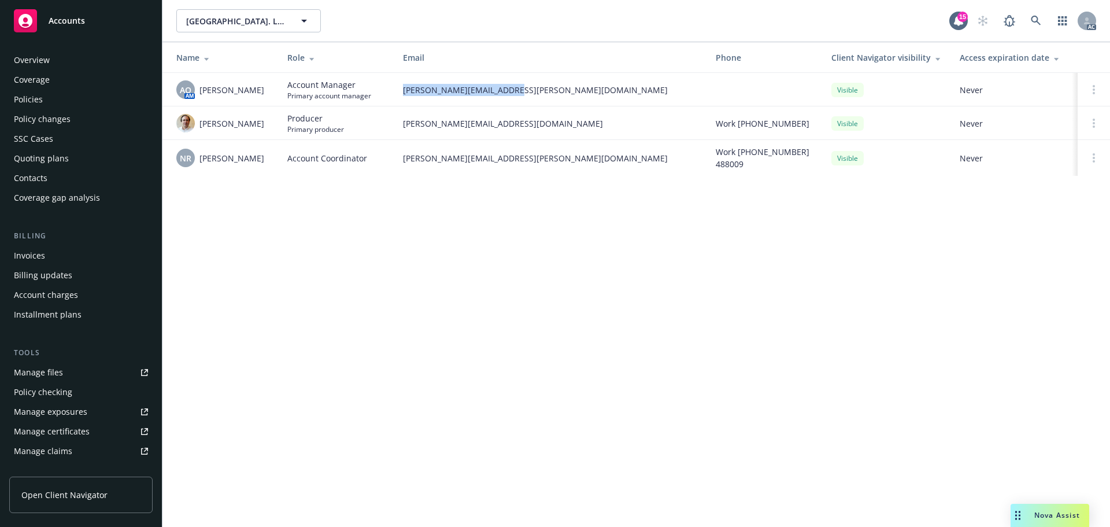
click at [54, 105] on div "Policies" at bounding box center [81, 99] width 134 height 19
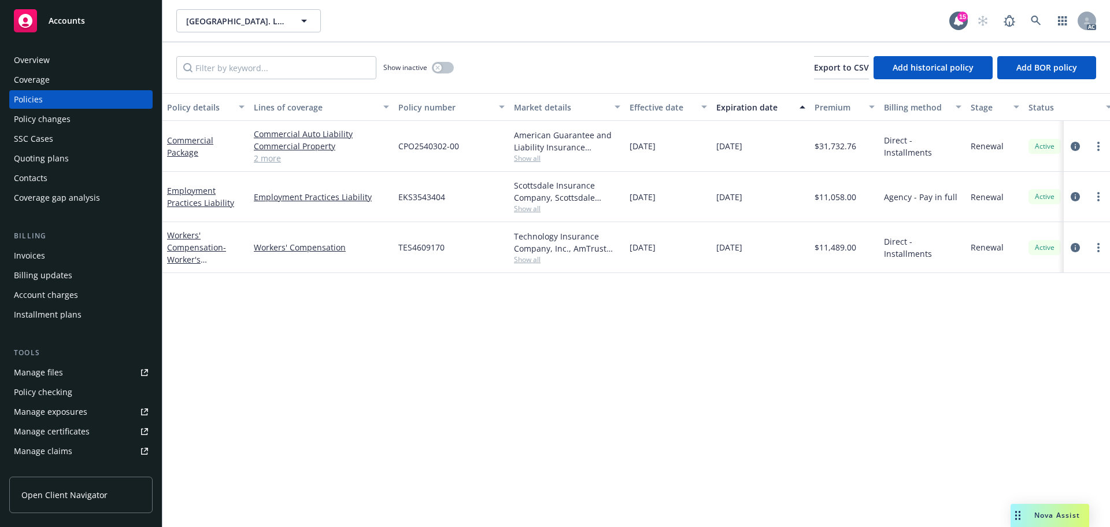
drag, startPoint x: 775, startPoint y: 158, endPoint x: 716, endPoint y: 148, distance: 59.8
click at [716, 148] on div "09/27/2025" at bounding box center [761, 146] width 98 height 51
click at [887, 392] on div "Policy details Lines of coverage Policy number Market details Effective date Ex…" at bounding box center [637, 310] width 948 height 434
click at [808, 429] on div "Policy details Lines of coverage Policy number Market details Effective date Ex…" at bounding box center [637, 310] width 948 height 434
click at [951, 308] on div "Policy details Lines of coverage Policy number Market details Effective date Ex…" at bounding box center [637, 310] width 948 height 434
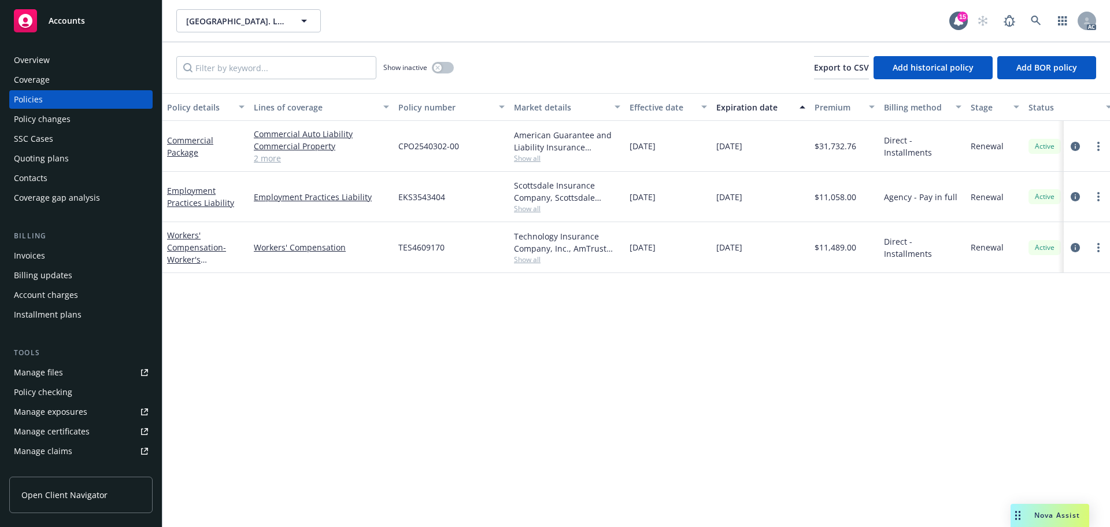
click at [84, 59] on div "Overview" at bounding box center [81, 60] width 134 height 19
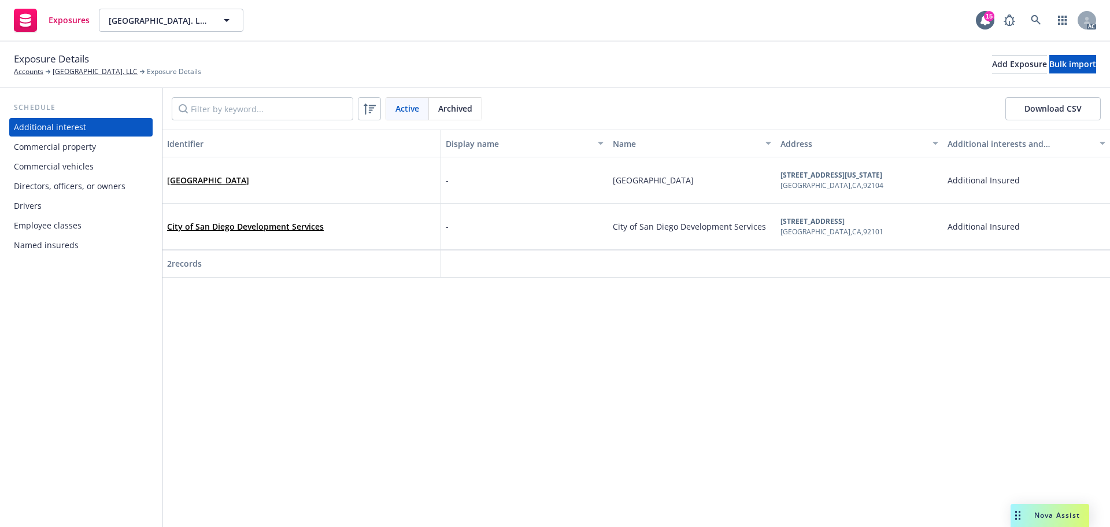
drag, startPoint x: 65, startPoint y: 146, endPoint x: 80, endPoint y: 147, distance: 15.1
click at [65, 146] on div "Commercial property" at bounding box center [55, 147] width 82 height 19
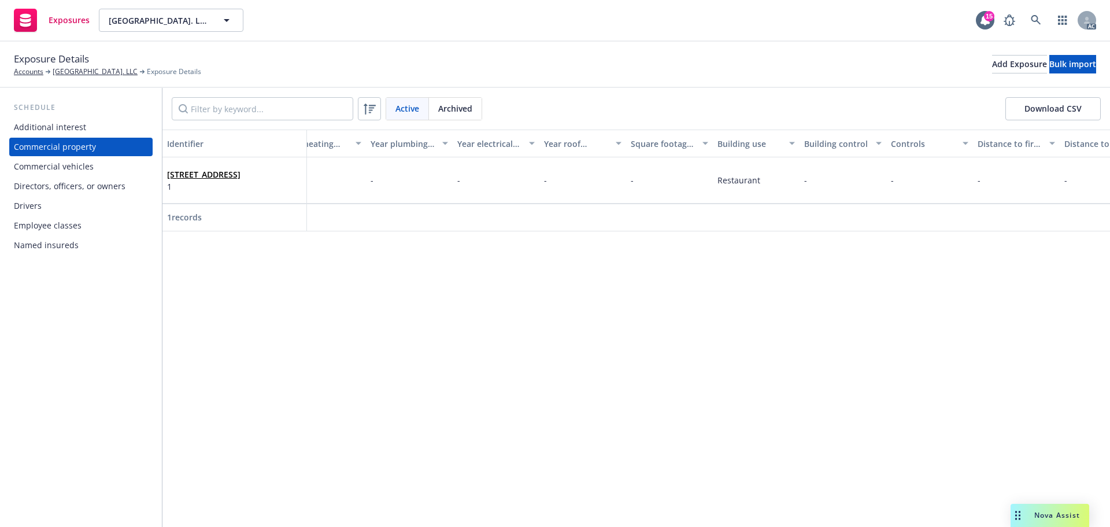
scroll to position [0, 2452]
drag, startPoint x: 765, startPoint y: 179, endPoint x: 688, endPoint y: 172, distance: 77.2
drag, startPoint x: 706, startPoint y: 241, endPoint x: 543, endPoint y: 212, distance: 166.3
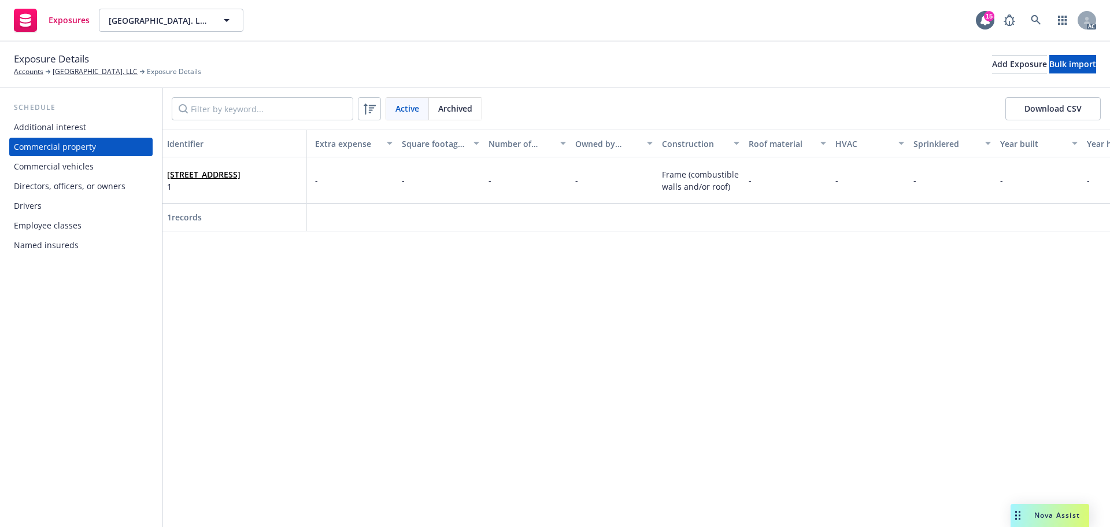
click at [468, 211] on div "Identifier Display name Location number Building number Description Address Rev…" at bounding box center [637, 328] width 948 height 397
drag, startPoint x: 64, startPoint y: 208, endPoint x: 92, endPoint y: 204, distance: 28.0
click at [64, 208] on div "Drivers" at bounding box center [81, 206] width 134 height 19
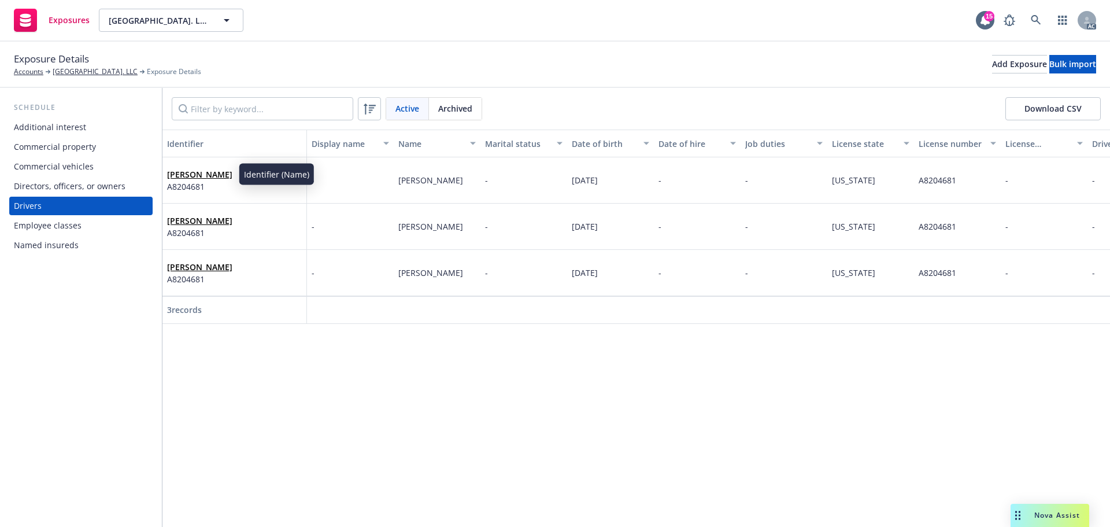
drag, startPoint x: 238, startPoint y: 174, endPoint x: 164, endPoint y: 176, distance: 74.1
click at [164, 176] on div "[PERSON_NAME] A8204681" at bounding box center [235, 180] width 145 height 46
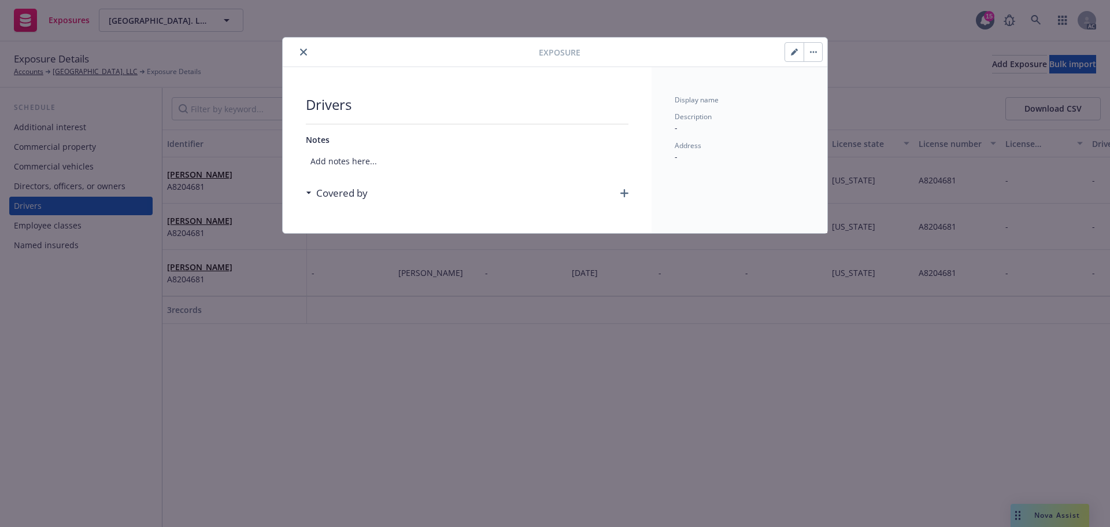
click at [296, 51] on div at bounding box center [413, 52] width 252 height 14
click at [309, 53] on button "close" at bounding box center [304, 52] width 14 height 14
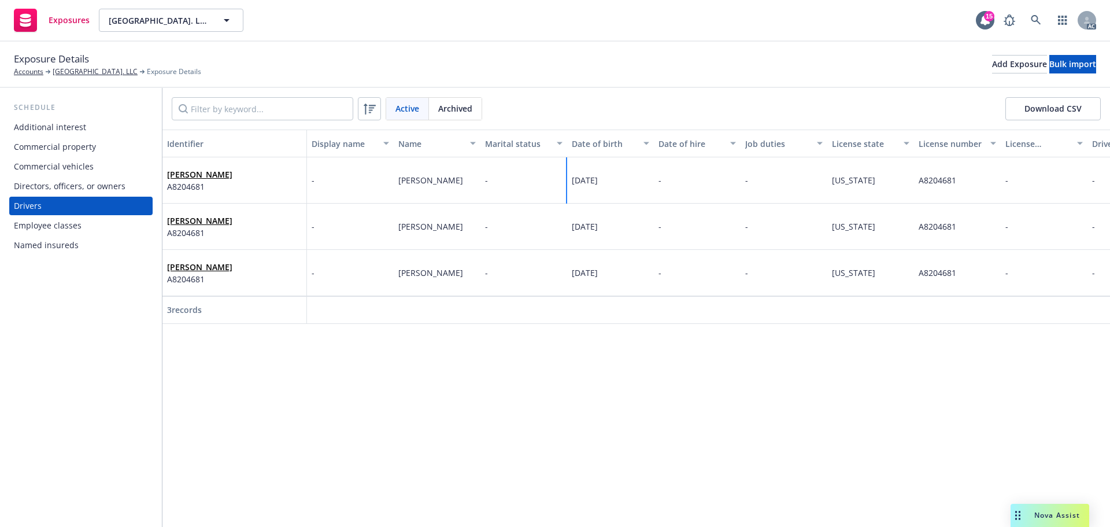
drag, startPoint x: 612, startPoint y: 180, endPoint x: 558, endPoint y: 179, distance: 53.8
click at [558, 179] on div "[PERSON_NAME] A8204681 - [PERSON_NAME] - [DATE] - - [US_STATE] A8204681 - - - -…" at bounding box center [799, 180] width 1272 height 46
drag, startPoint x: 964, startPoint y: 186, endPoint x: 910, endPoint y: 190, distance: 53.9
click at [910, 190] on div "[PERSON_NAME] A8204681 - [PERSON_NAME] - [DATE] - - [US_STATE] A8204681 - - - -…" at bounding box center [799, 180] width 1272 height 46
